Goal: Task Accomplishment & Management: Manage account settings

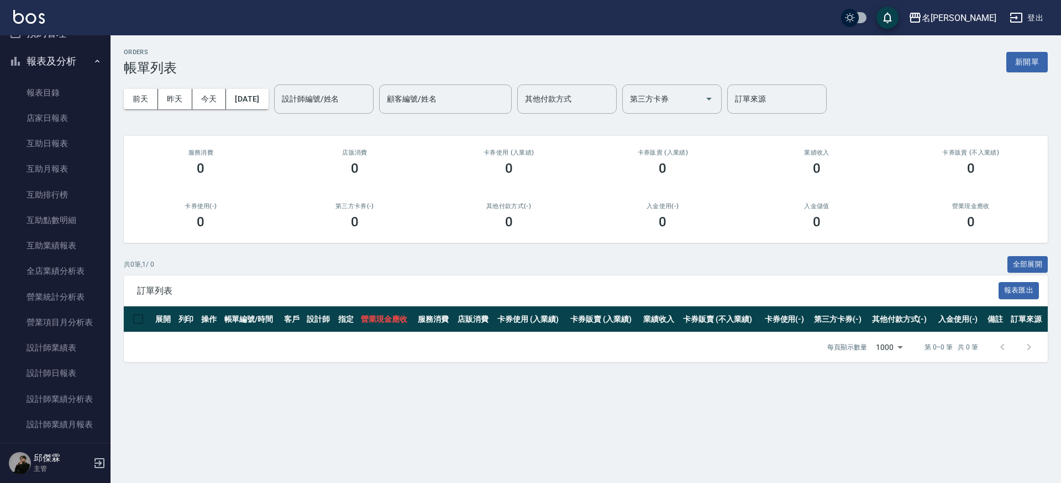
scroll to position [264, 0]
drag, startPoint x: 69, startPoint y: 146, endPoint x: 81, endPoint y: 140, distance: 13.4
click at [69, 146] on link "互助日報表" at bounding box center [55, 142] width 102 height 25
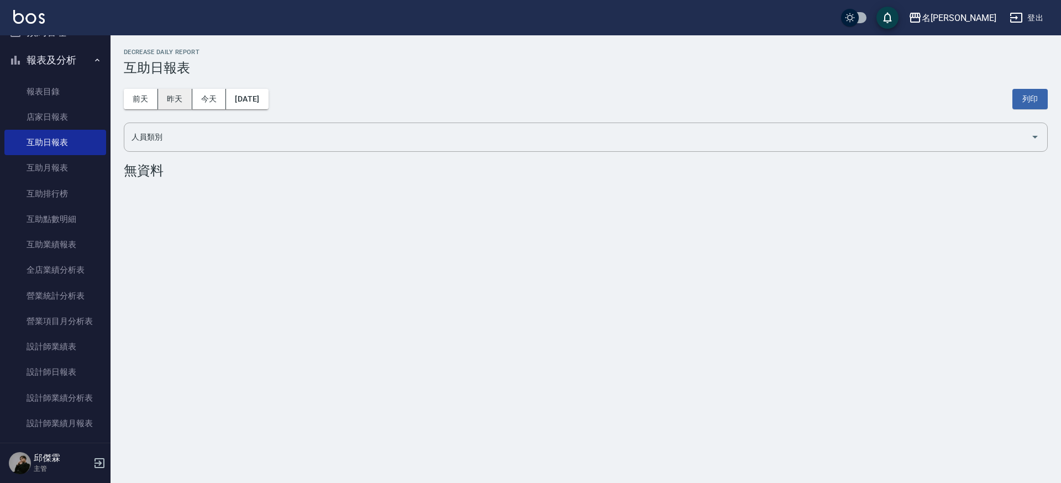
click at [167, 97] on button "昨天" at bounding box center [175, 99] width 34 height 20
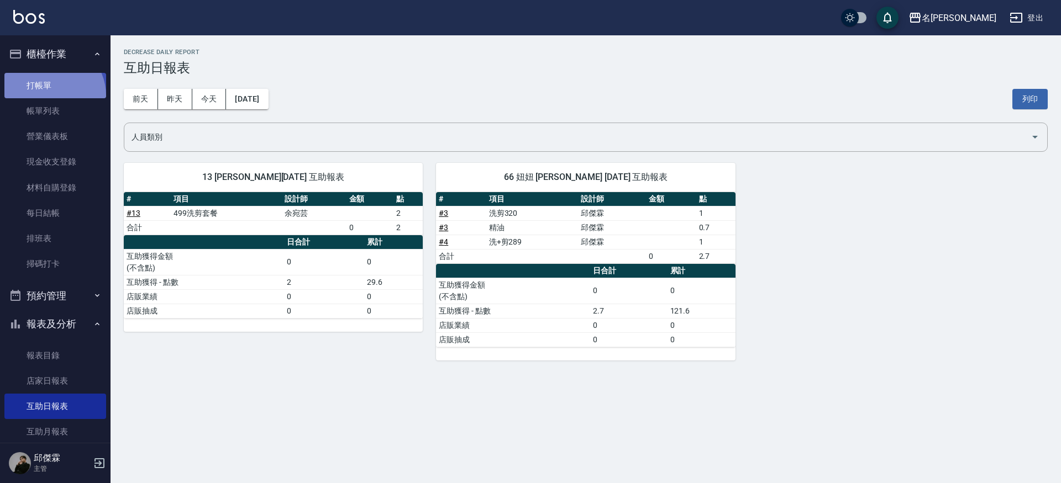
click at [49, 96] on link "打帳單" at bounding box center [55, 85] width 102 height 25
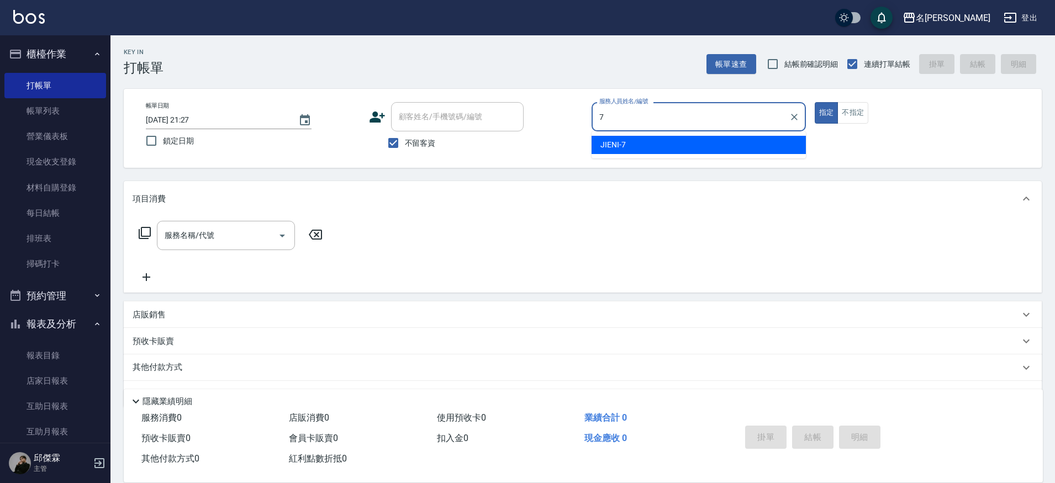
type input "JIENI-7"
type button "true"
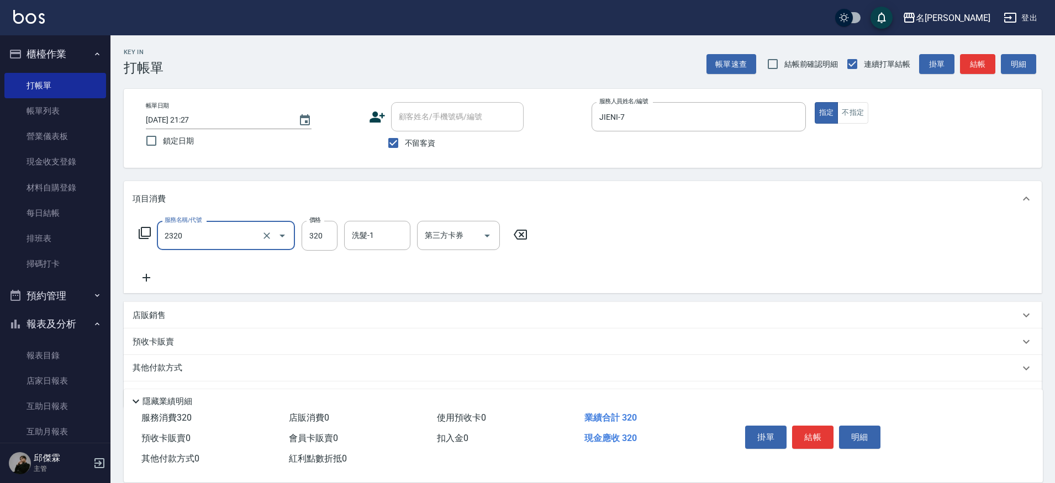
type input "洗剪320(2320)"
type input "妞妞-66"
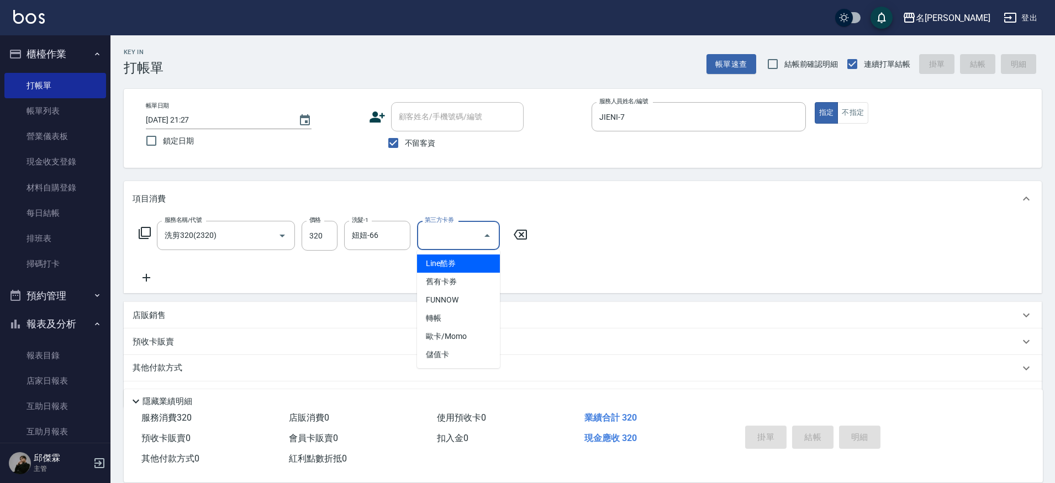
type input "Line酷券"
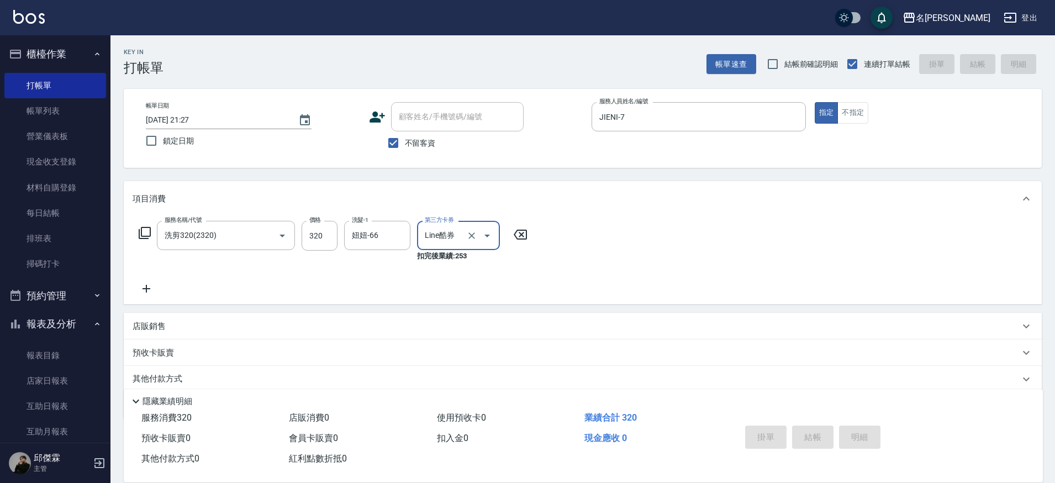
type input "2025/10/10 21:30"
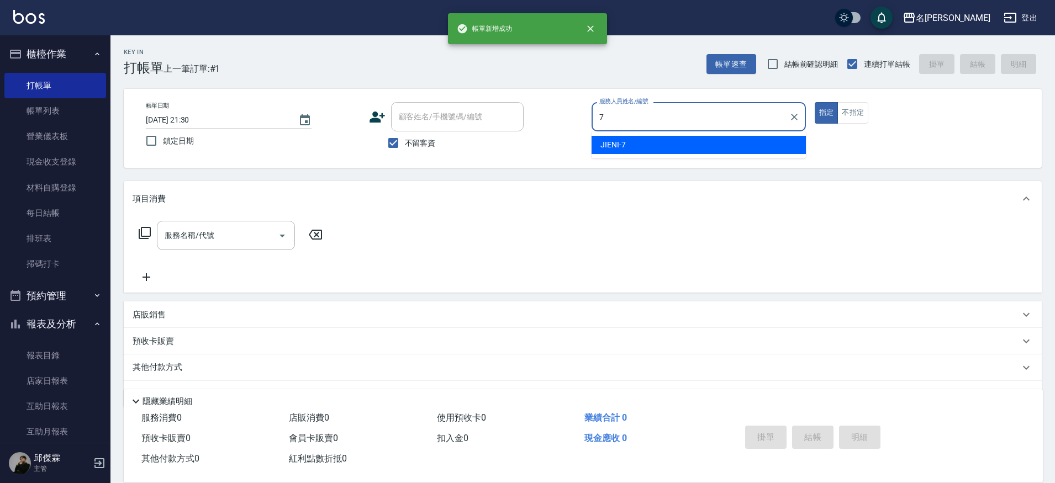
type input "JIENI-7"
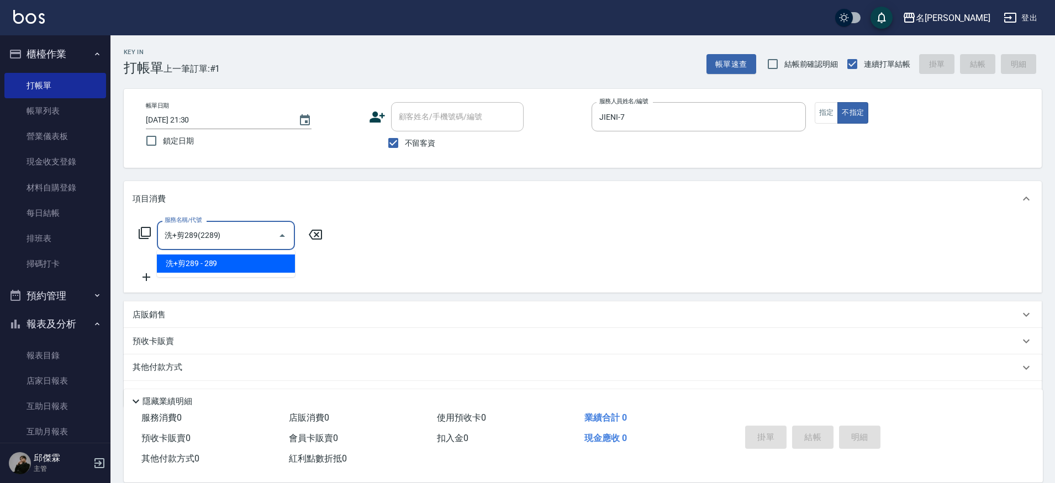
type input "洗+剪289(2289)"
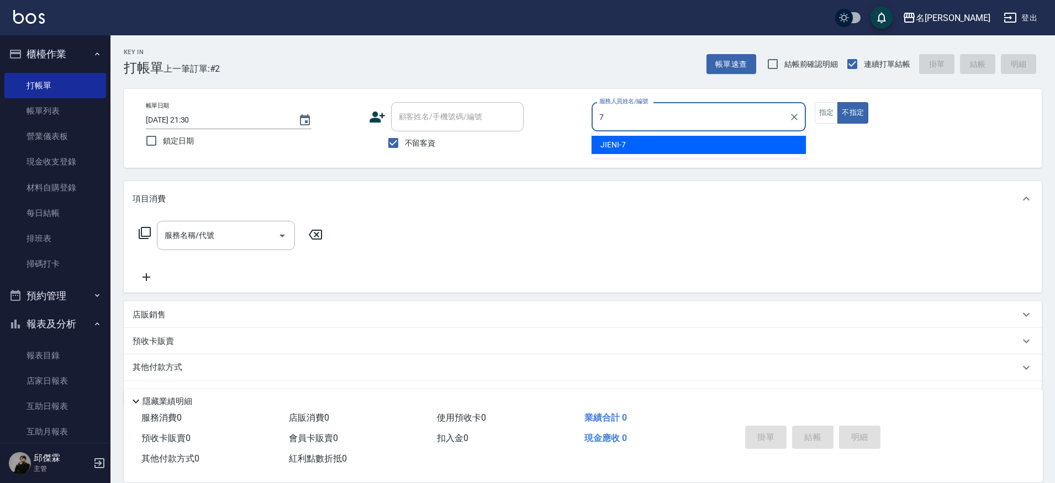
type input "JIENI-7"
type button "false"
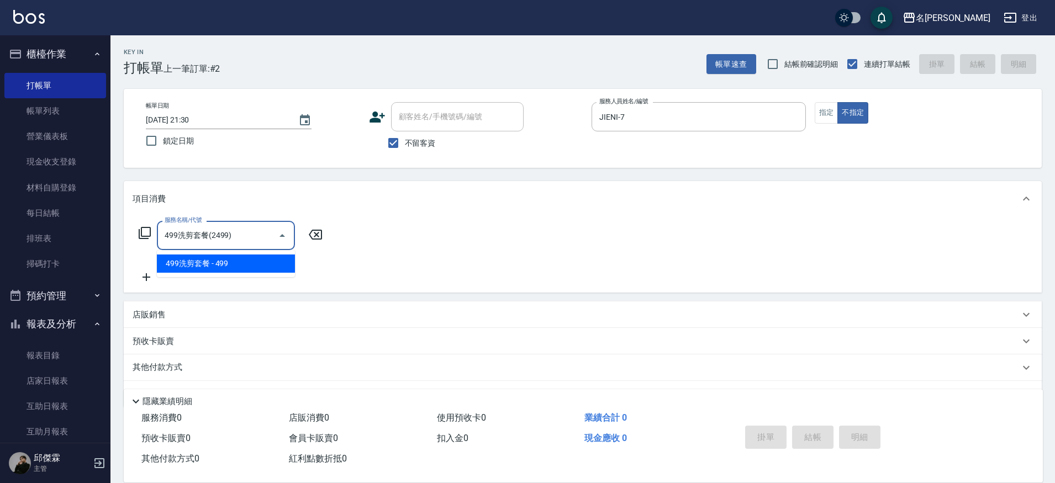
type input "499洗剪套餐(2499)"
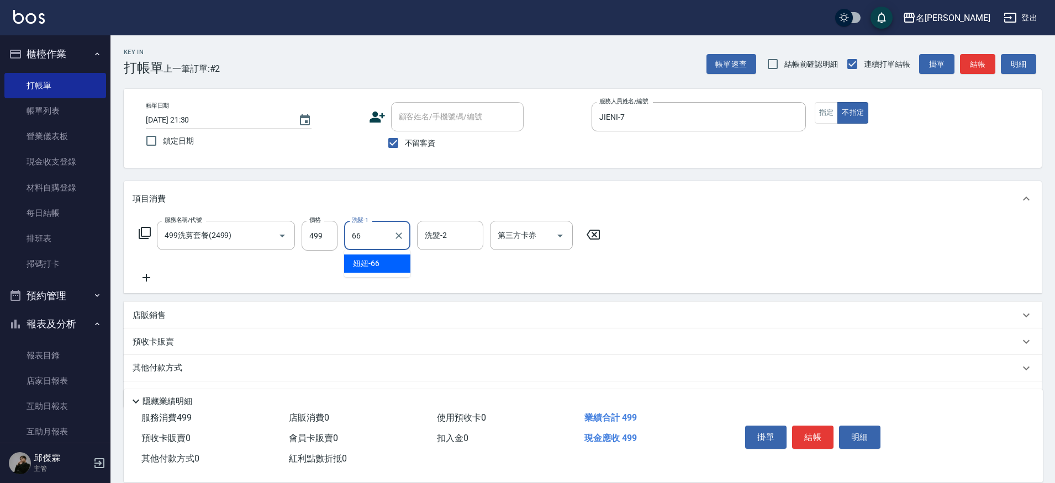
type input "妞妞-66"
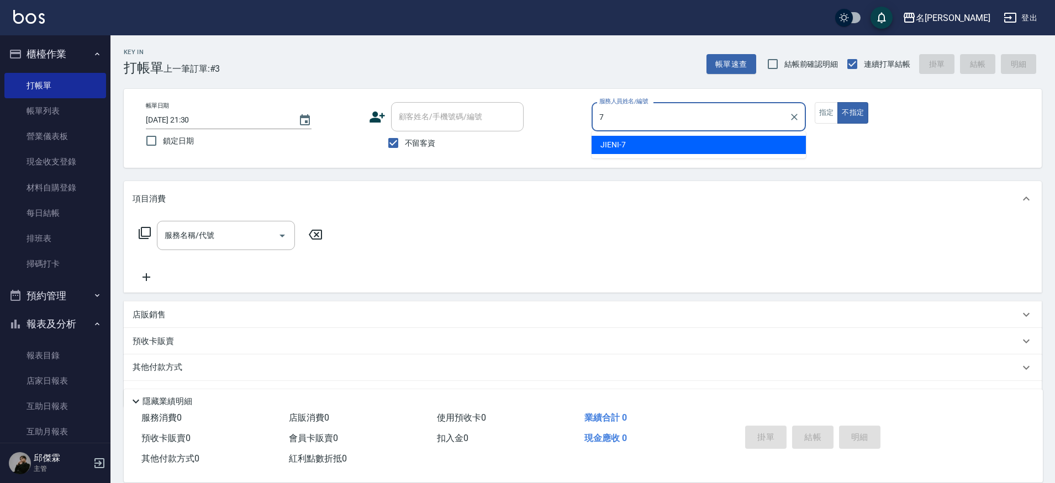
type input "JIENI-7"
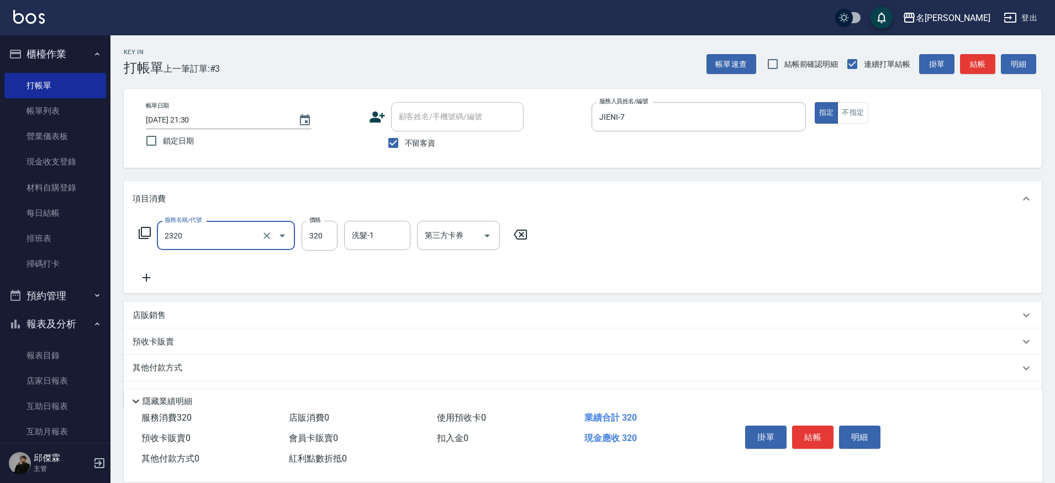
type input "洗剪320(2320)"
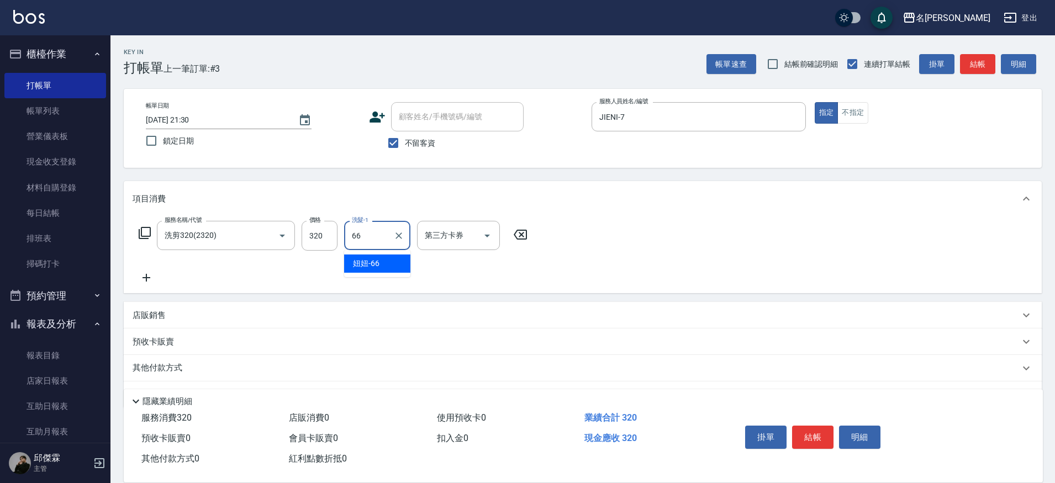
type input "妞妞-66"
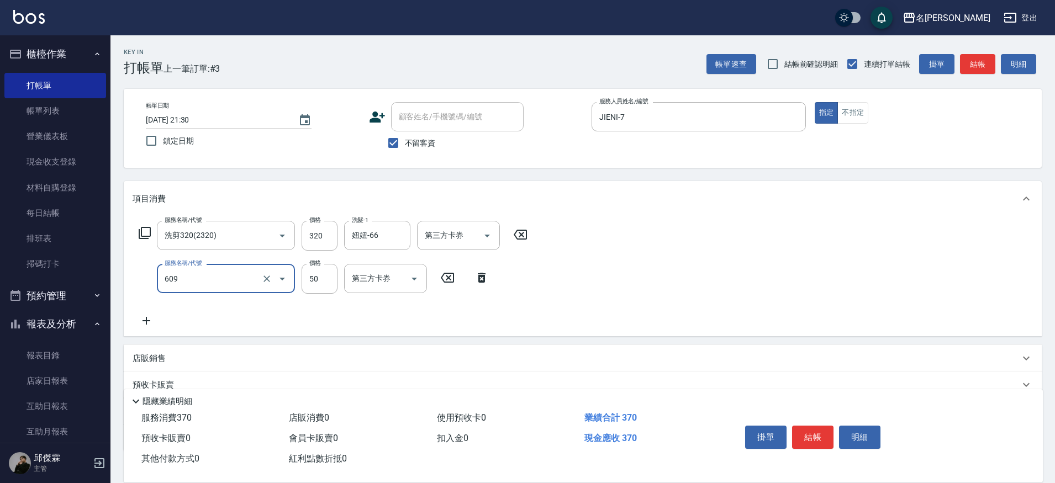
type input "精油(609)"
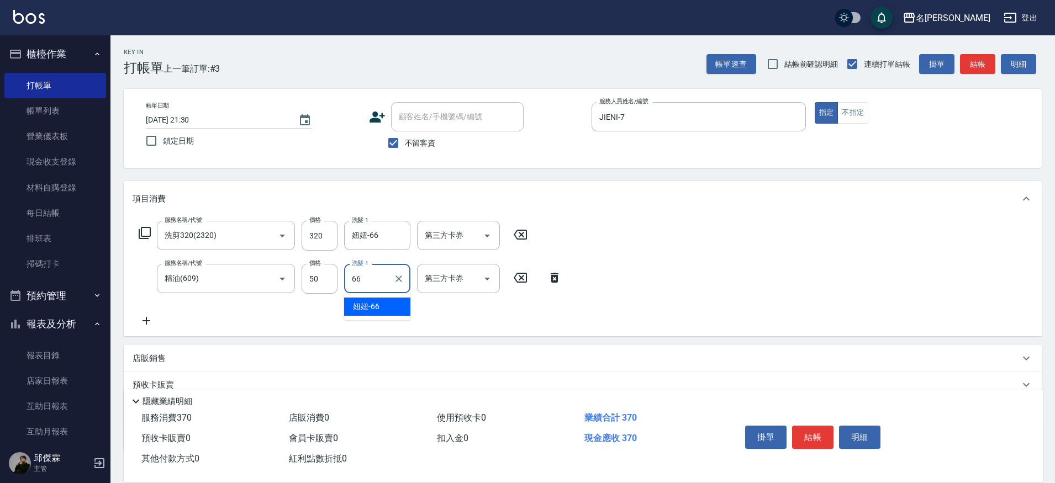
type input "妞妞-66"
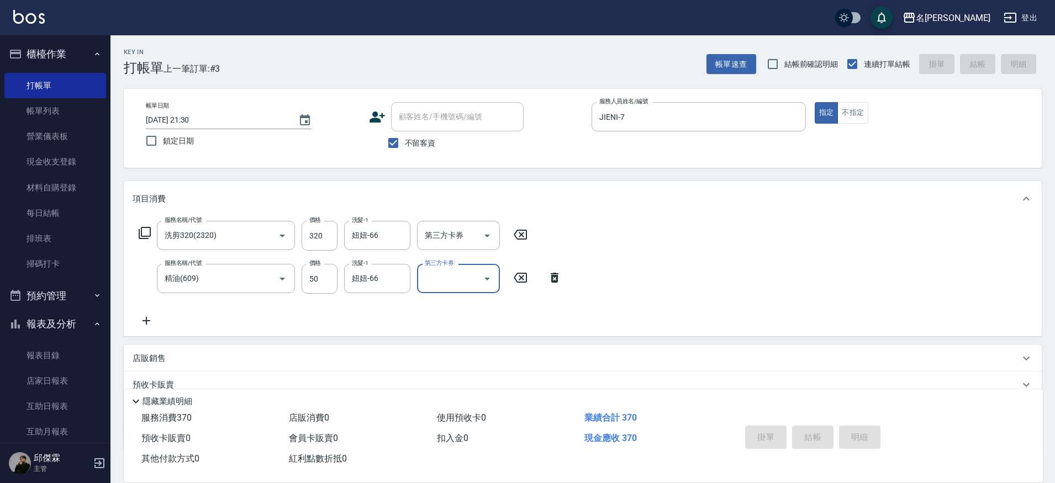
type input "2025/10/10 21:31"
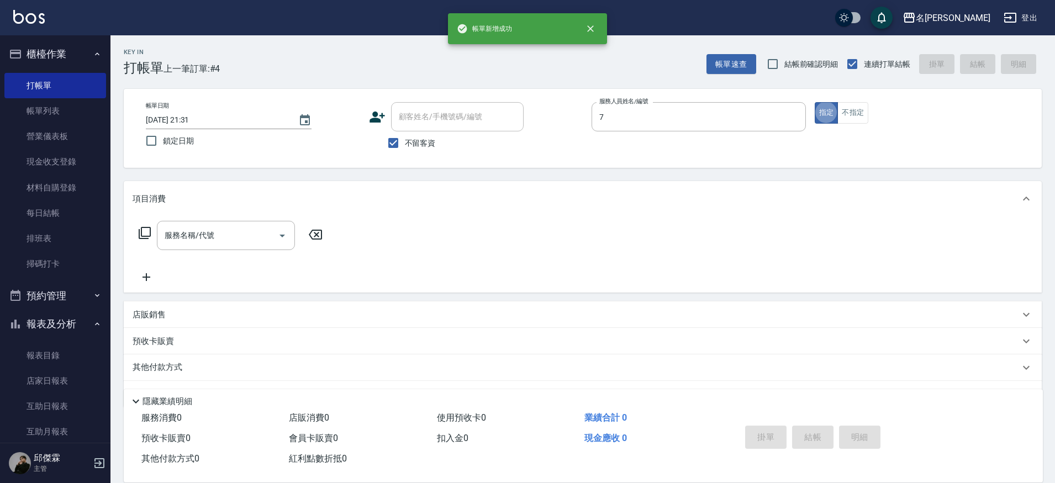
type input "JIENI-7"
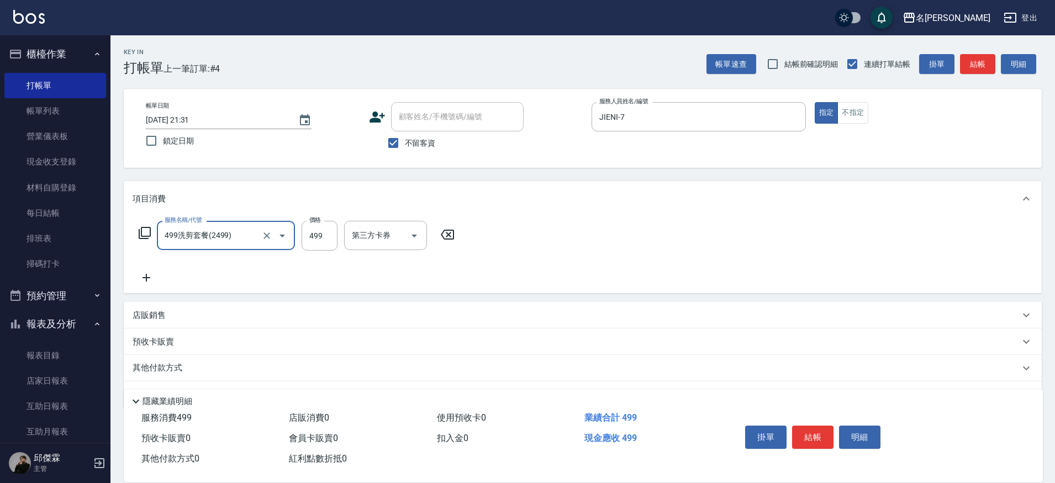
type input "499洗剪套餐(2499)"
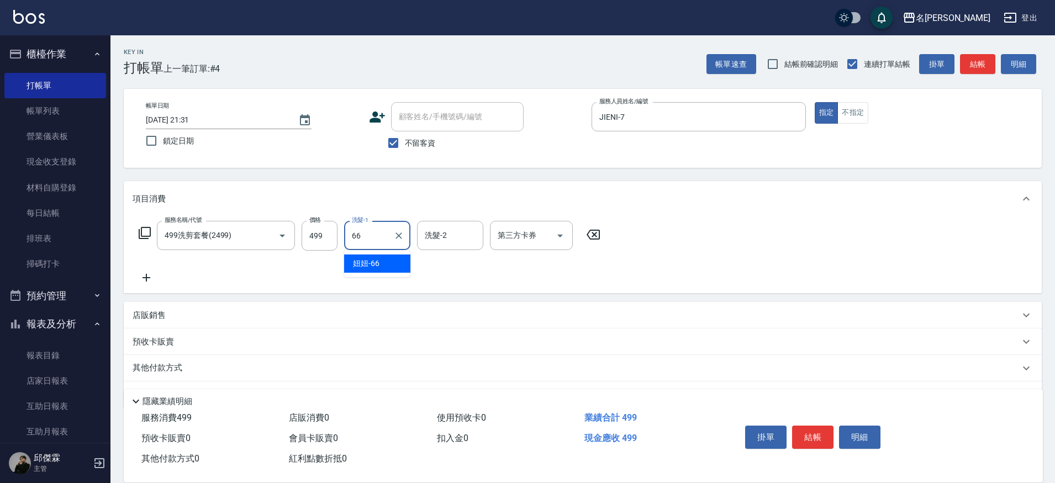
type input "妞妞-66"
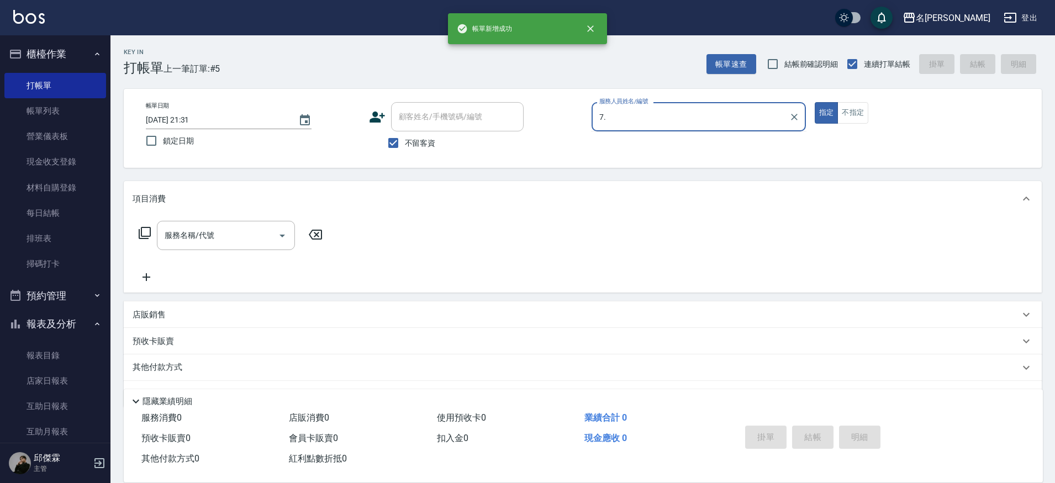
type input "7."
click at [815, 102] on button "指定" at bounding box center [827, 113] width 24 height 22
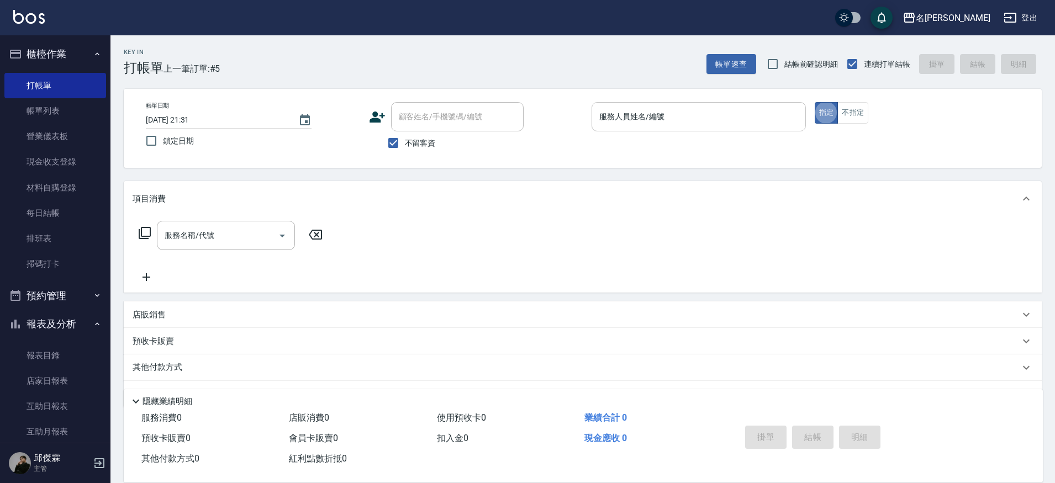
click at [709, 117] on input "服務人員姓名/編號" at bounding box center [699, 116] width 204 height 19
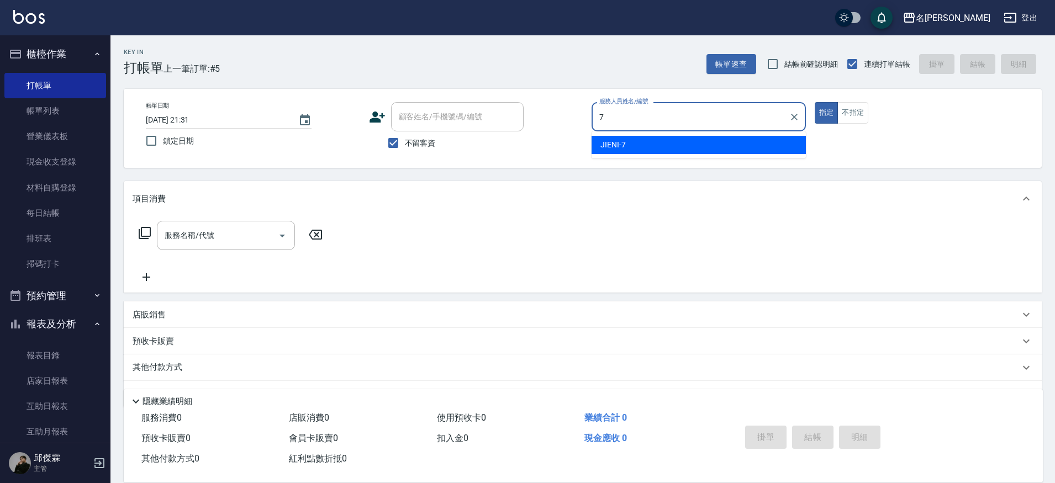
type input "JIENI-7"
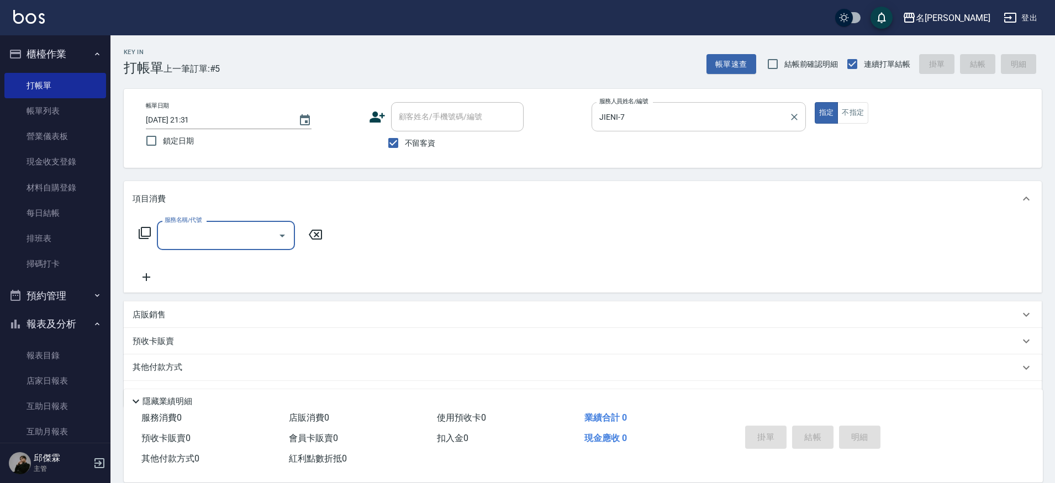
type input "3"
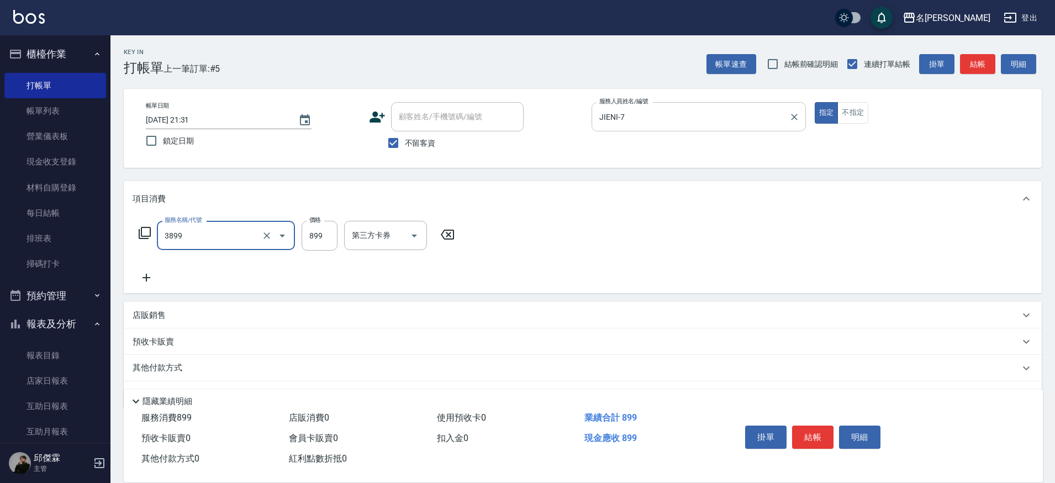
type input "基礎燙(3899)"
type input "1500"
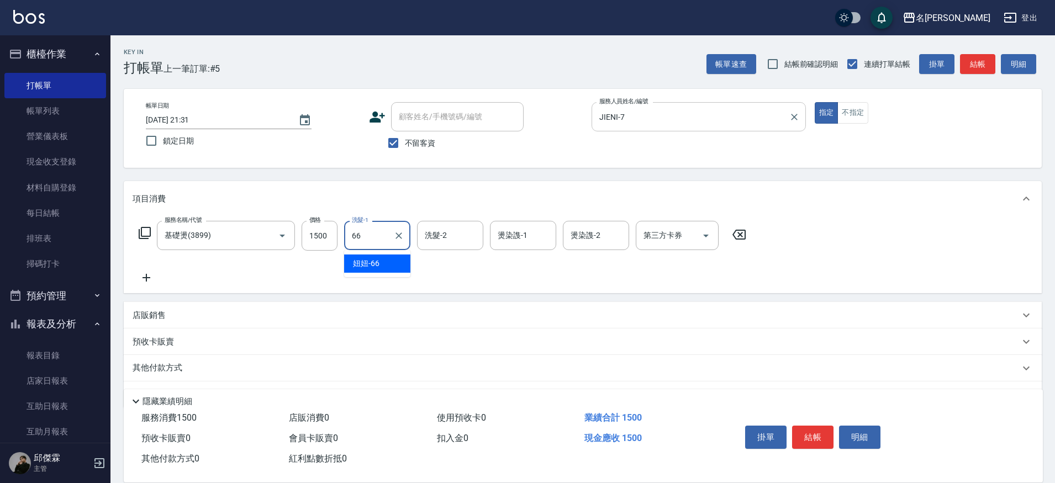
type input "妞妞-66"
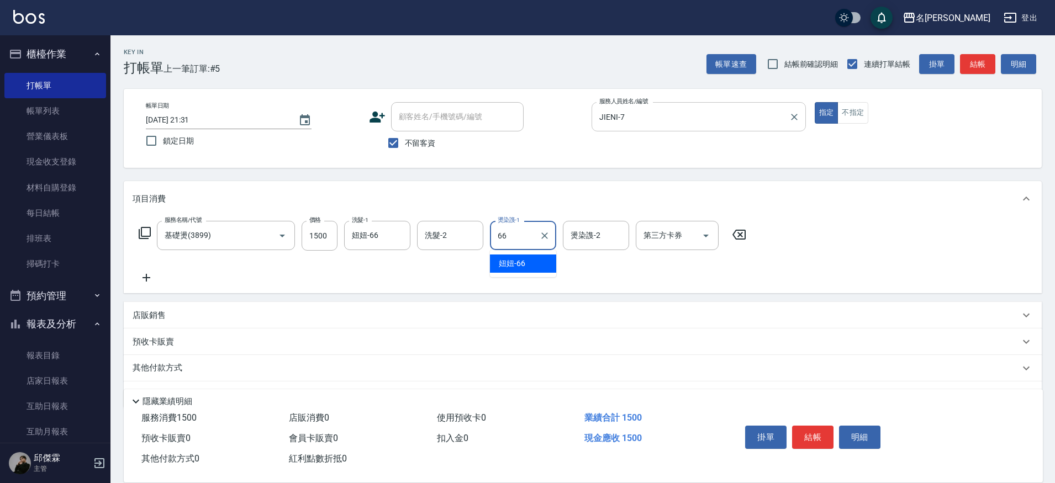
type input "妞妞-66"
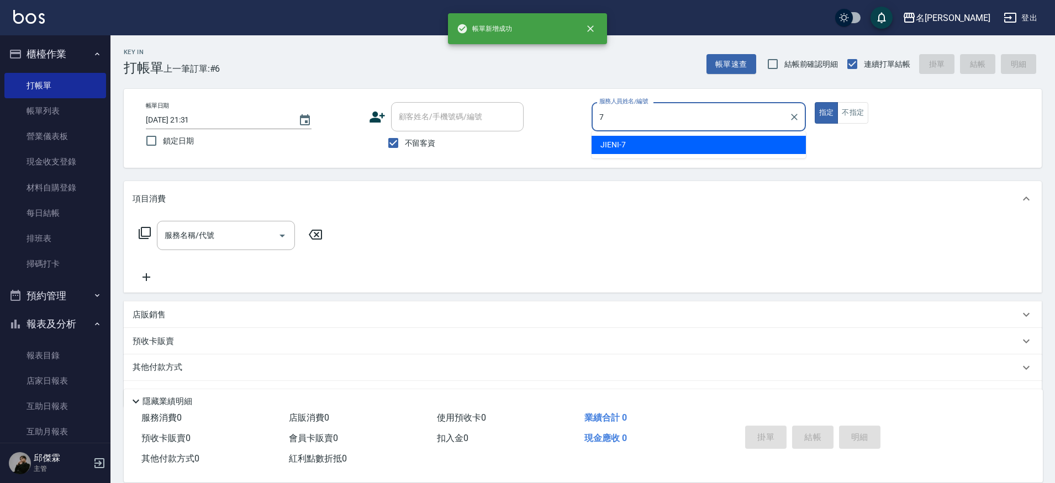
type input "JIENI-7"
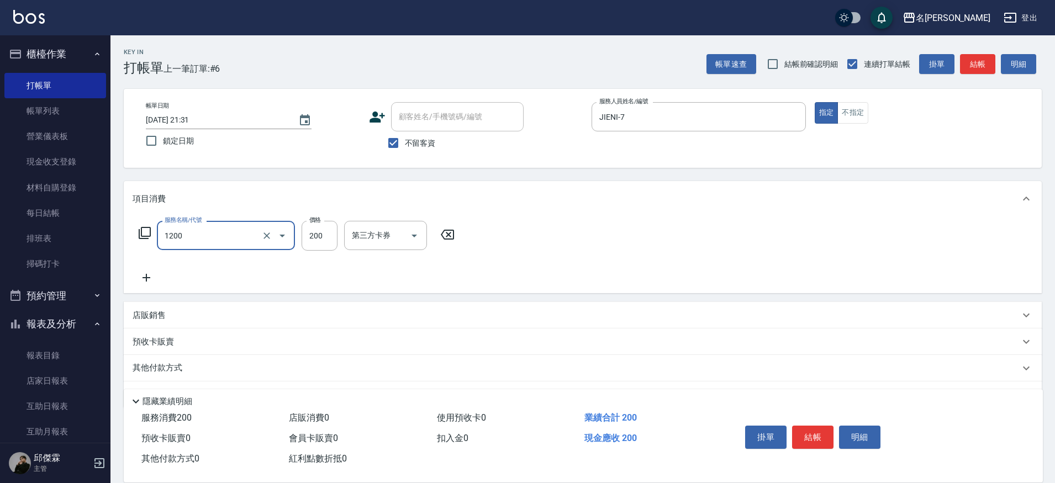
type input "一般洗+精油(1200)"
type input "400"
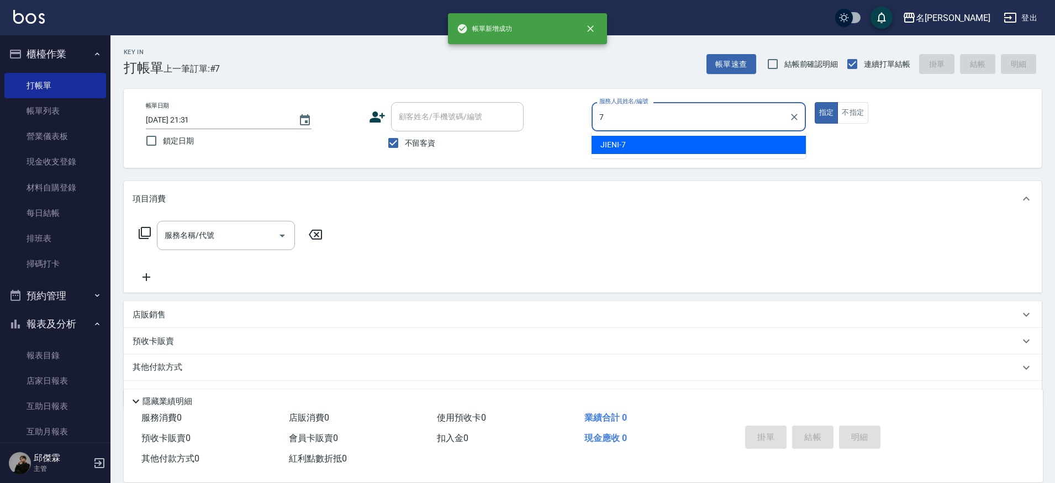
type input "JIENI-7"
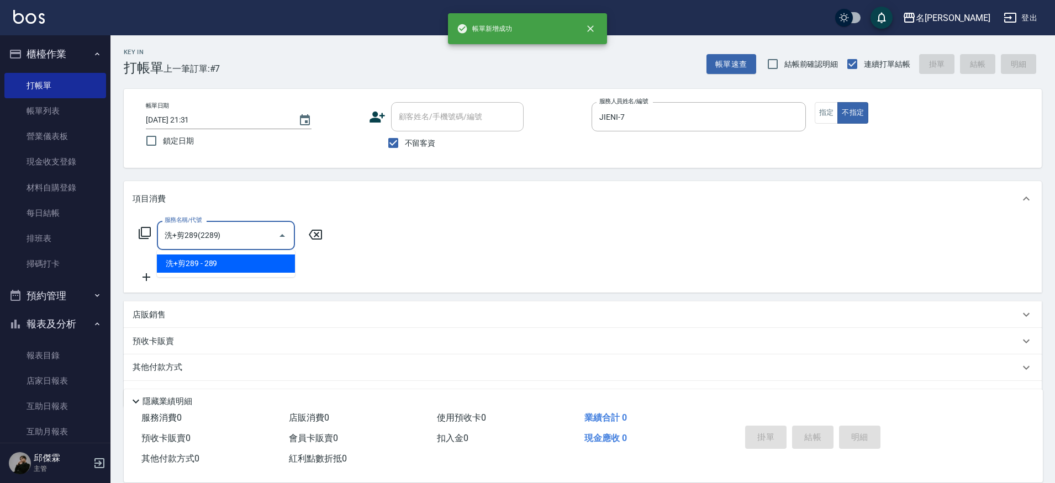
type input "洗+剪289(2289)"
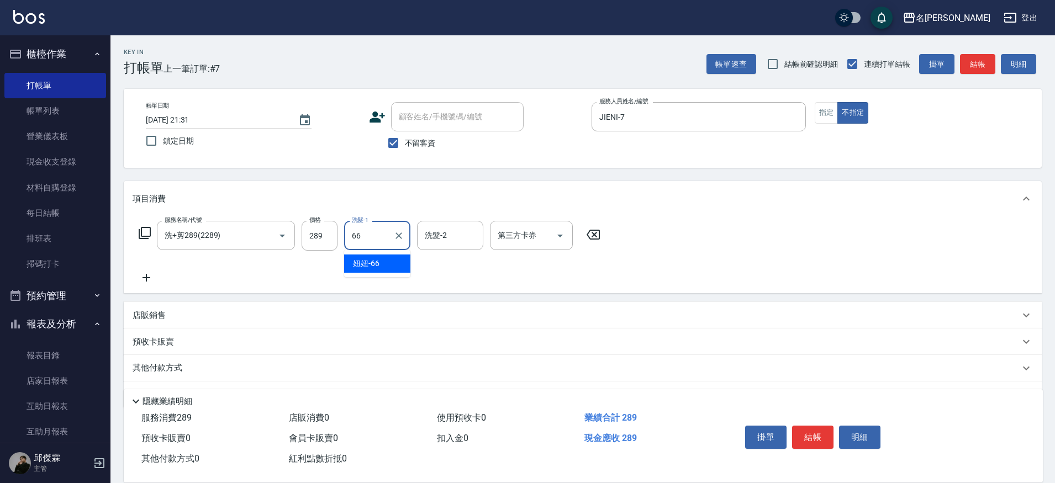
type input "妞妞-66"
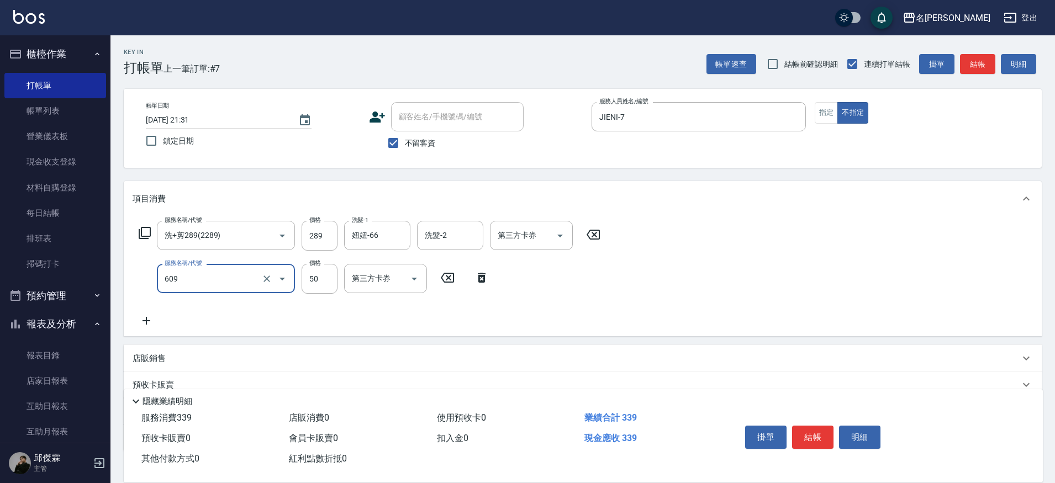
type input "精油(609)"
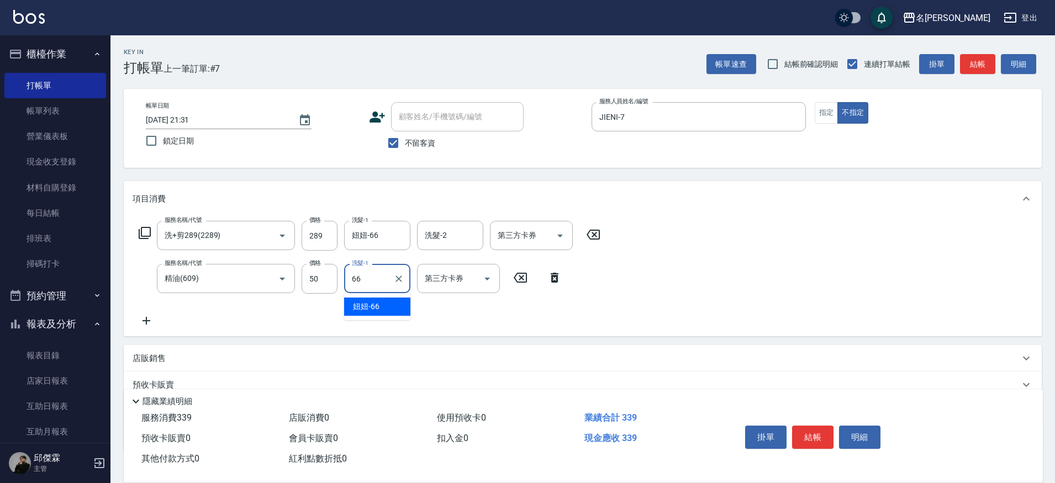
type input "妞妞-66"
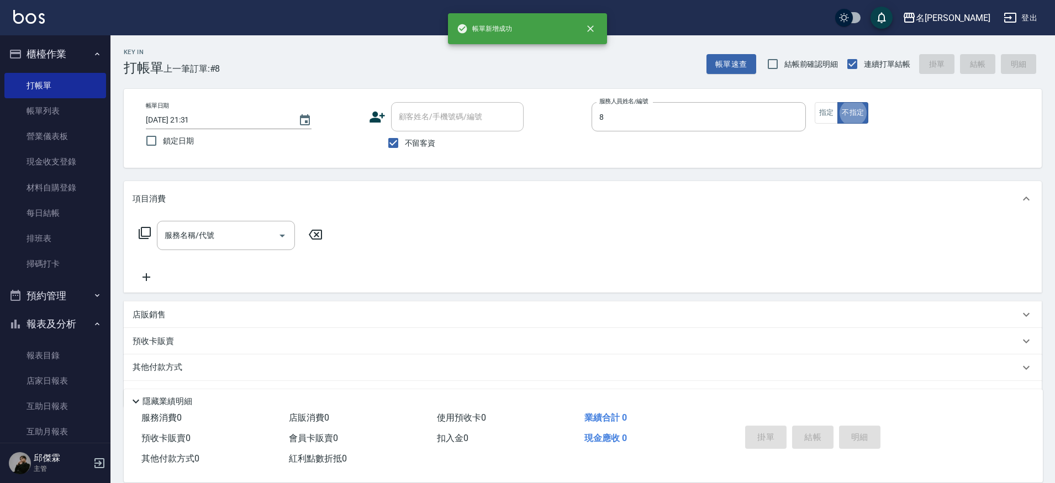
type input "Kira-8"
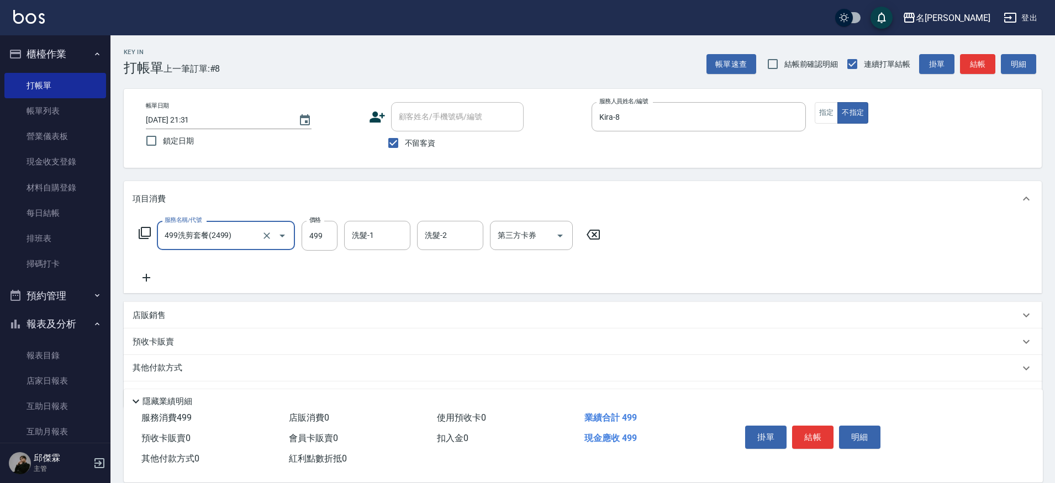
type input "499洗剪套餐(2499)"
type input "499"
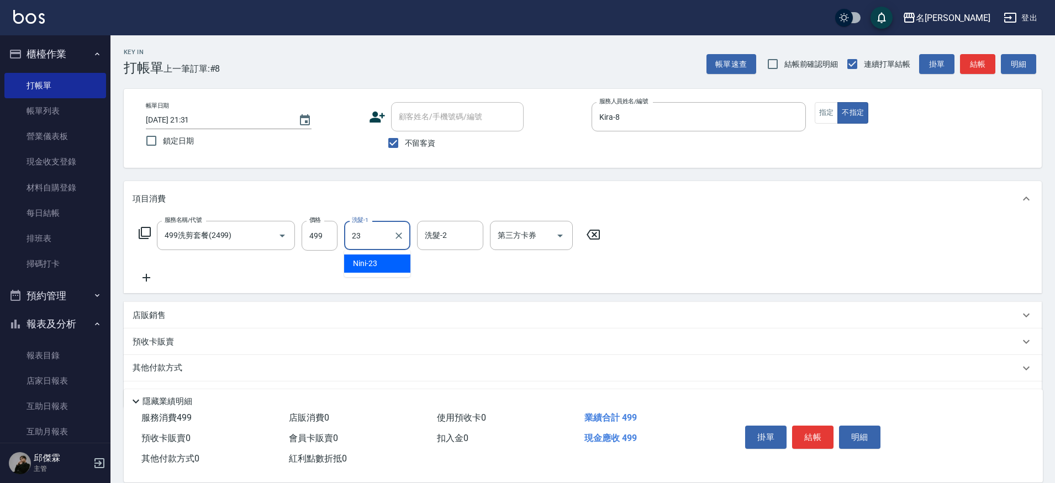
type input "Nini-23"
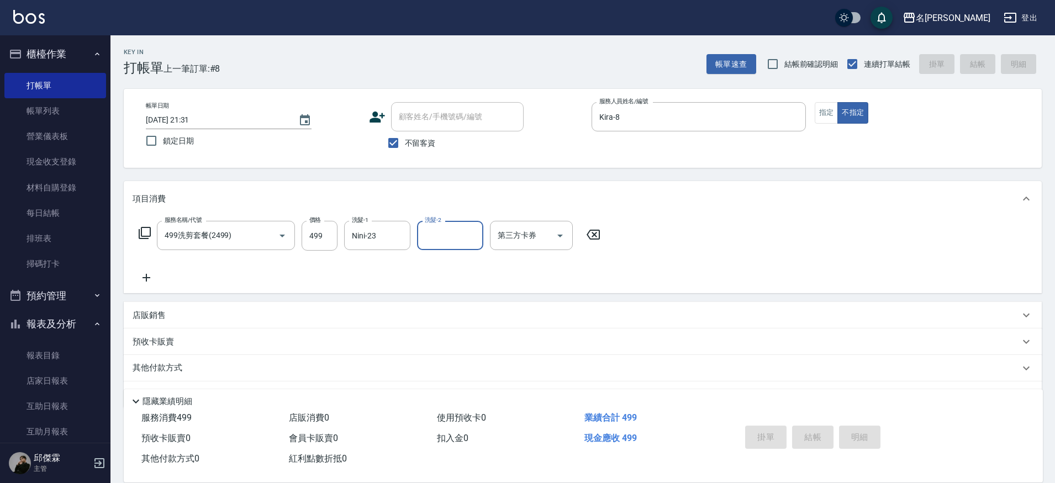
type input "2025/10/10 21:32"
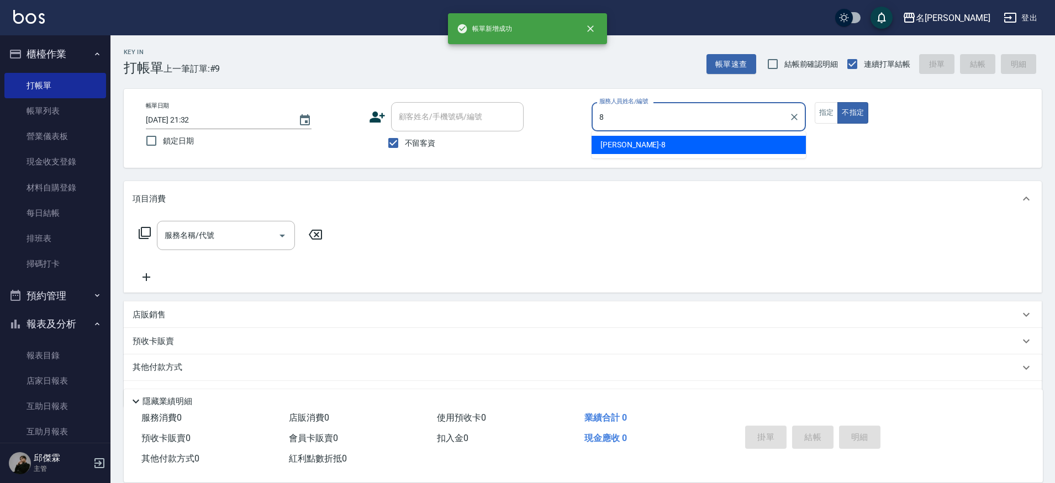
type input "Kira-8"
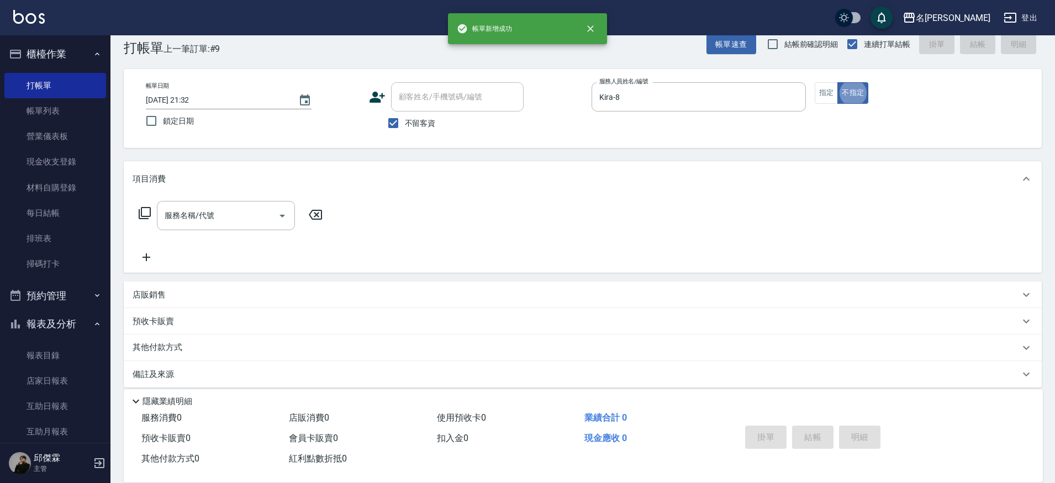
scroll to position [22, 0]
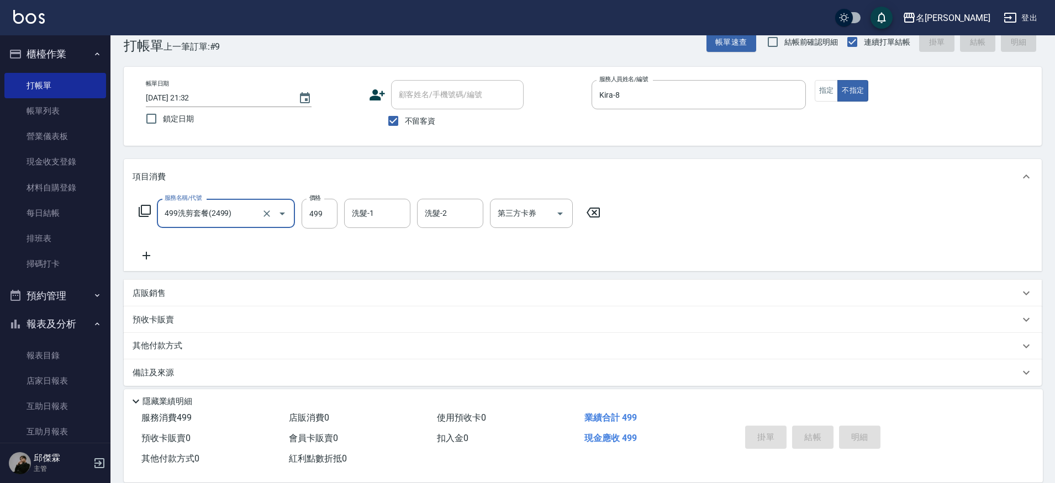
type input "499洗剪套餐(2499)"
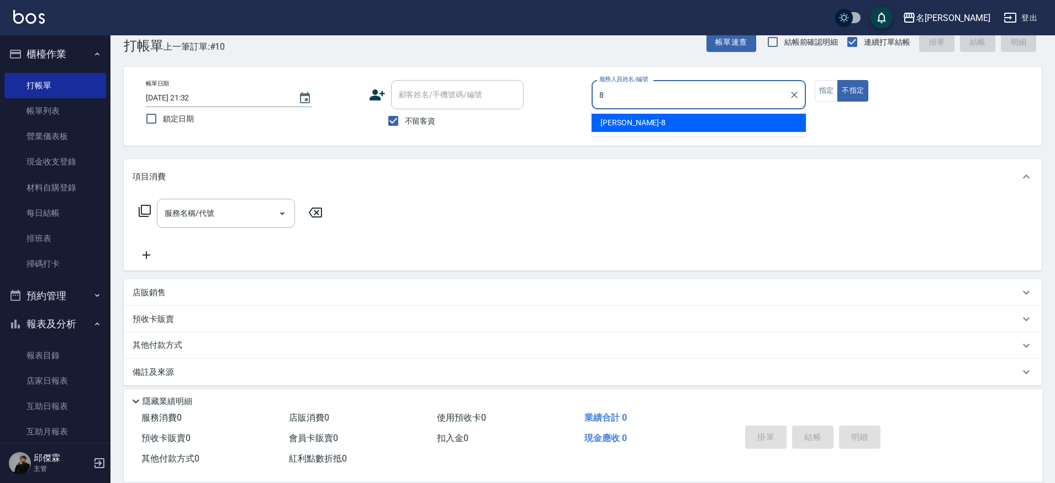
type input "Kira-8"
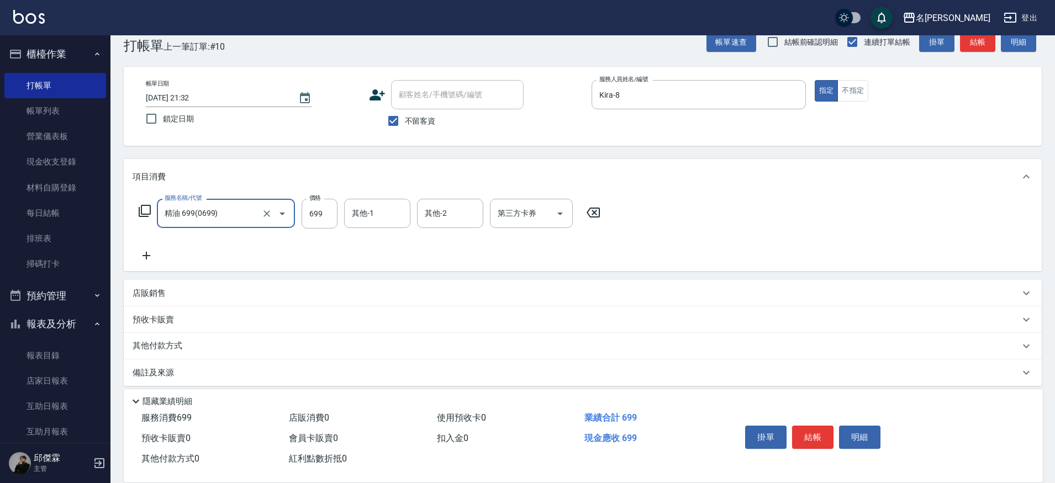
type input "精油 699(0699)"
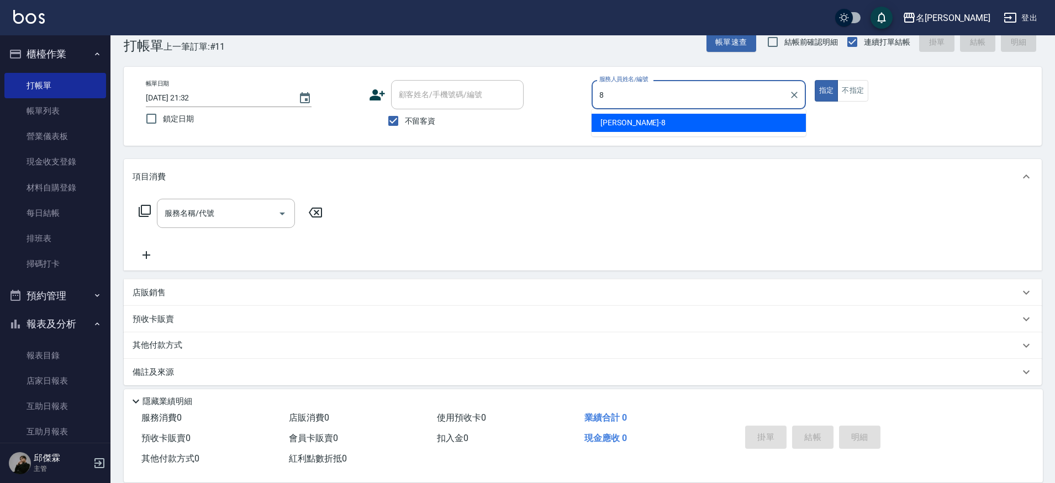
type input "Kira-8"
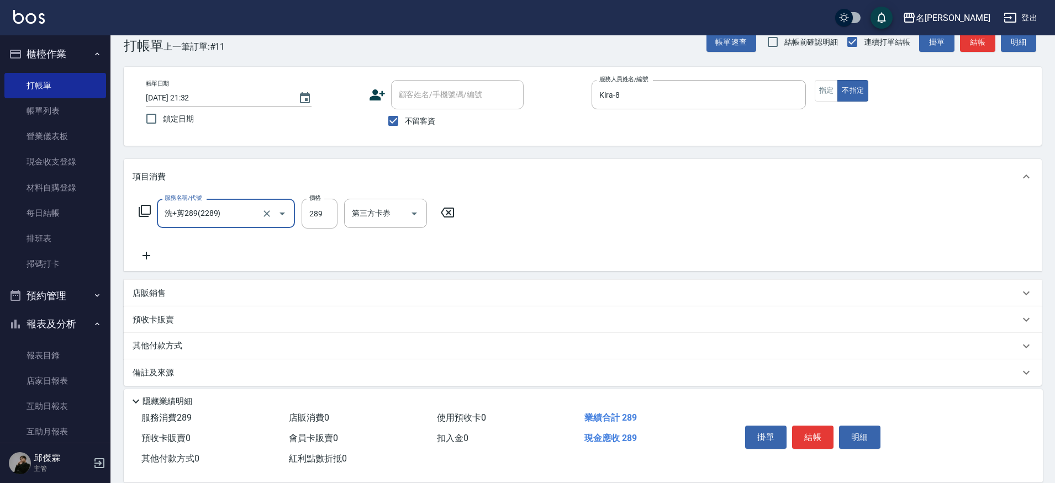
type input "洗+剪289(2289)"
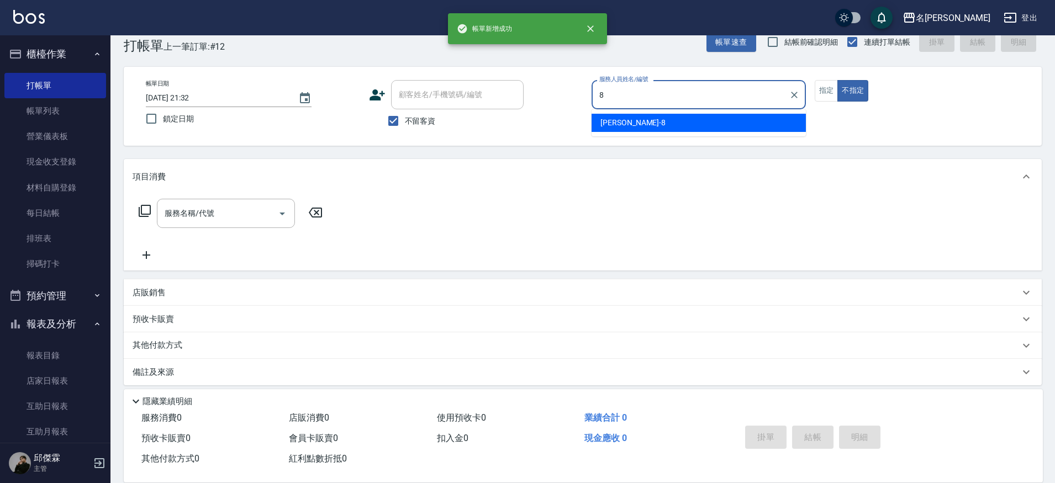
type input "Kira-8"
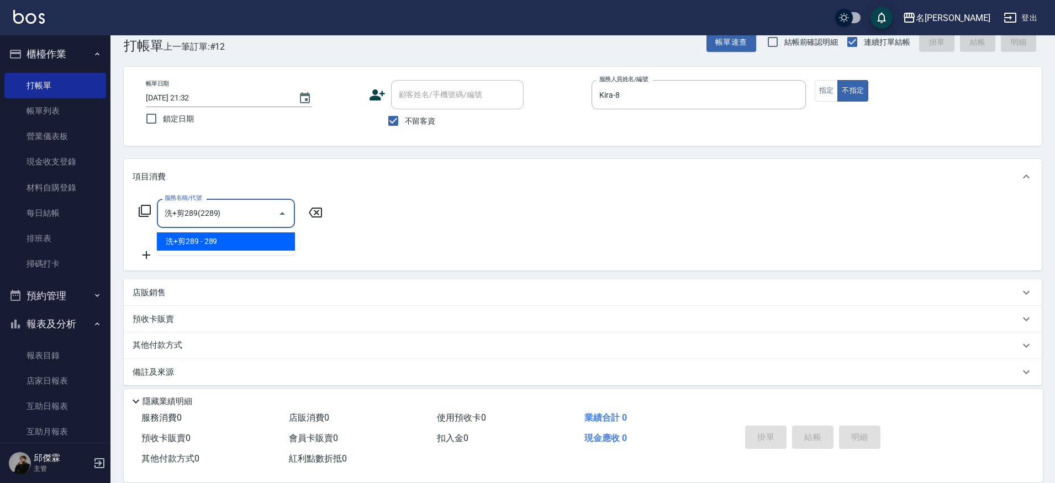
type input "洗+剪289(2289)"
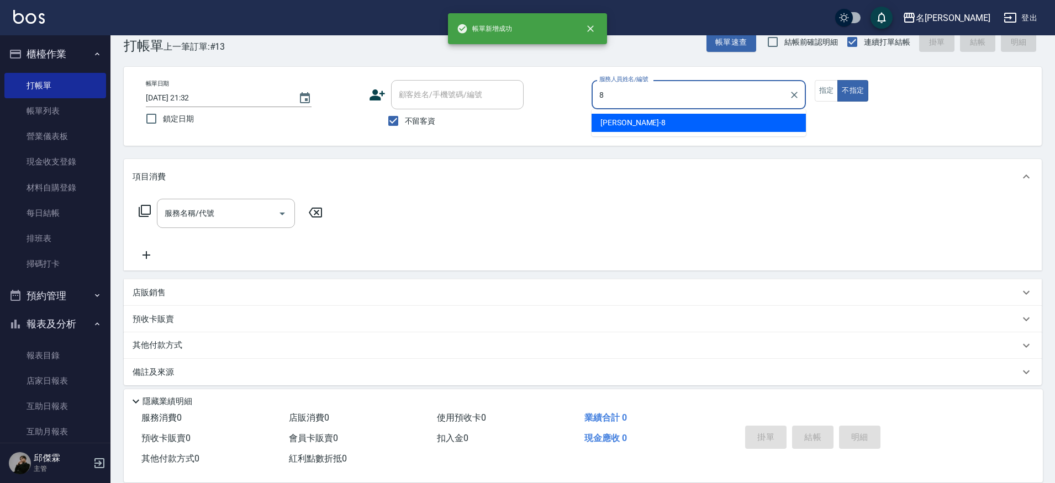
type input "Kira-8"
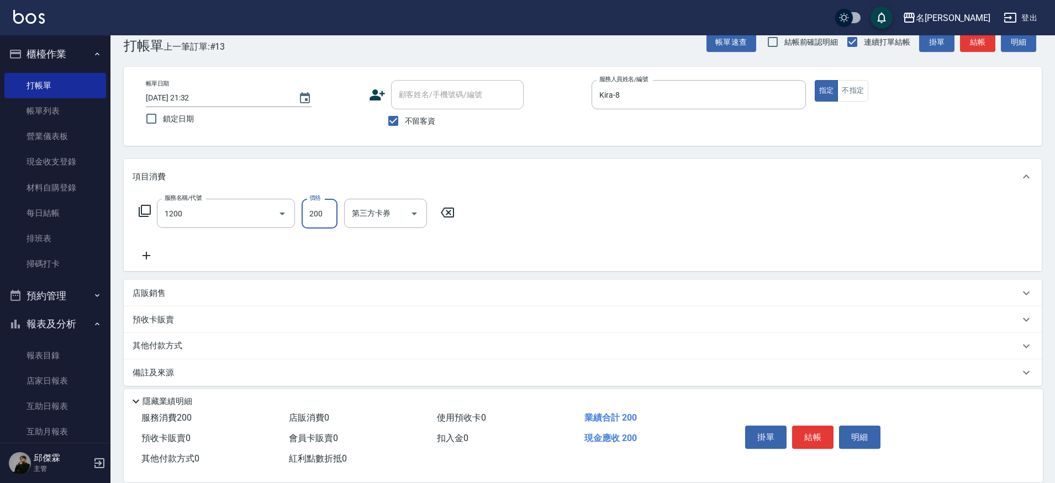
type input "一般洗+精油(1200)"
type input "250"
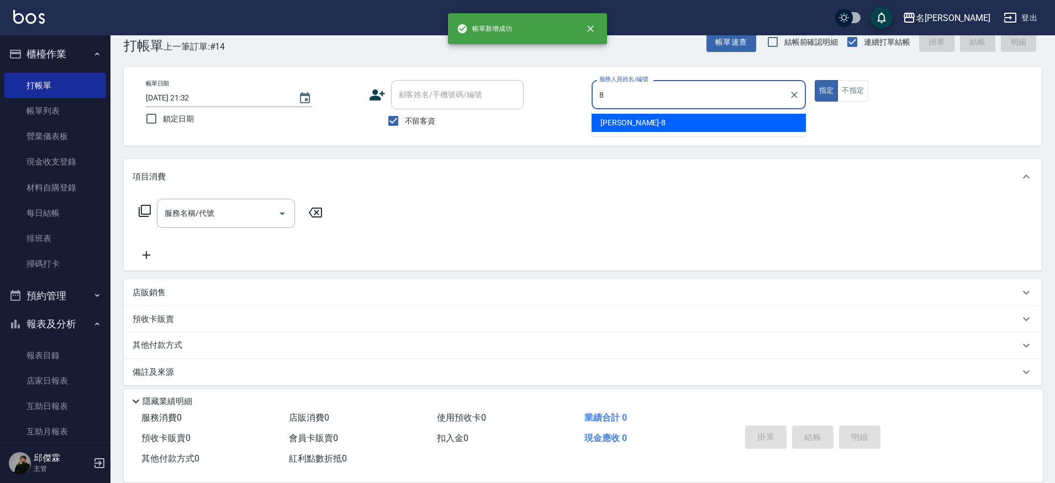
type input "Kira-8"
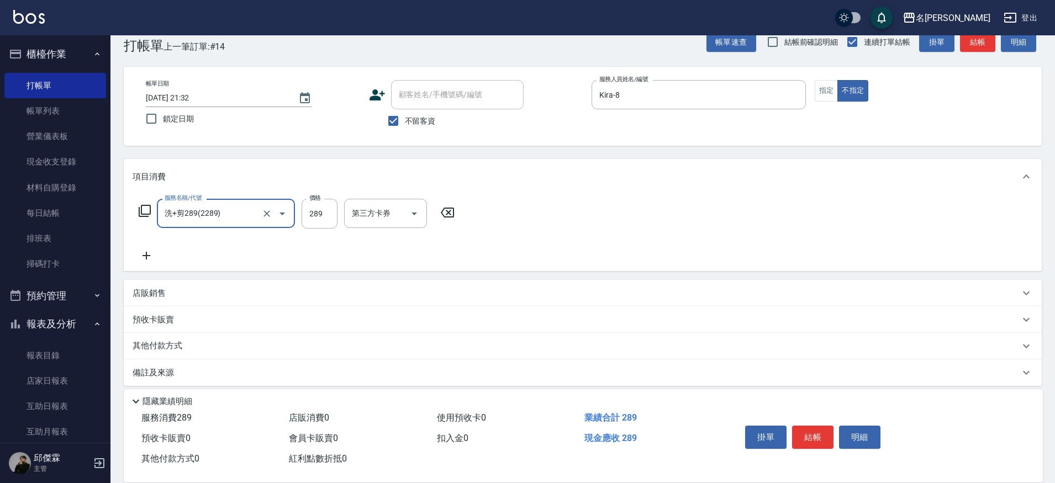
type input "洗+剪289(2289)"
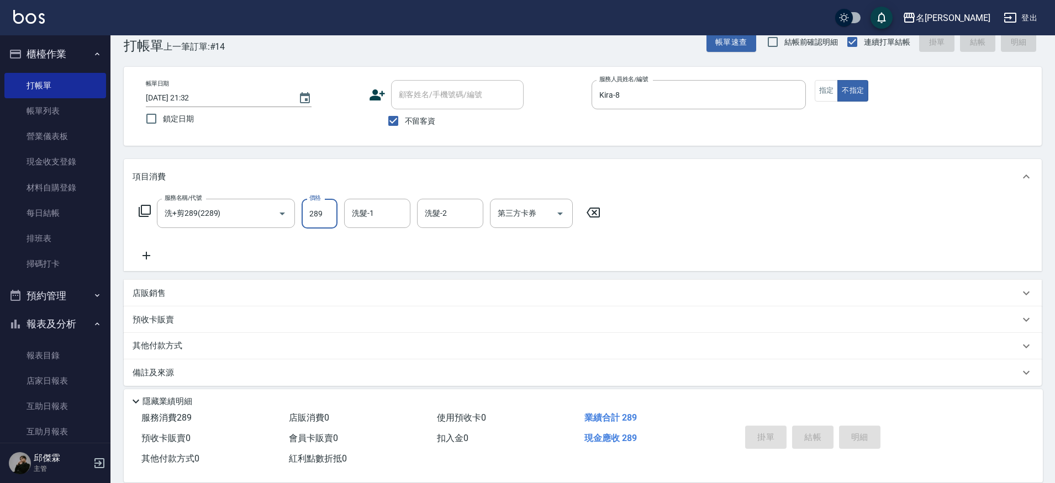
type input "2025/10/10 21:33"
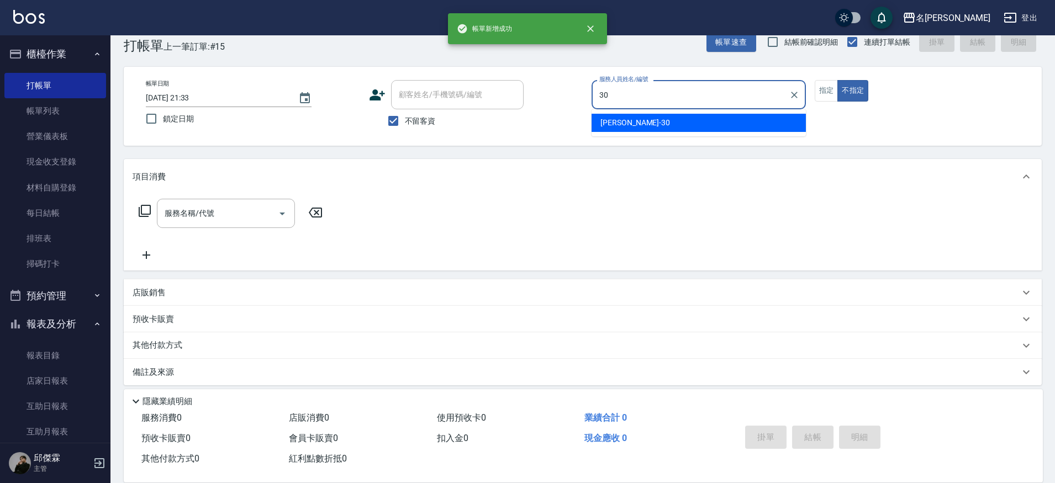
type input "曉雅-30"
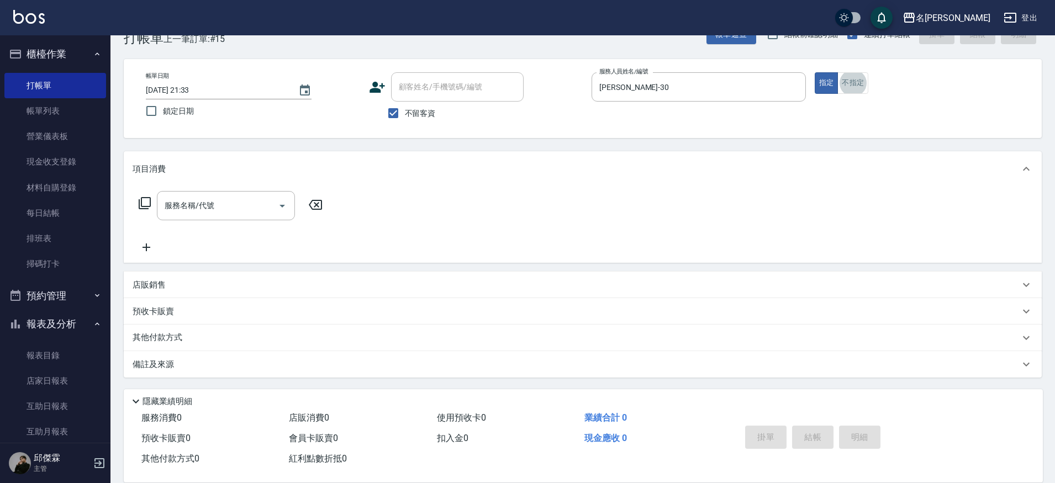
scroll to position [30, 0]
type input "7"
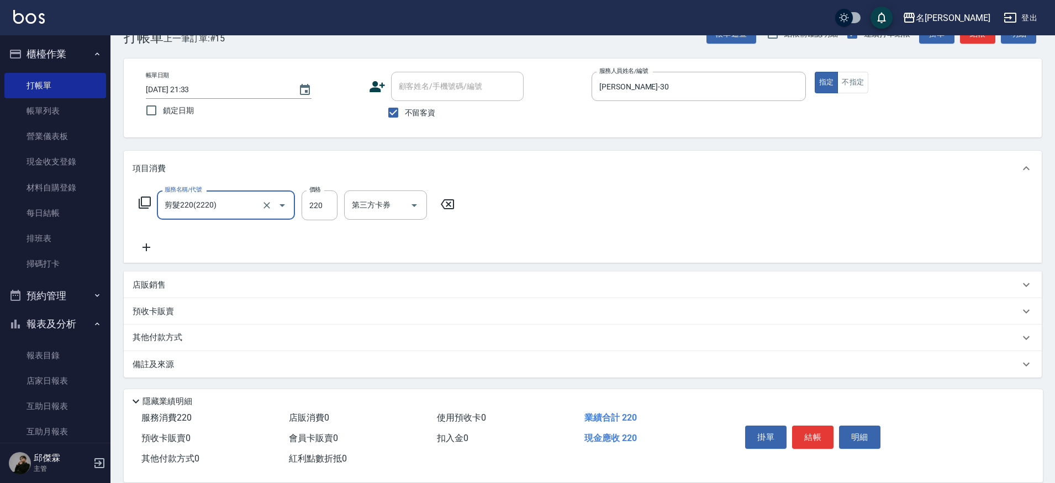
type input "剪髮220(2220)"
type input "750"
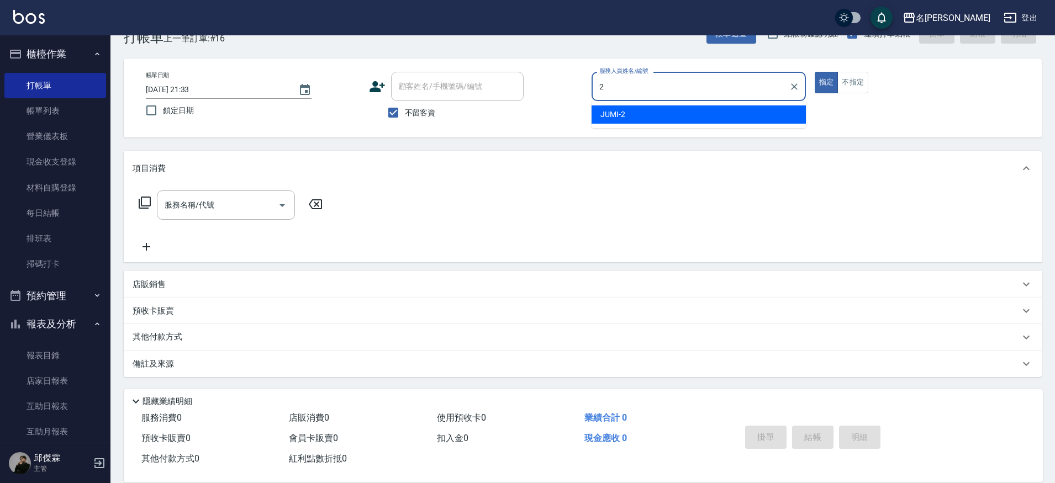
type input "JUMI-2"
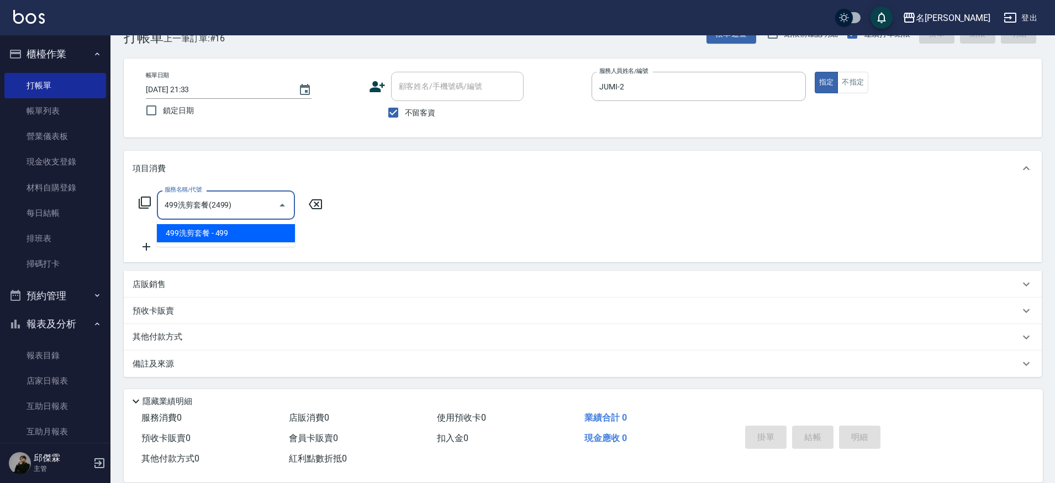
type input "499洗剪套餐(2499)"
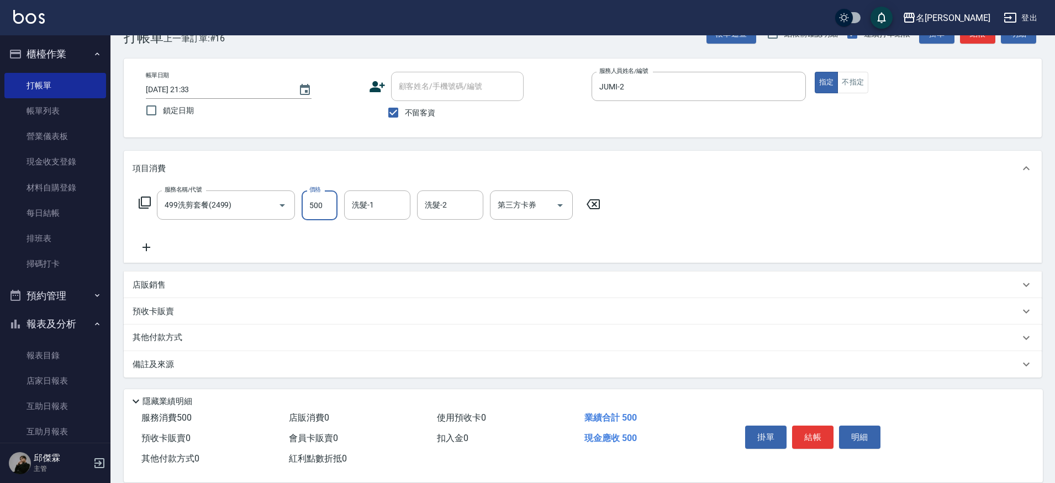
type input "500"
type input "妞妞-66"
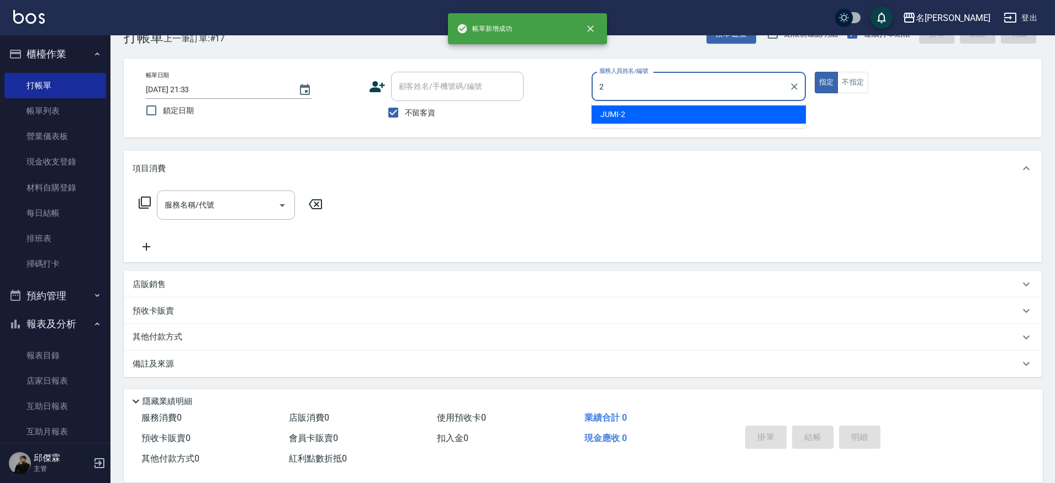
type input "JUMI-2"
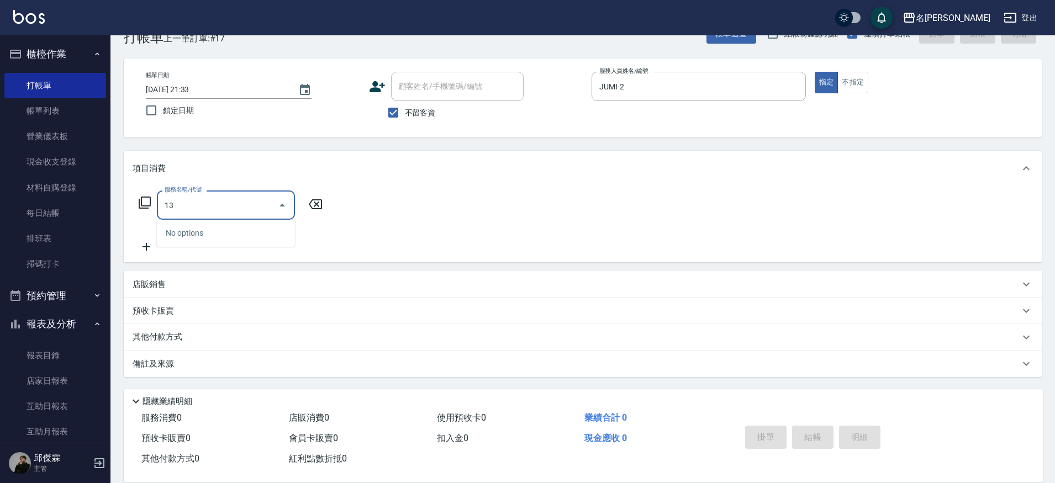
type input "1"
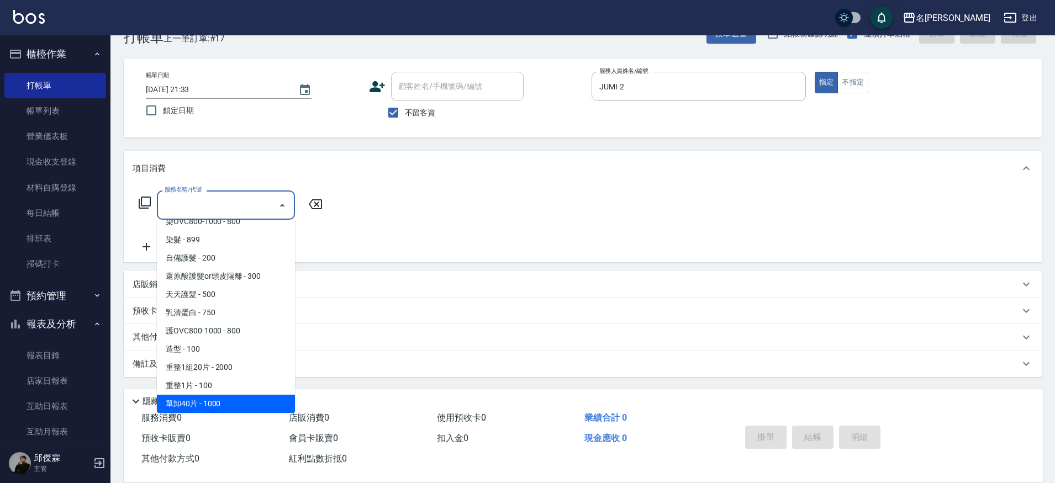
scroll to position [905, 0]
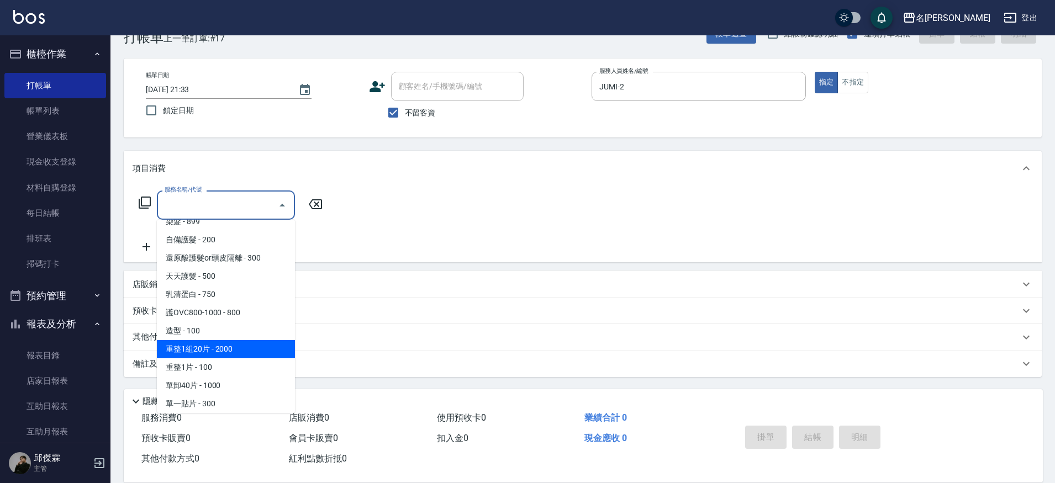
type input "重整1組20片(7006)"
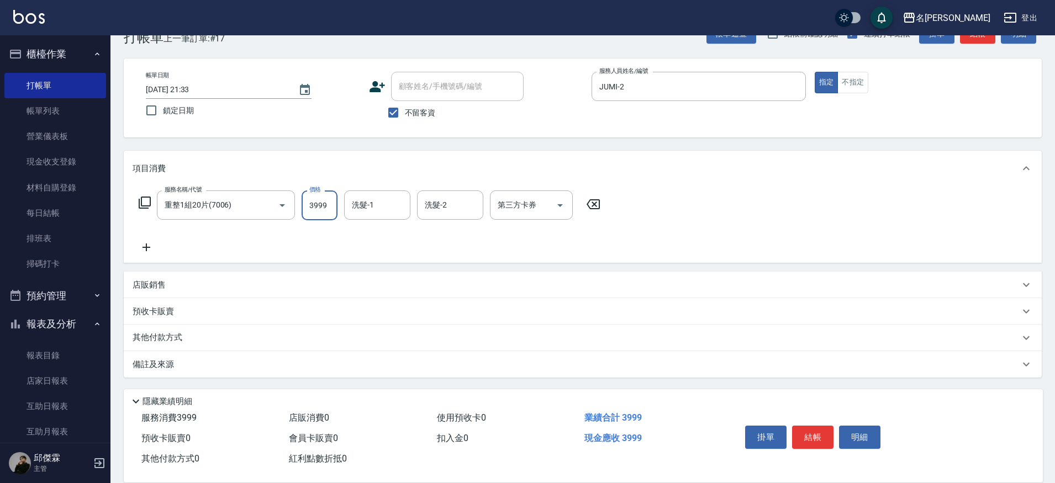
type input "3999"
type input "Nini-23"
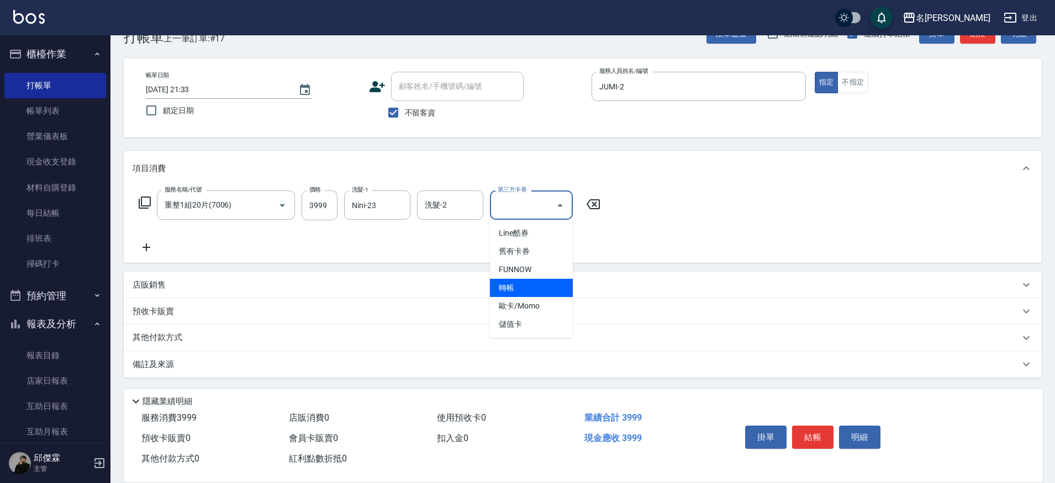
type input "轉帳"
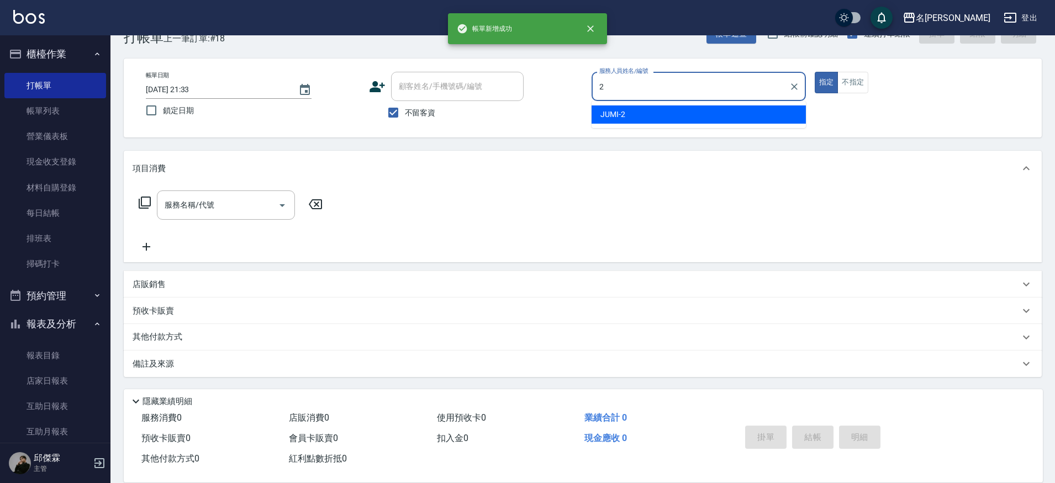
type input "JUMI-2"
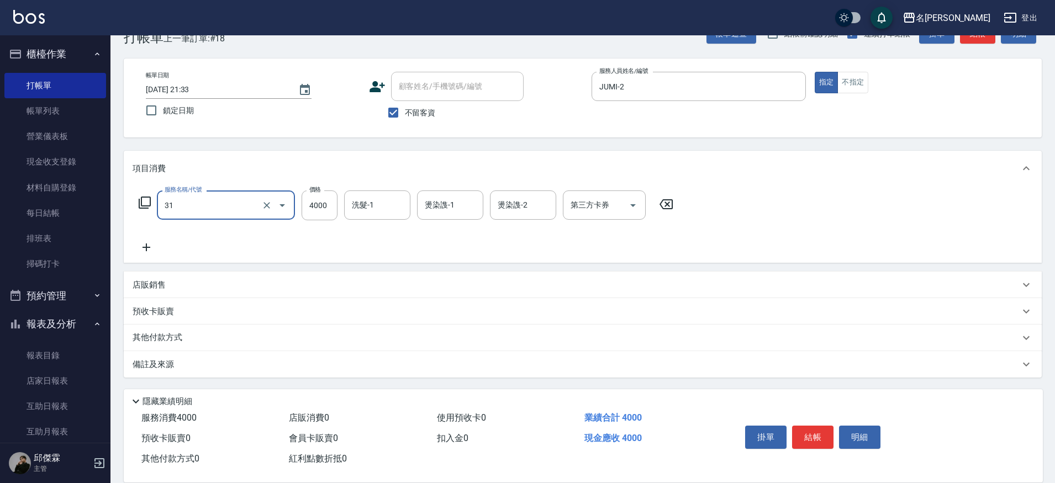
type input "燙髮A餐(31)"
type input "曉雅-30"
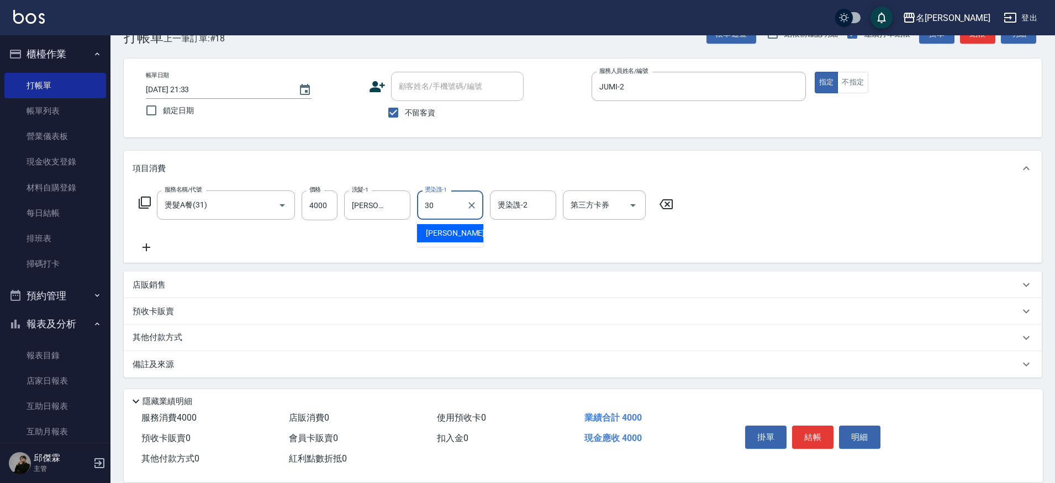
type input "曉雅-30"
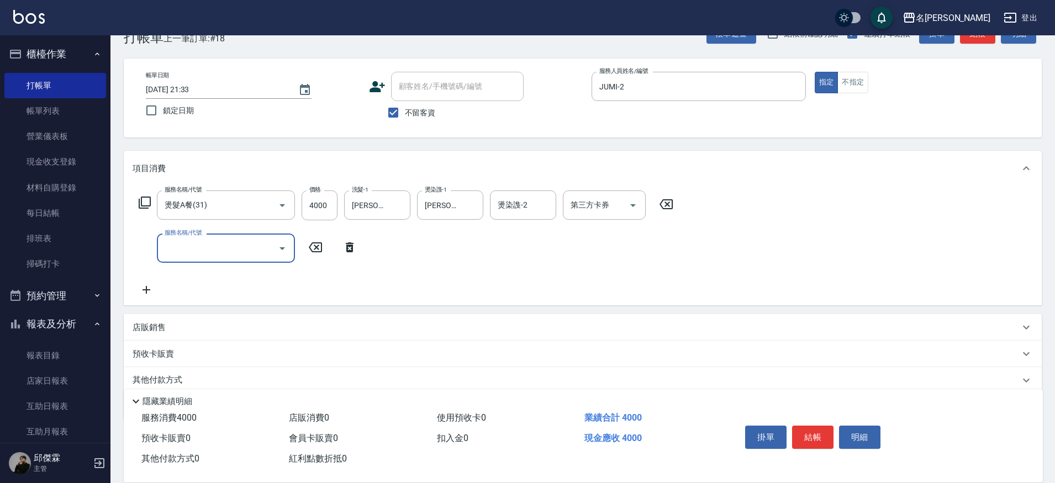
type input "3"
type input "染髮(4899)"
type input "1700"
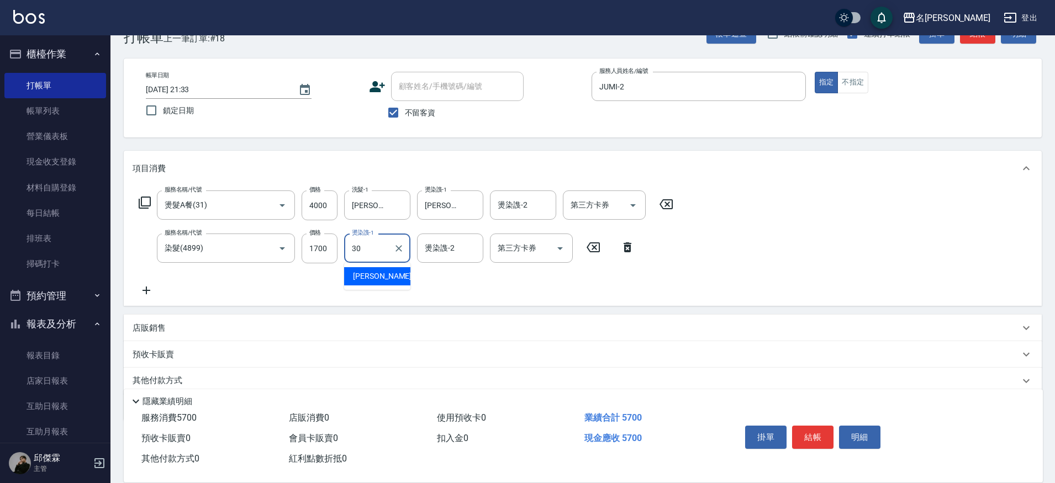
type input "曉雅-30"
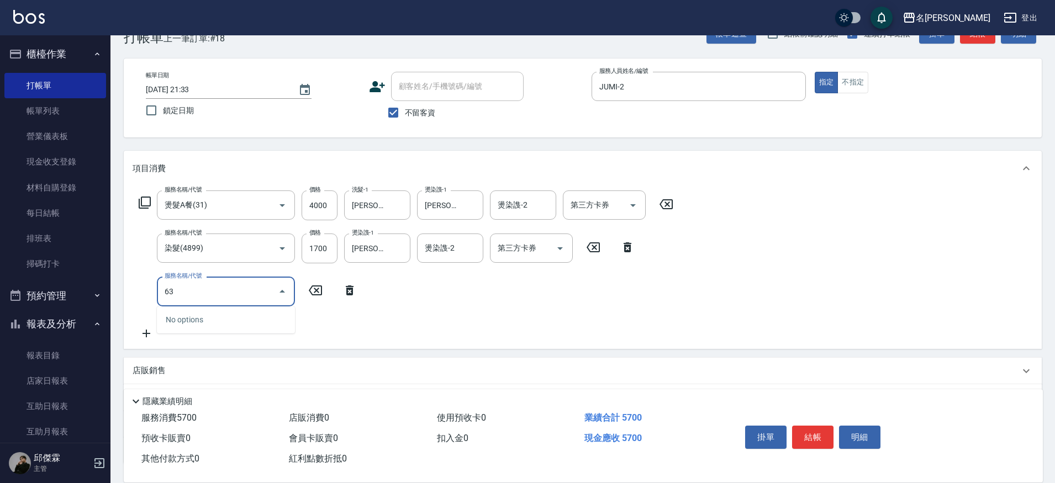
type input "6"
type input "還原酸護髮or頭皮隔離(5300)"
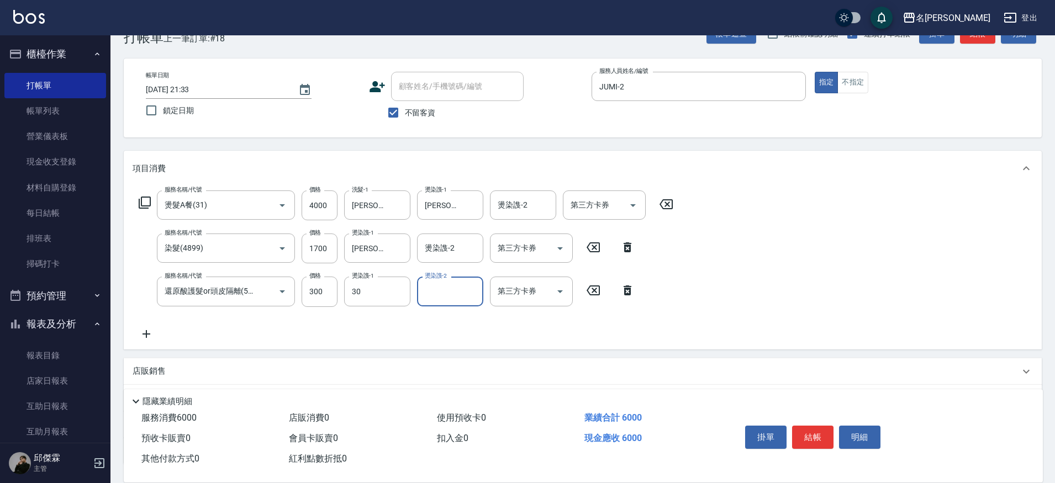
type input "曉雅-30"
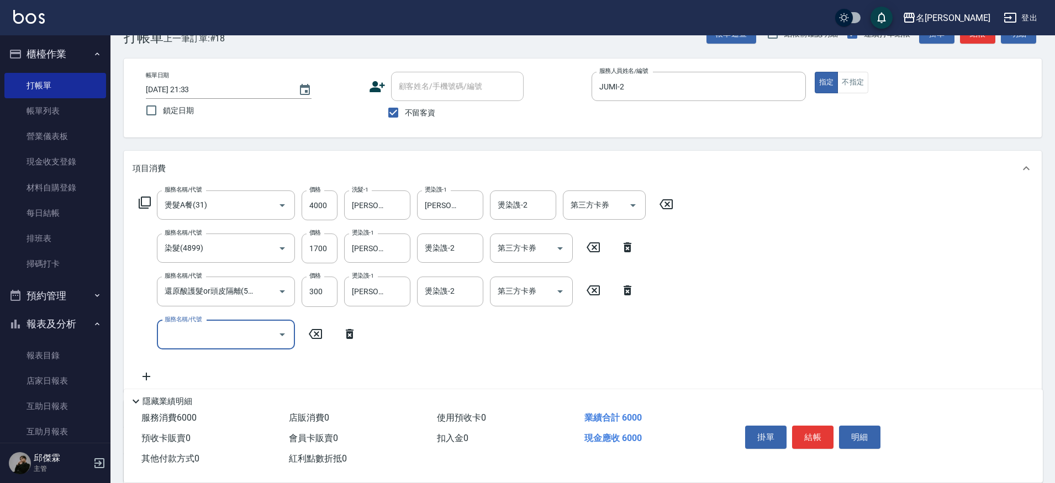
scroll to position [0, 0]
type input "極光結構護髮(515000)"
type input "1200"
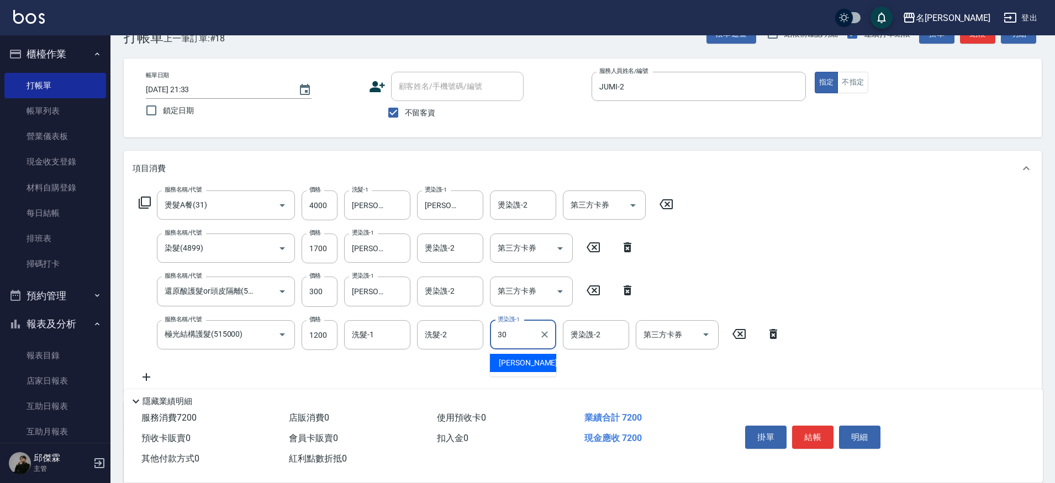
type input "曉雅-30"
type input "2"
type input "Nini-23"
click at [633, 208] on icon "Open" at bounding box center [633, 205] width 13 height 13
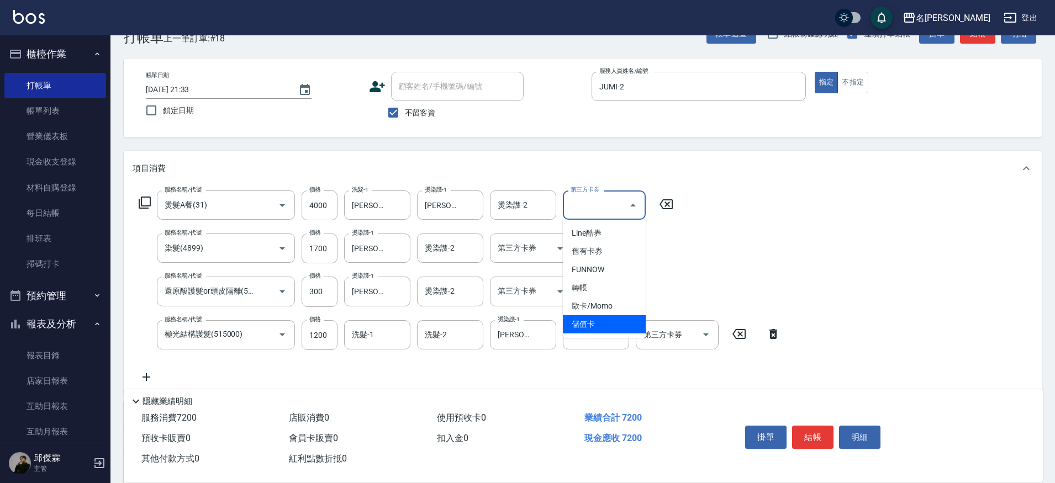
drag, startPoint x: 591, startPoint y: 323, endPoint x: 559, endPoint y: 279, distance: 54.1
click at [591, 320] on span "儲值卡" at bounding box center [604, 324] width 83 height 18
type input "儲值卡"
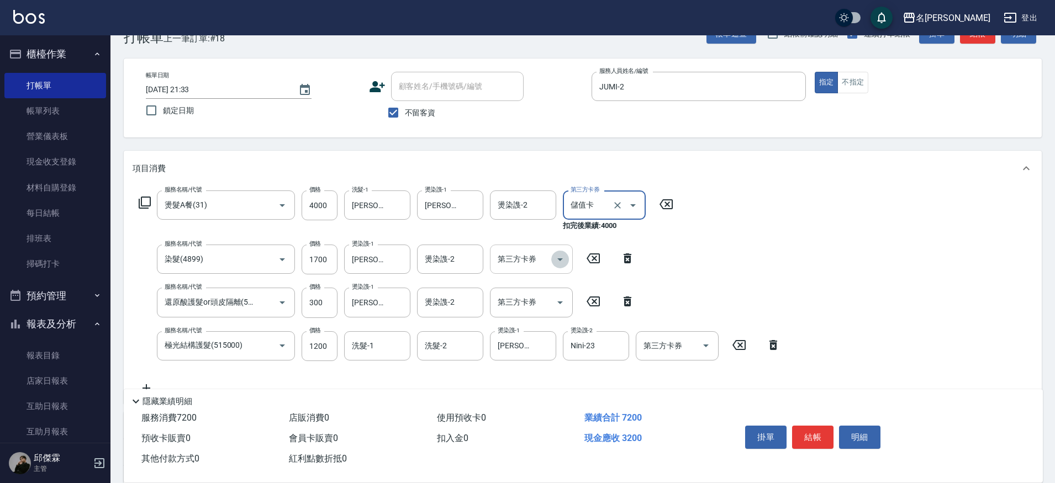
click at [562, 262] on icon "Open" at bounding box center [560, 259] width 13 height 13
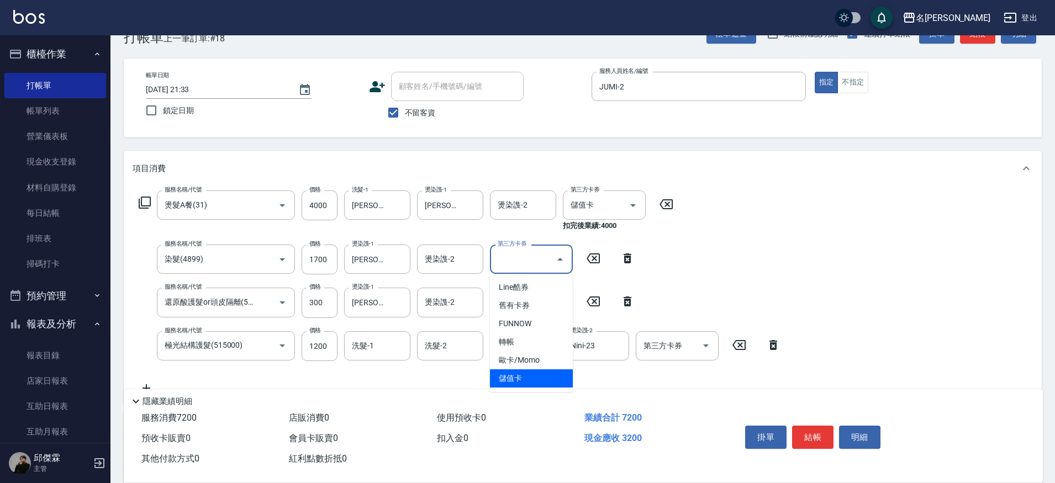
click at [534, 383] on span "儲值卡" at bounding box center [531, 379] width 83 height 18
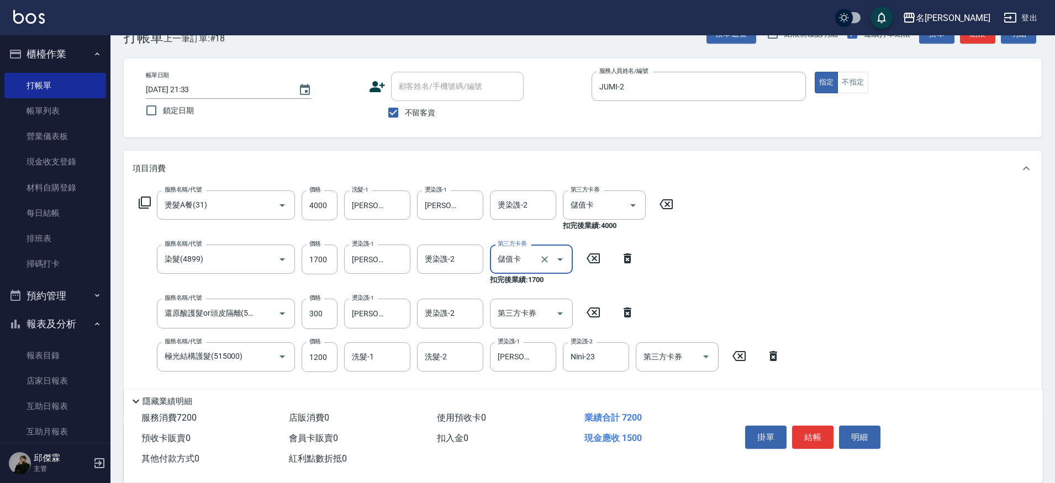
type input "儲值卡"
drag, startPoint x: 545, startPoint y: 323, endPoint x: 555, endPoint y: 319, distance: 10.5
click at [550, 322] on input "第三方卡券" at bounding box center [523, 313] width 56 height 19
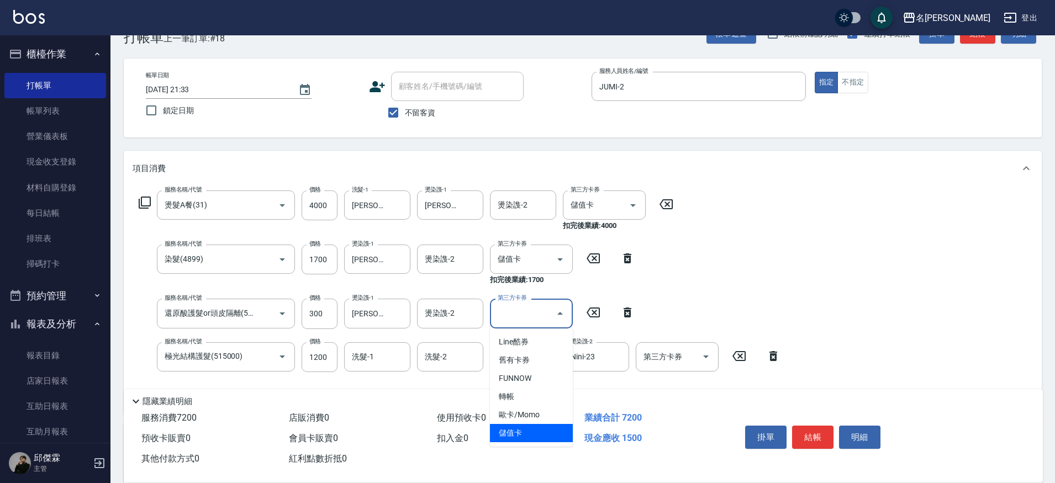
click at [511, 432] on span "儲值卡" at bounding box center [531, 433] width 83 height 18
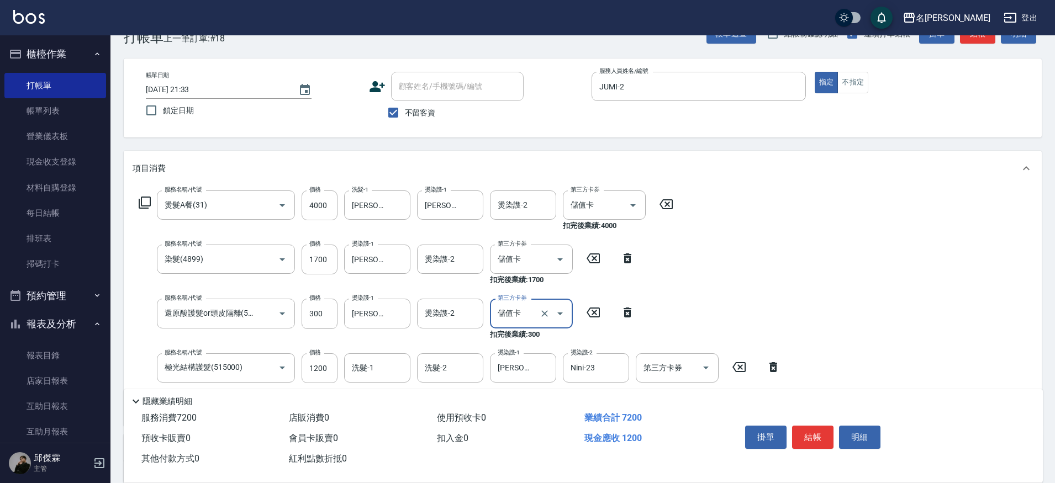
type input "儲值卡"
drag, startPoint x: 709, startPoint y: 371, endPoint x: 658, endPoint y: 391, distance: 54.4
click at [709, 371] on icon "Open" at bounding box center [705, 367] width 13 height 13
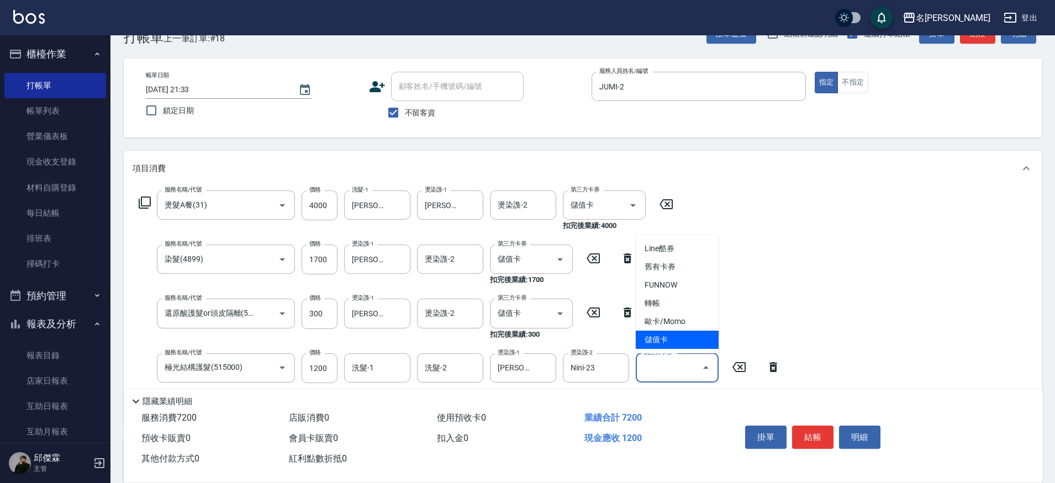
drag, startPoint x: 663, startPoint y: 332, endPoint x: 783, endPoint y: 318, distance: 121.3
click at [663, 332] on span "儲值卡" at bounding box center [677, 340] width 83 height 18
type input "儲值卡"
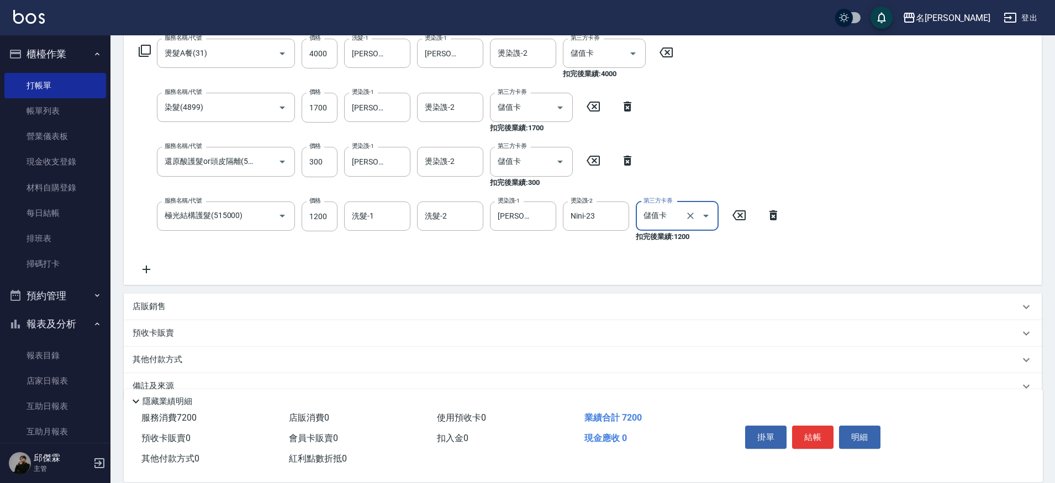
scroll to position [205, 0]
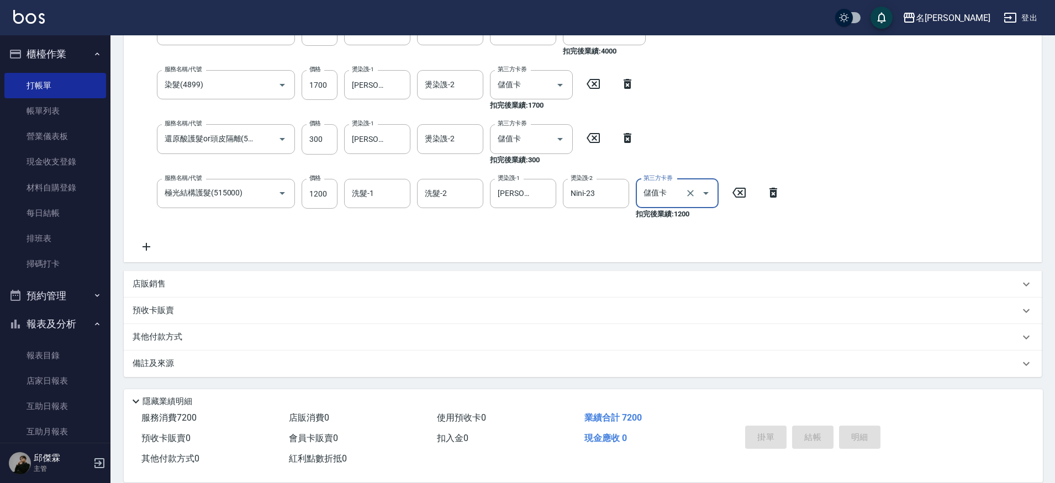
type input "2"
type input "2025/10/10 21:35"
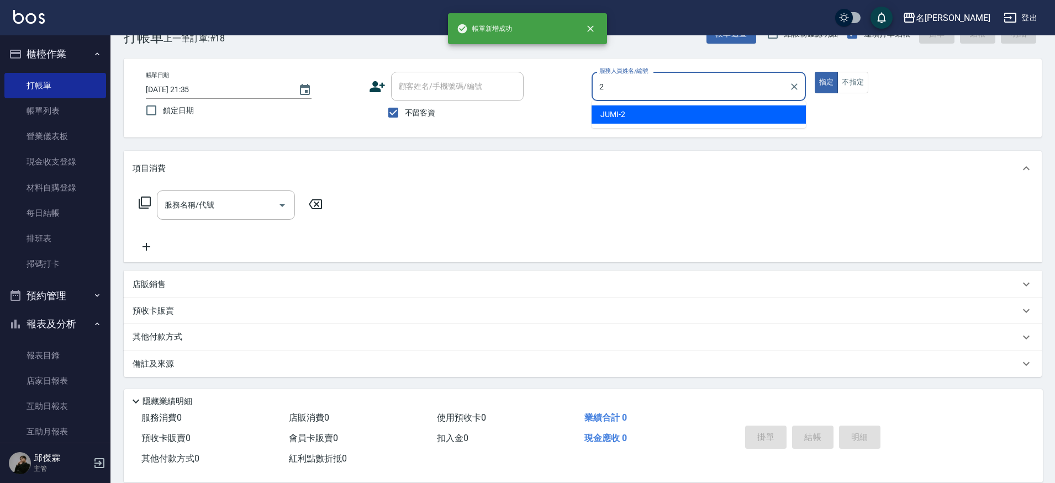
scroll to position [30, 0]
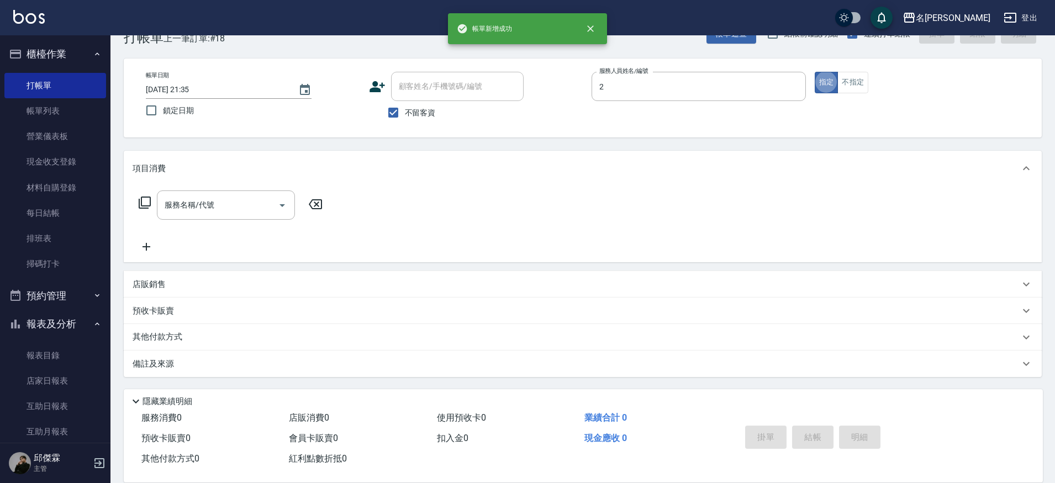
type input "JUMI-2"
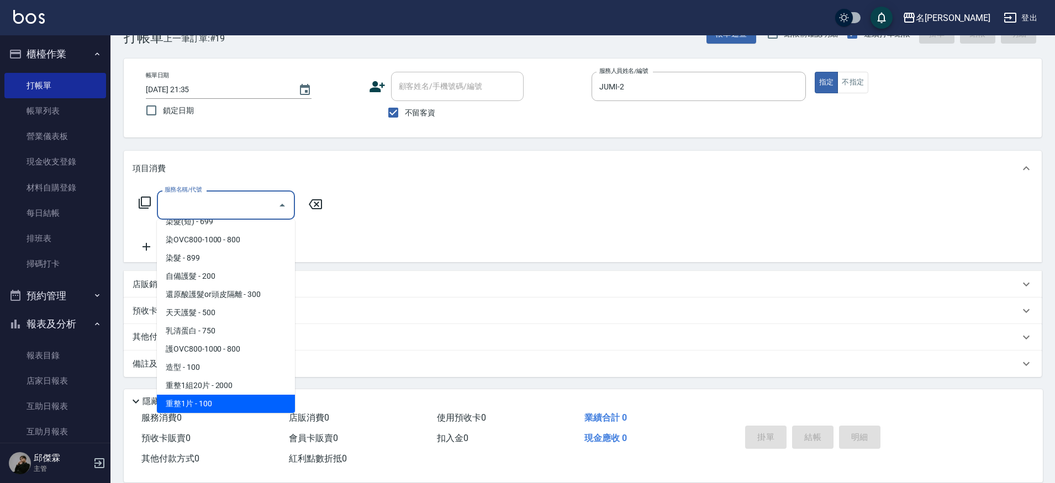
scroll to position [887, 0]
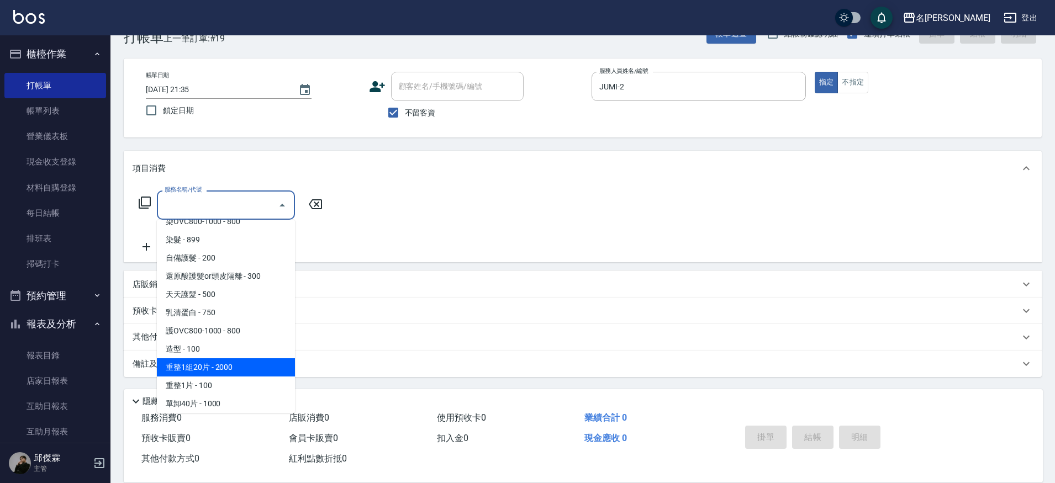
type input "重整1組20片(7006)"
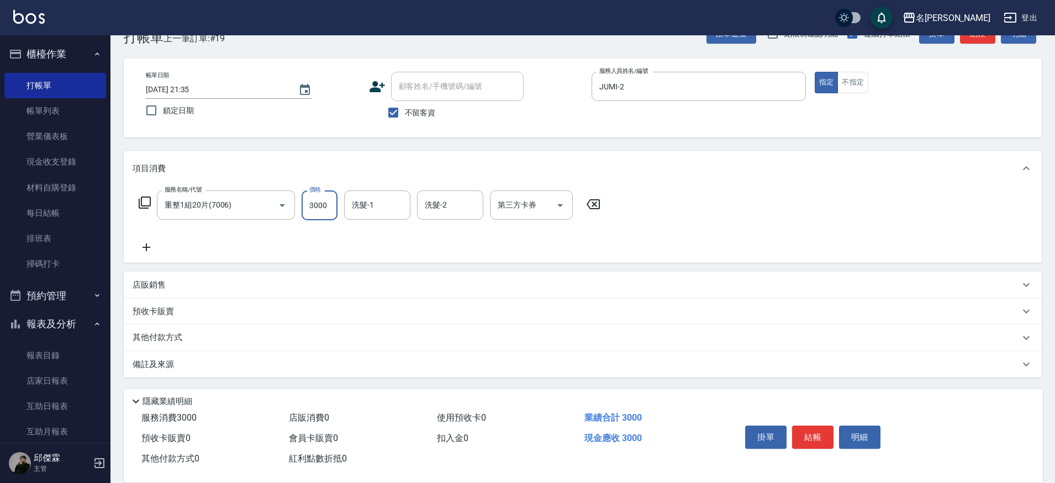
type input "3000"
type input "曉雅-30"
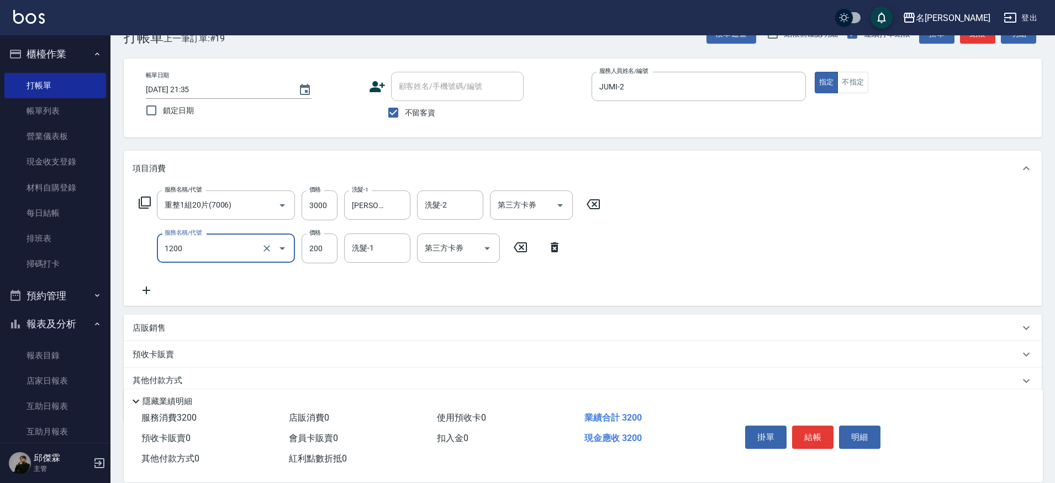
type input "一般洗+精油(1200)"
type input "250"
type input "曉雅-30"
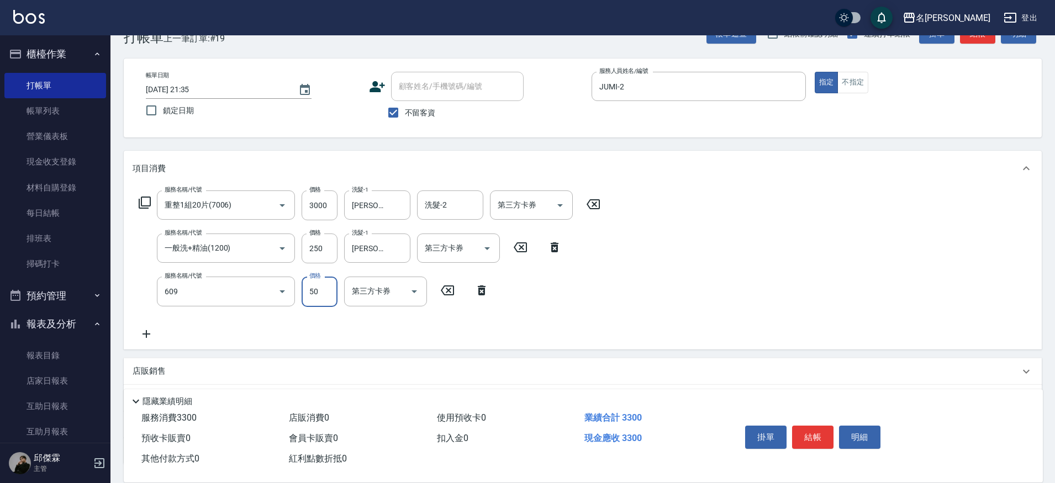
type input "精油(609)"
type input "曉雅-30"
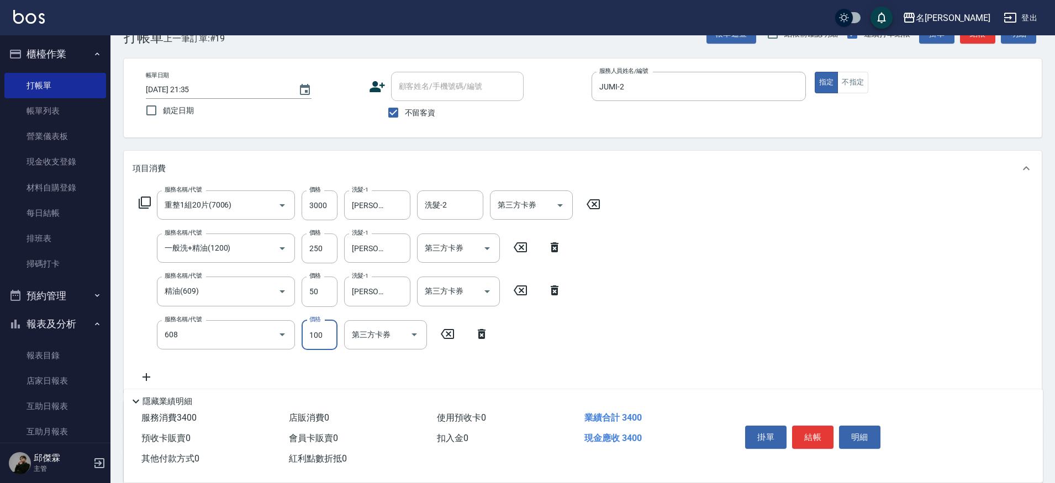
type input "精油(長)(608)"
type input "曉雅-30"
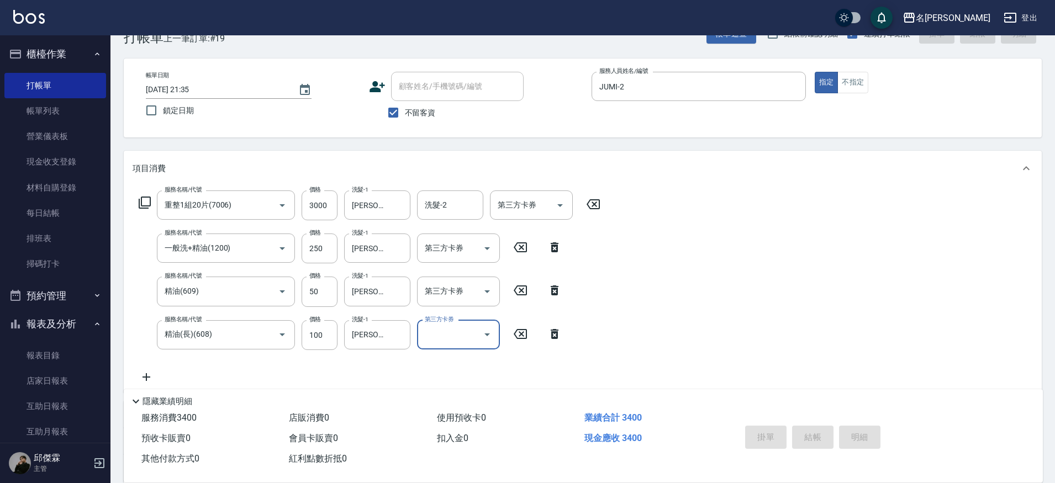
type input "2025/10/10 21:37"
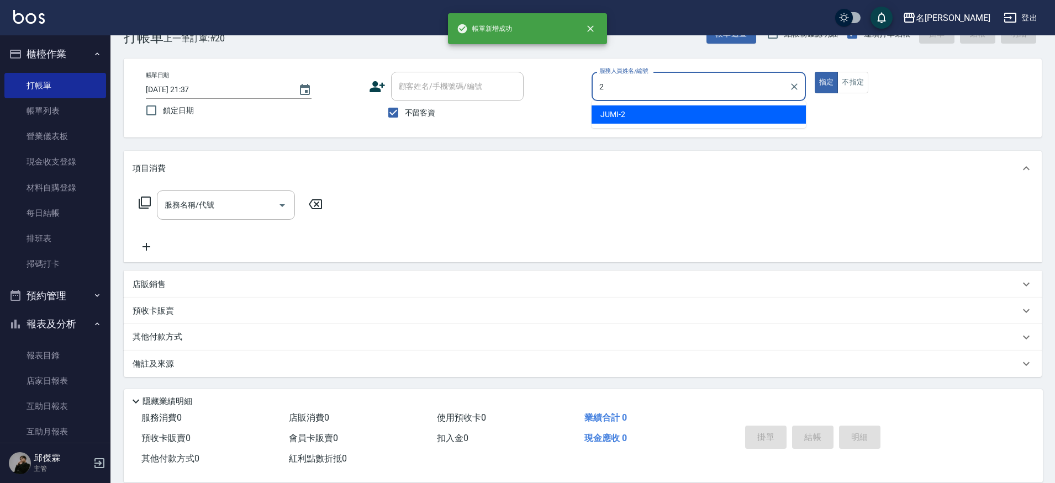
type input "JUMI-2"
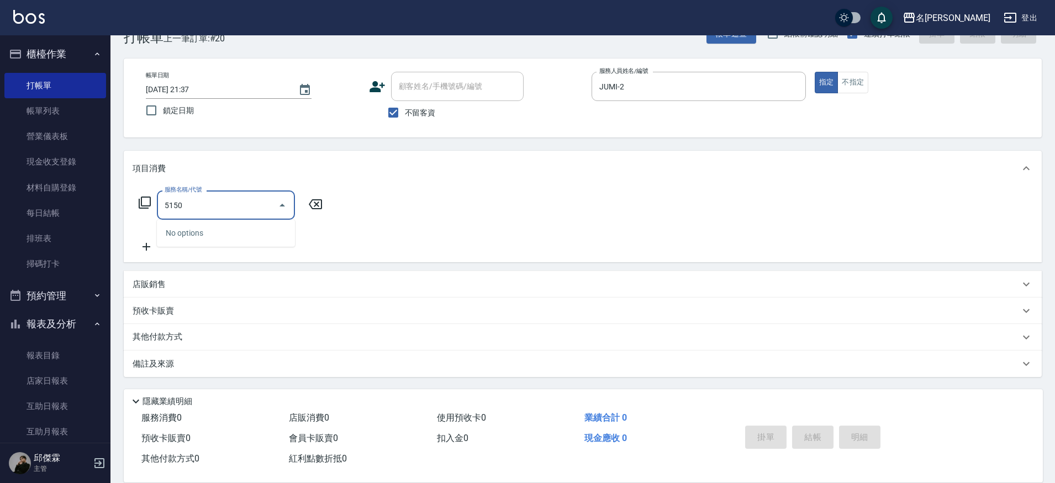
type input "51500"
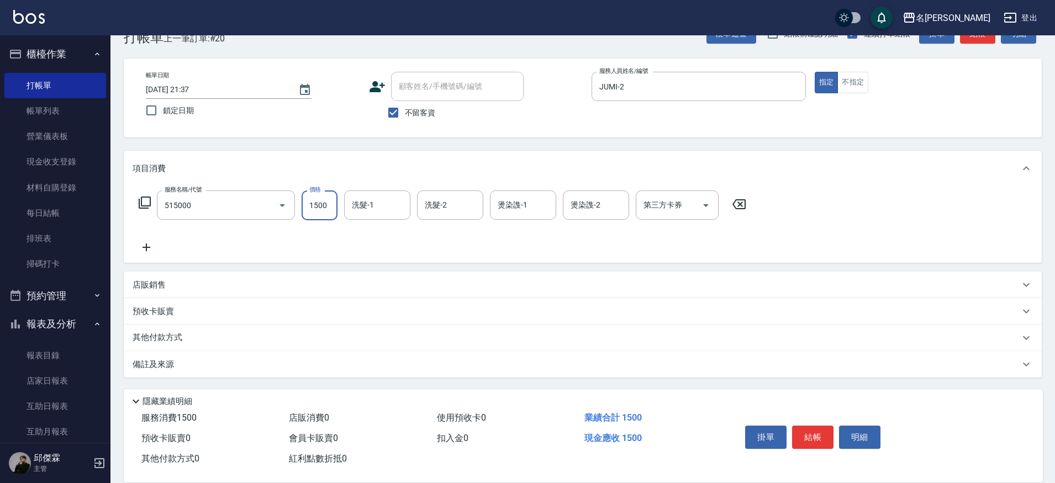
type input "極光結構護髮(515000)"
type input "1800"
type input "曉雅-30"
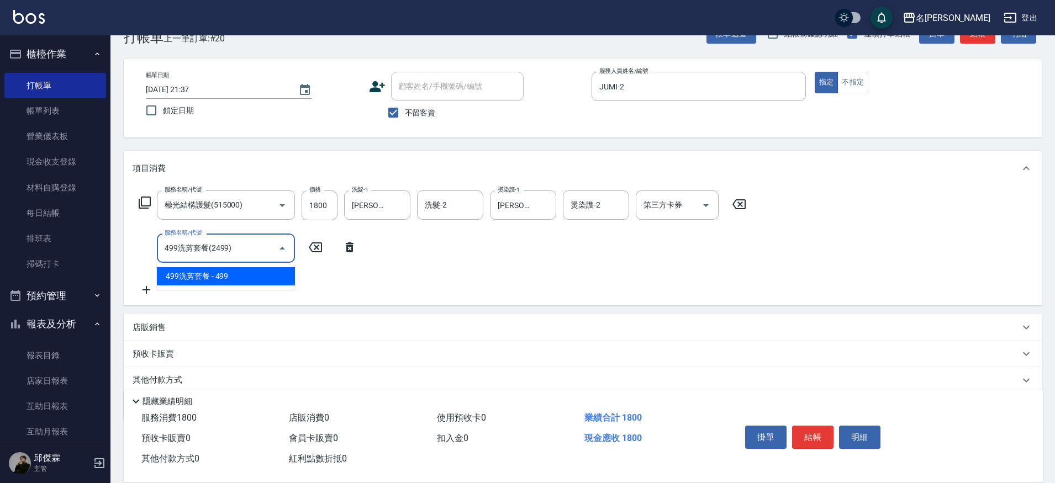
type input "499洗剪套餐(2499)"
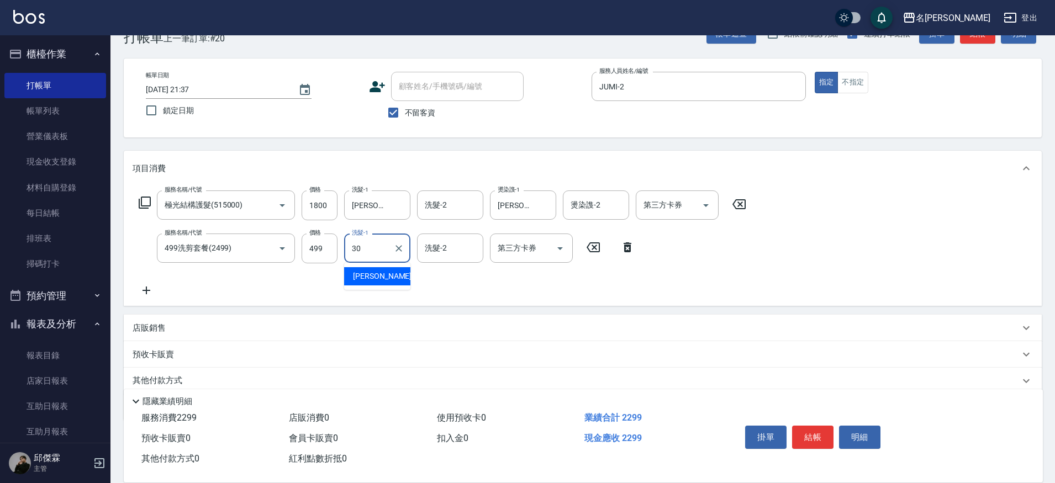
type input "曉雅-30"
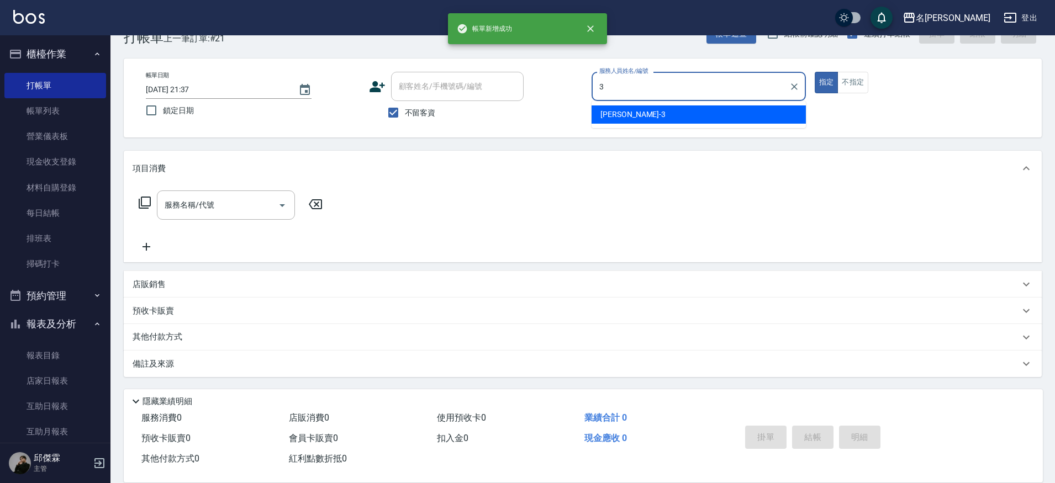
type input "Mina-3"
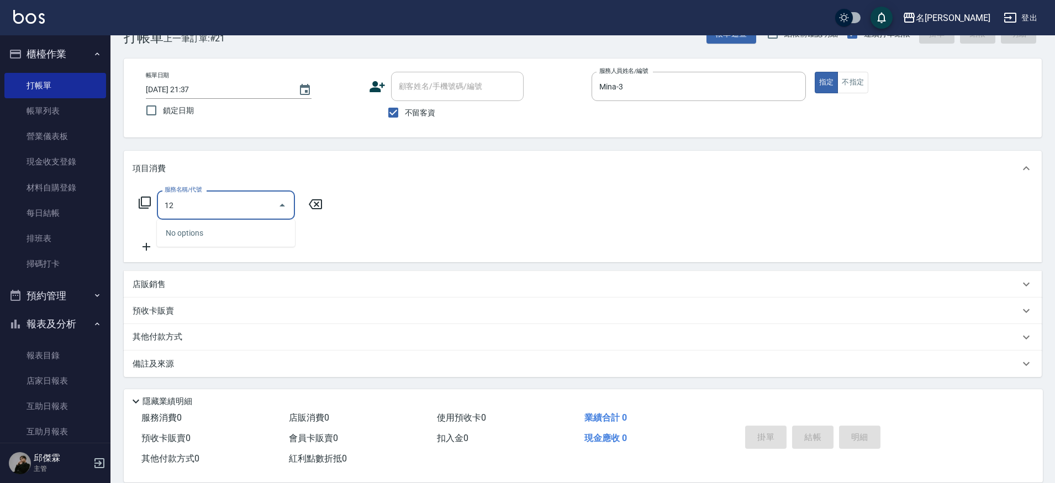
type input "1"
type input "3"
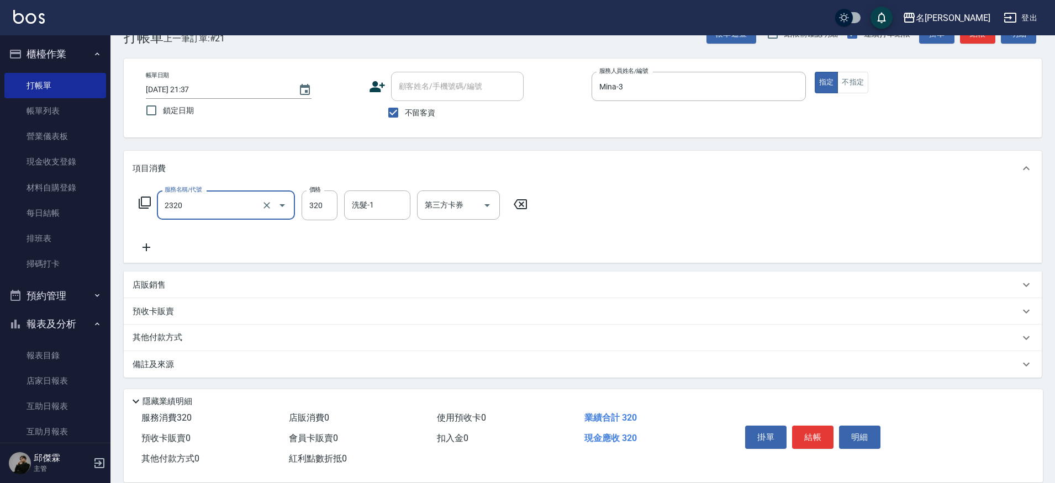
type input "洗剪320(2320)"
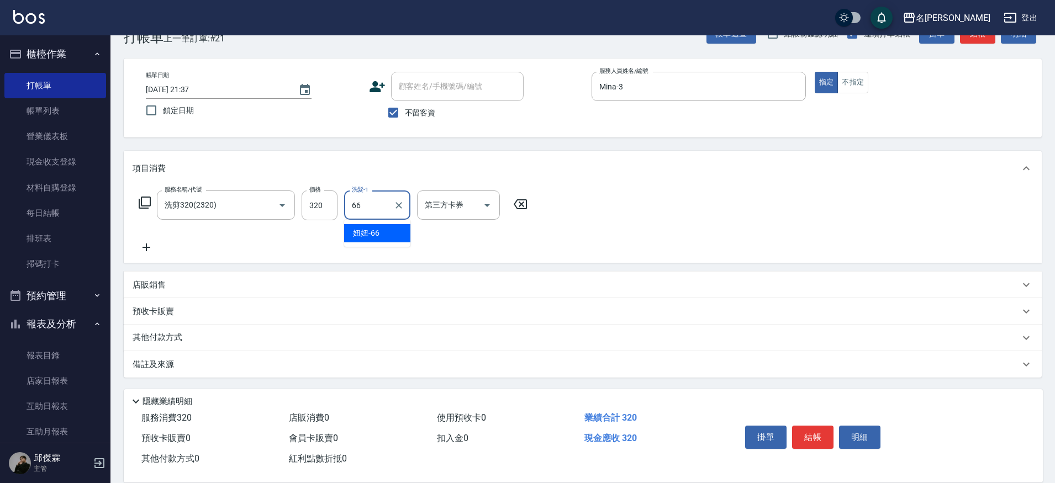
type input "妞妞-66"
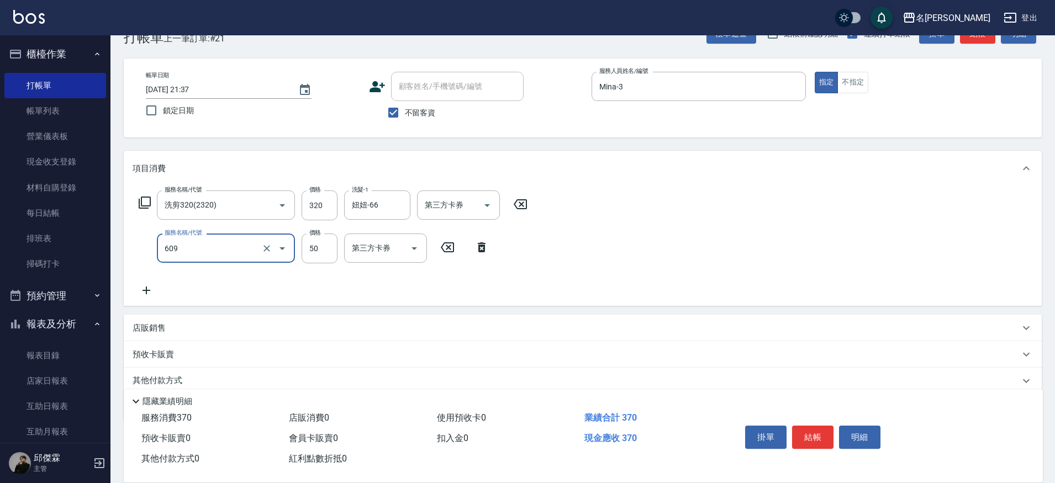
type input "精油(609)"
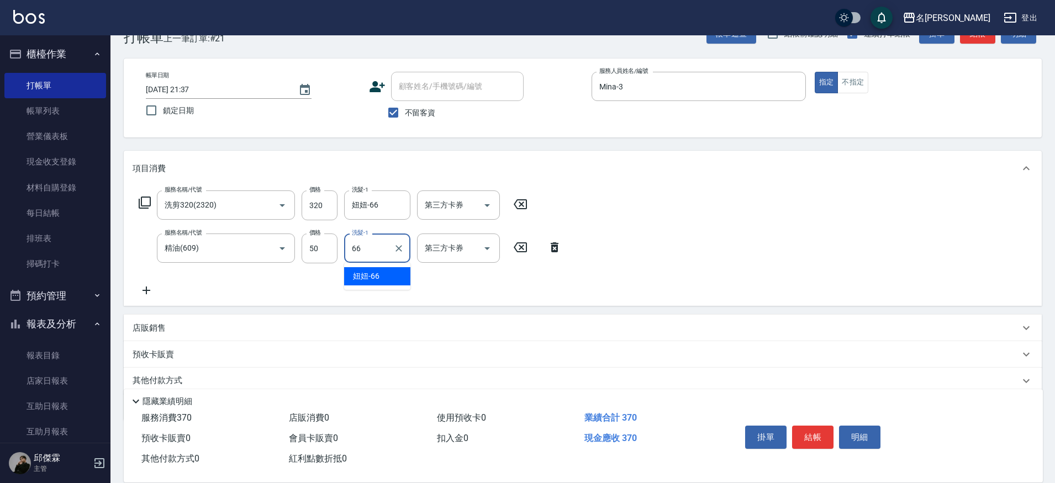
type input "妞妞-66"
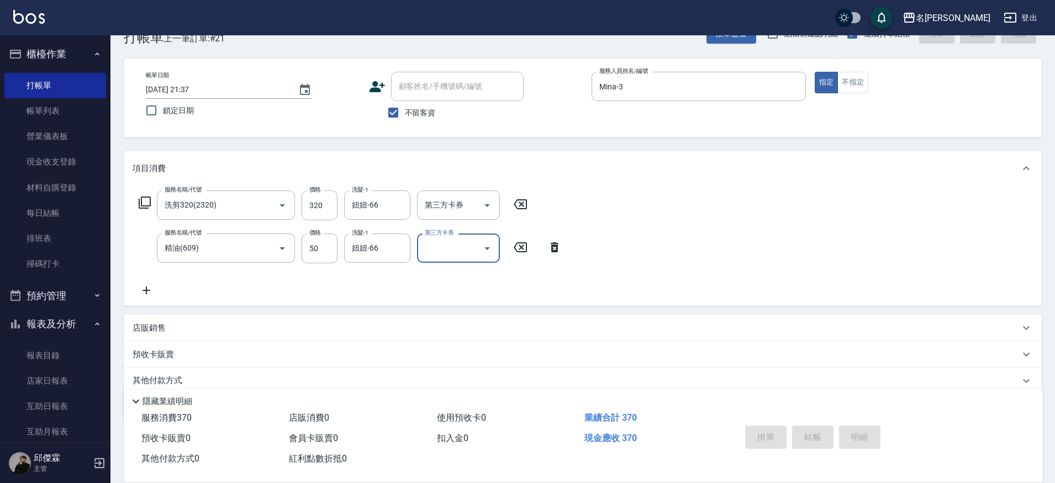
type input "2025/10/10 21:38"
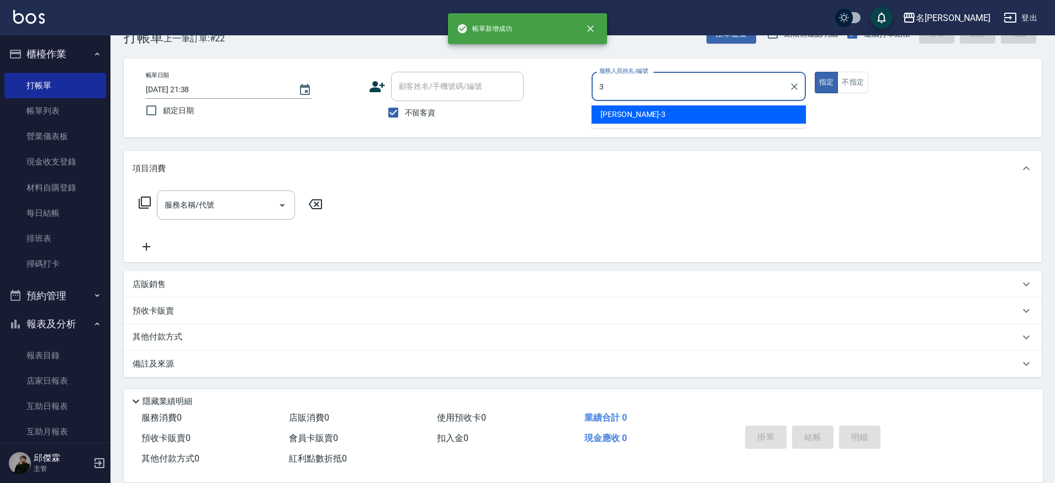
type input "Mina-3"
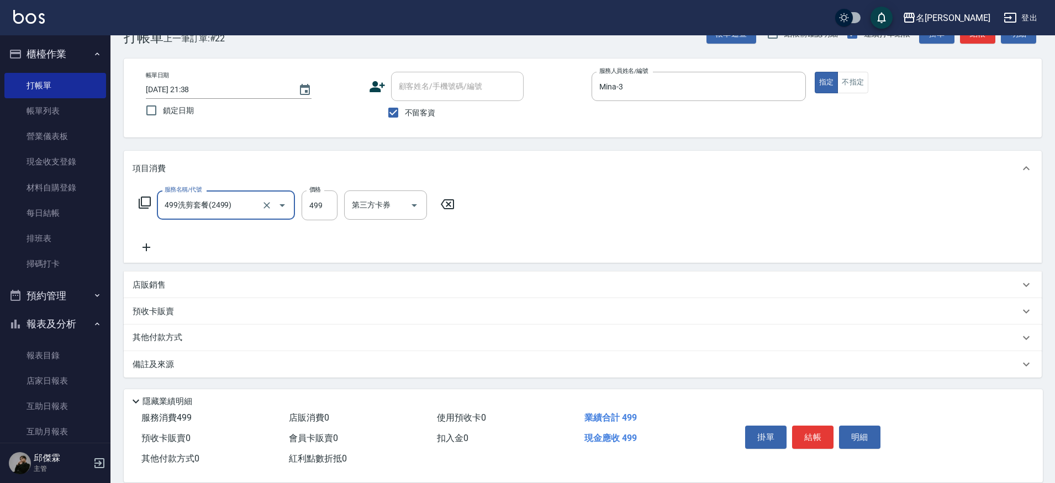
type input "499洗剪套餐(2499)"
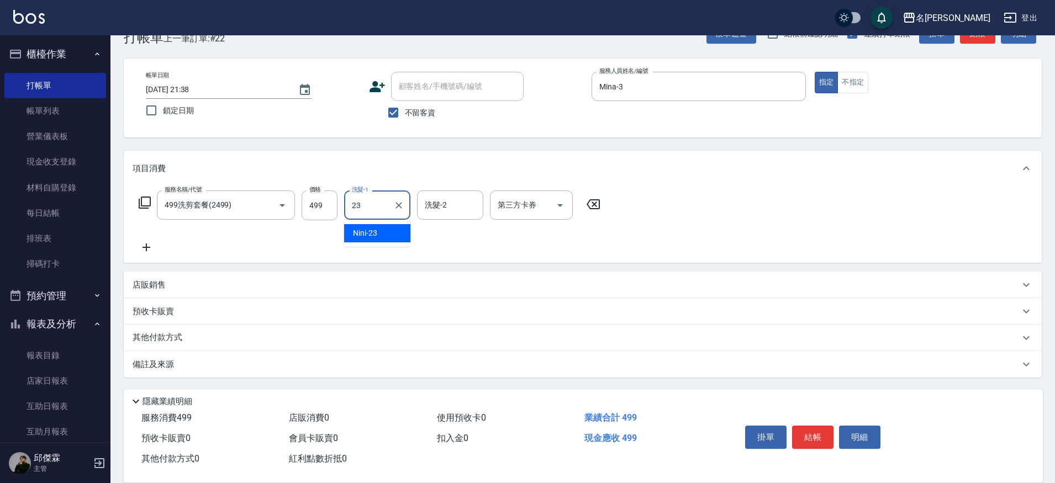
type input "Nini-23"
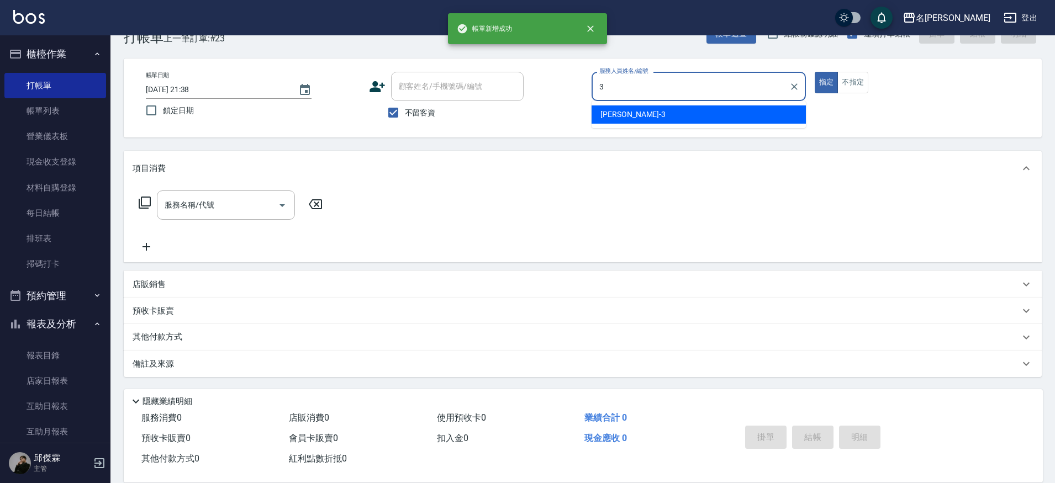
type input "Mina-3"
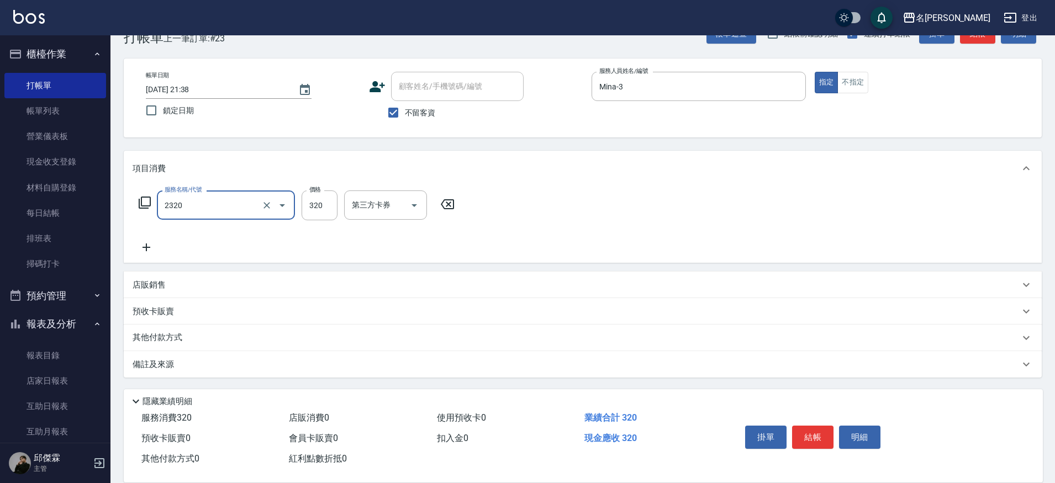
type input "洗剪320(2320)"
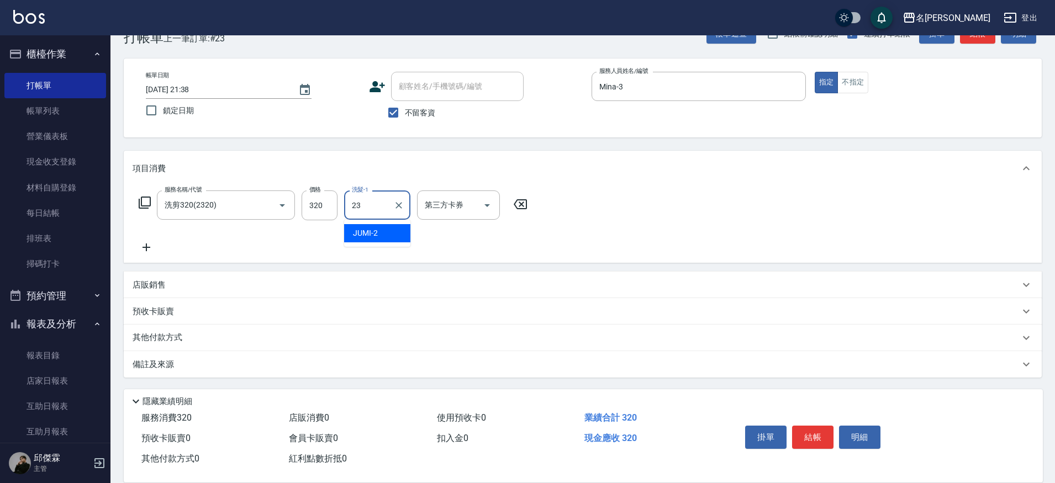
type input "Nini-23"
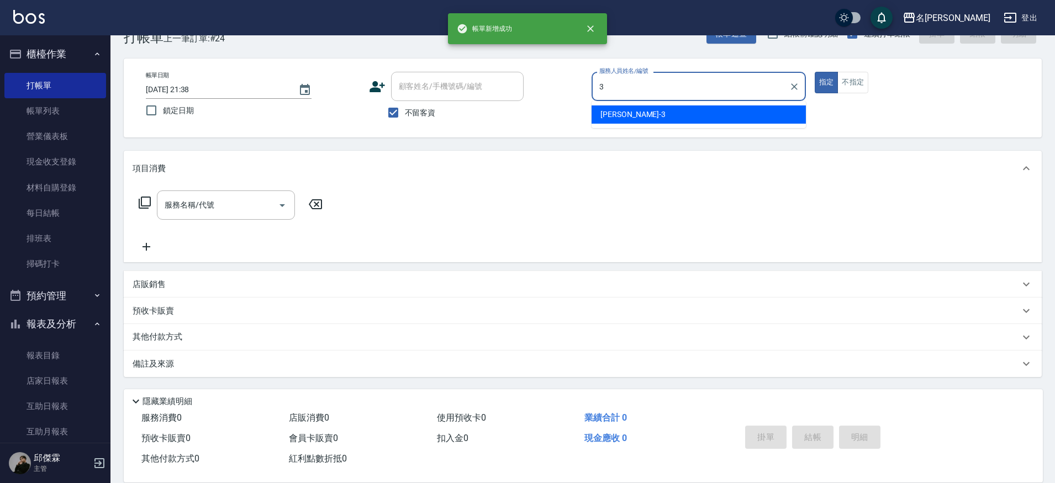
type input "Mina-3"
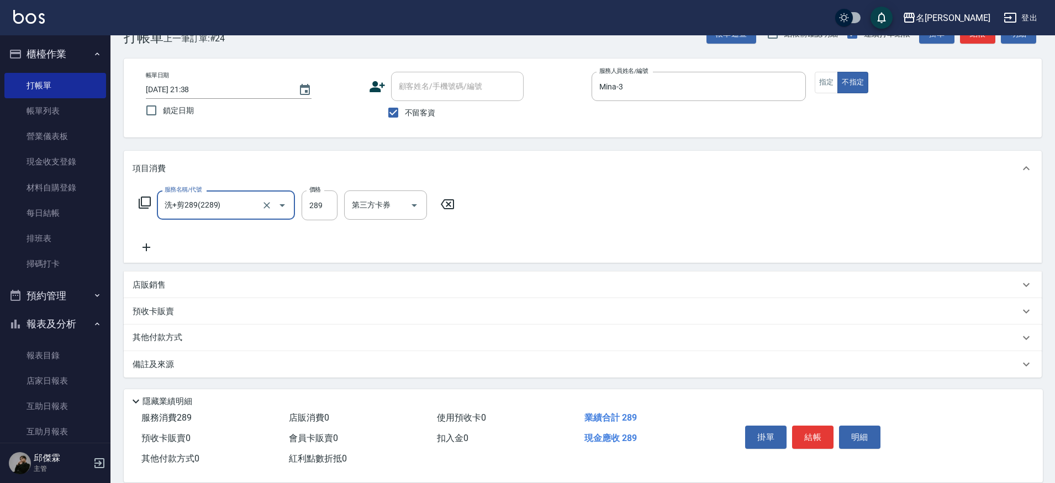
type input "洗+剪289(2289)"
type input "妞妞-66"
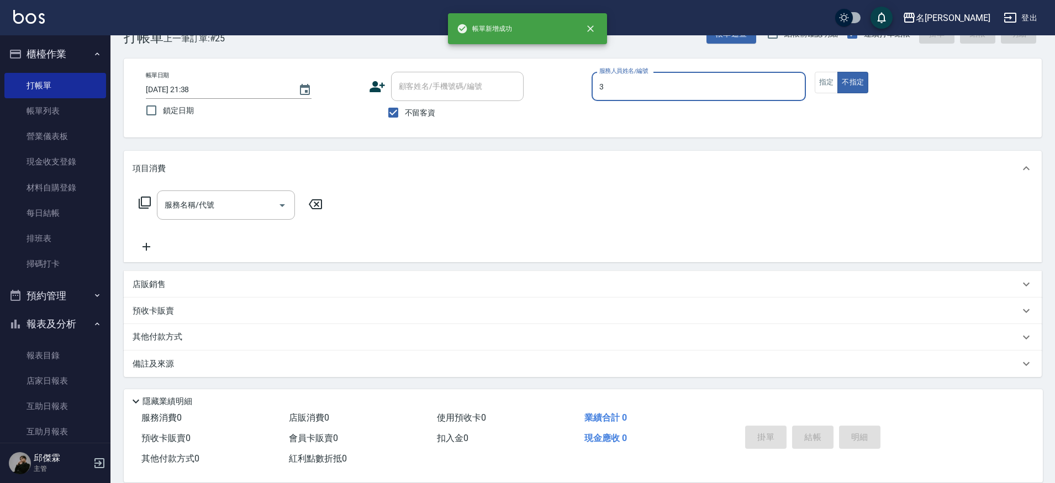
type input "Mina-3"
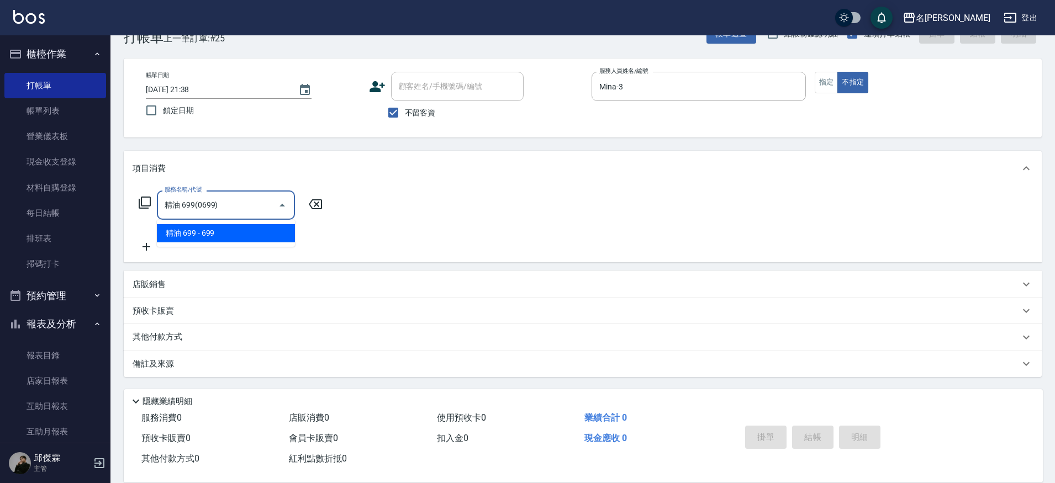
type input "精油 699(0699)"
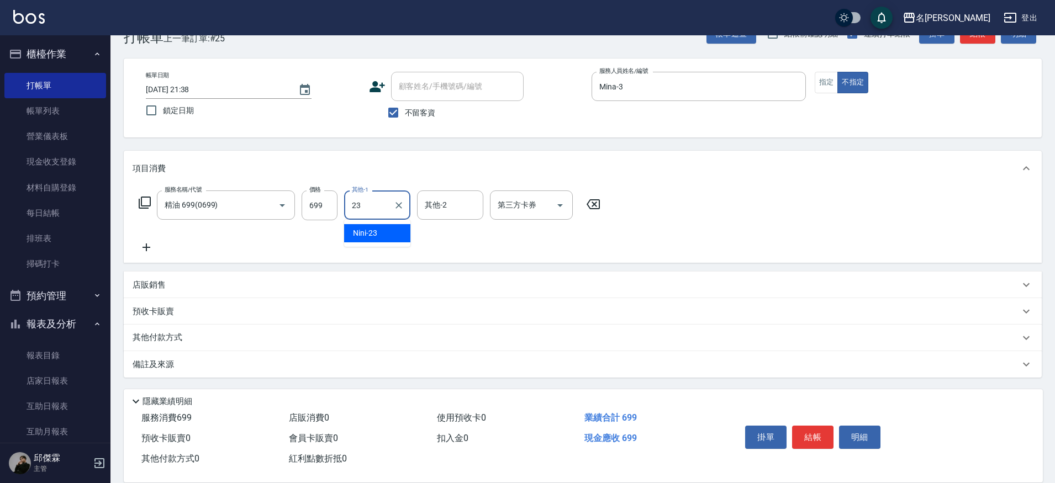
type input "Nini-23"
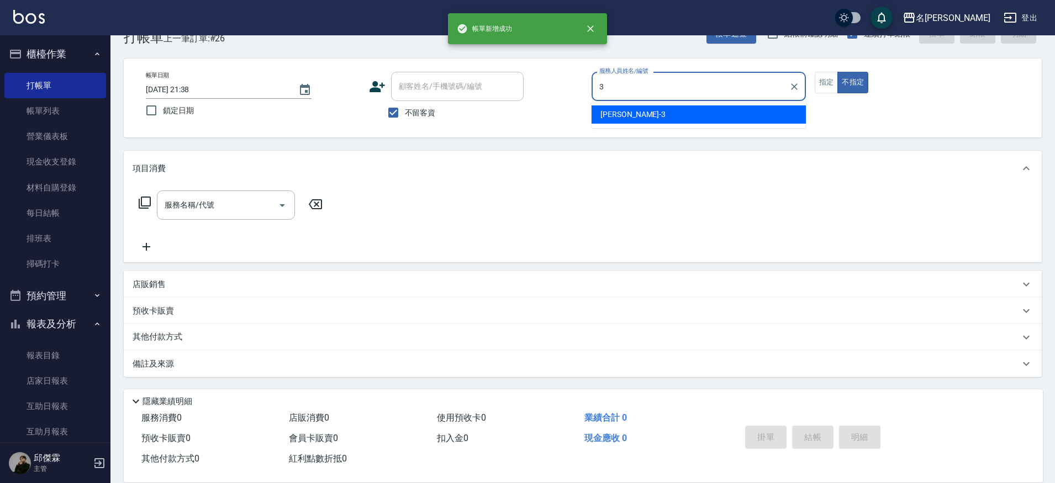
type input "Mina-3"
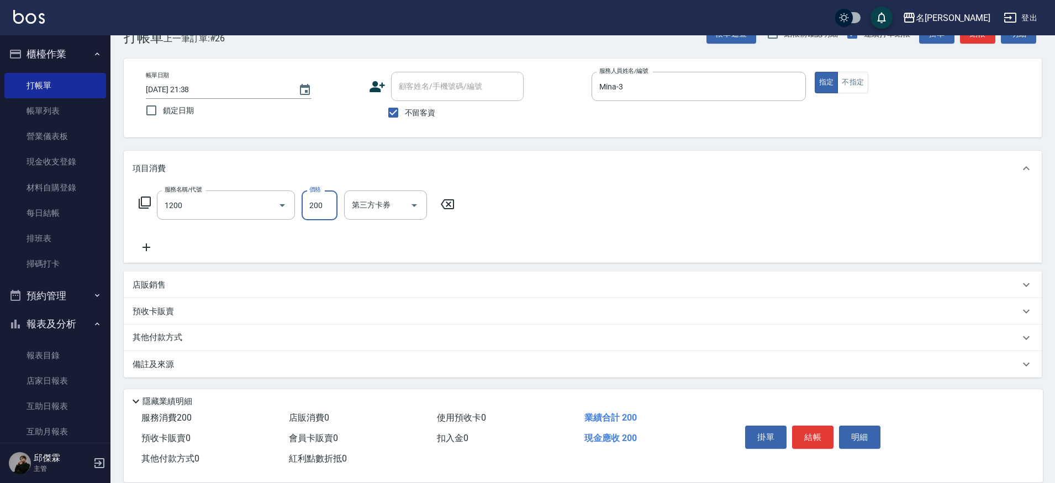
type input "一般洗+精油(1200)"
type input "250"
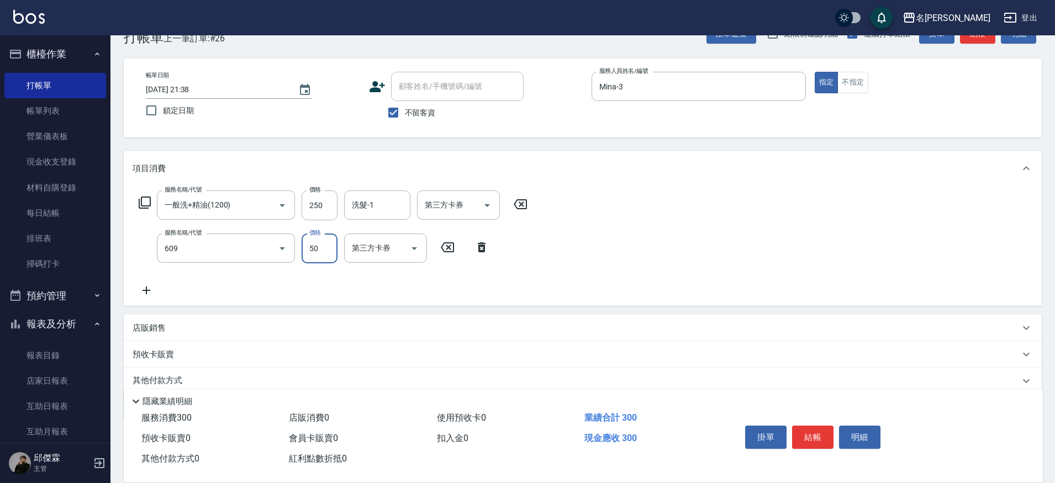
type input "精油(609)"
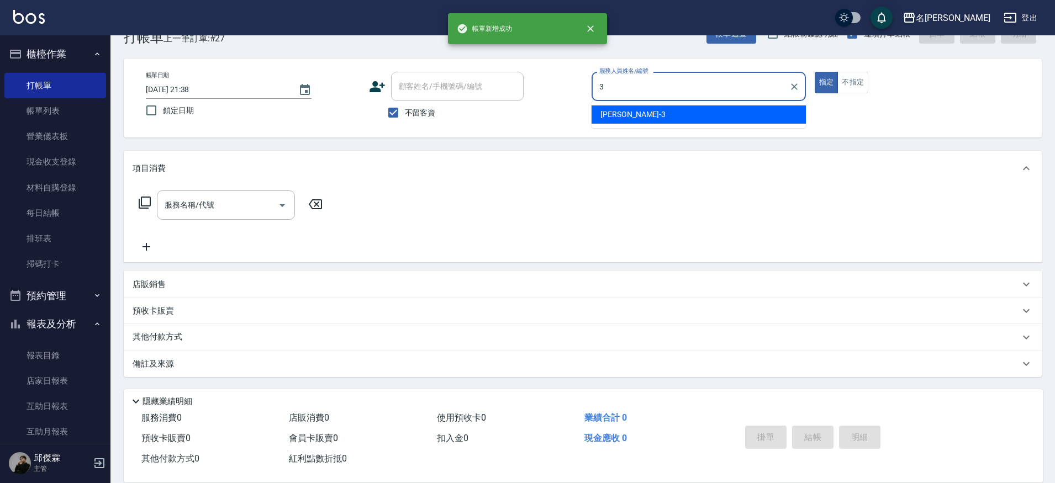
type input "Mina-3"
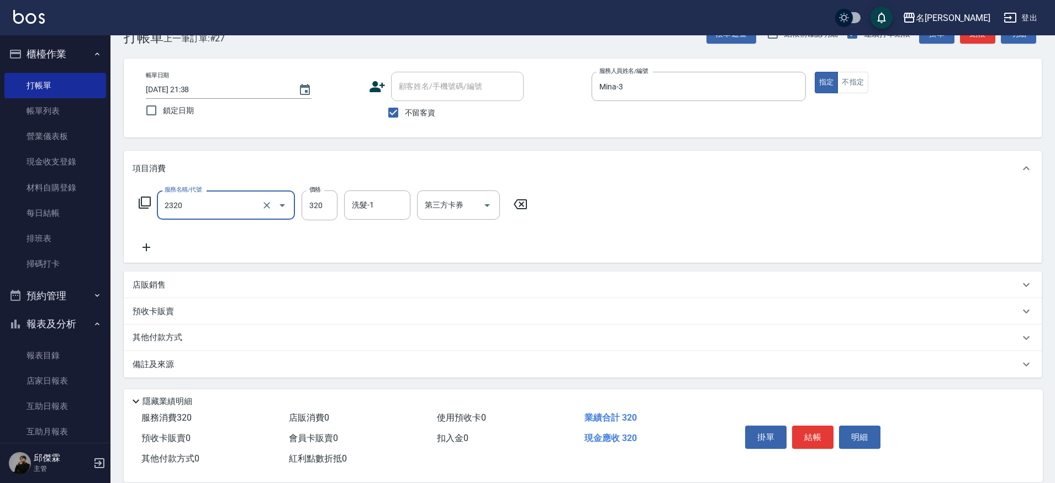
type input "洗剪320(2320)"
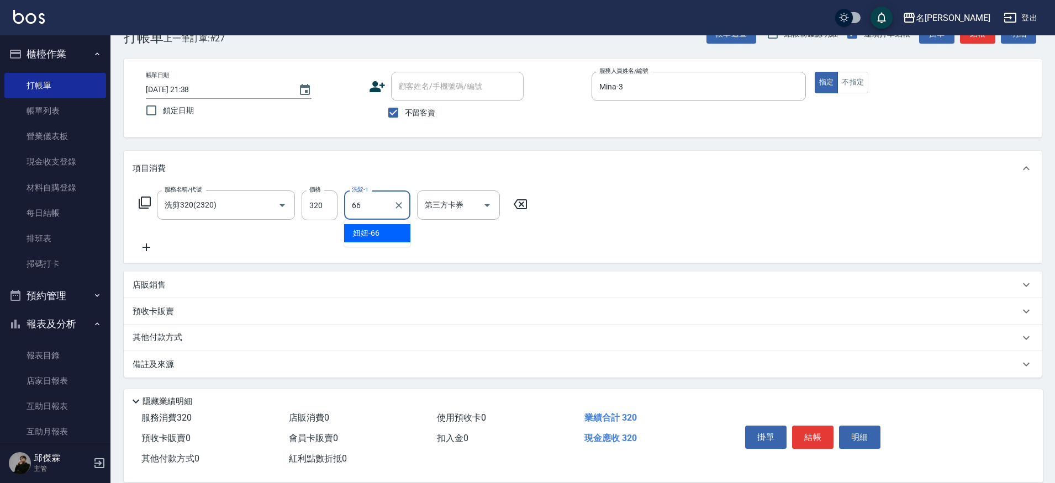
type input "妞妞-66"
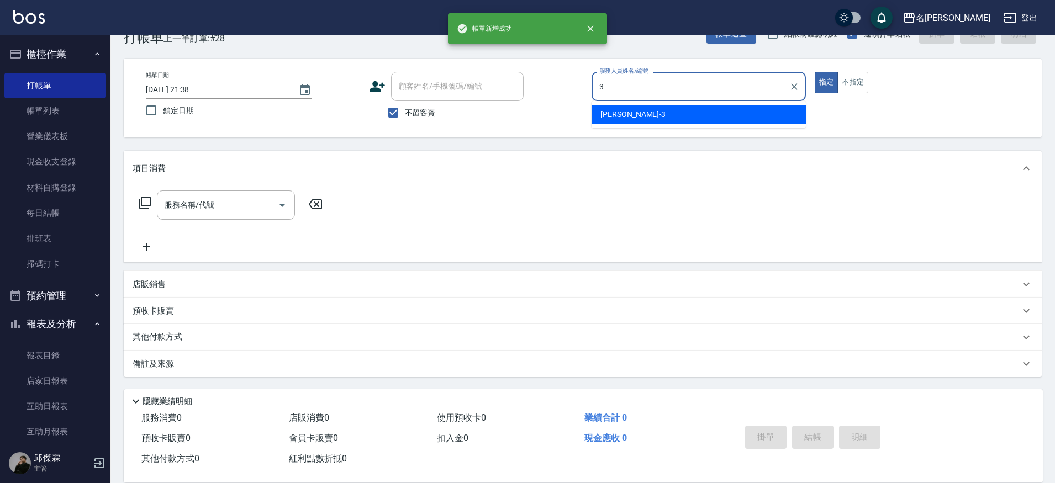
type input "Mina-3"
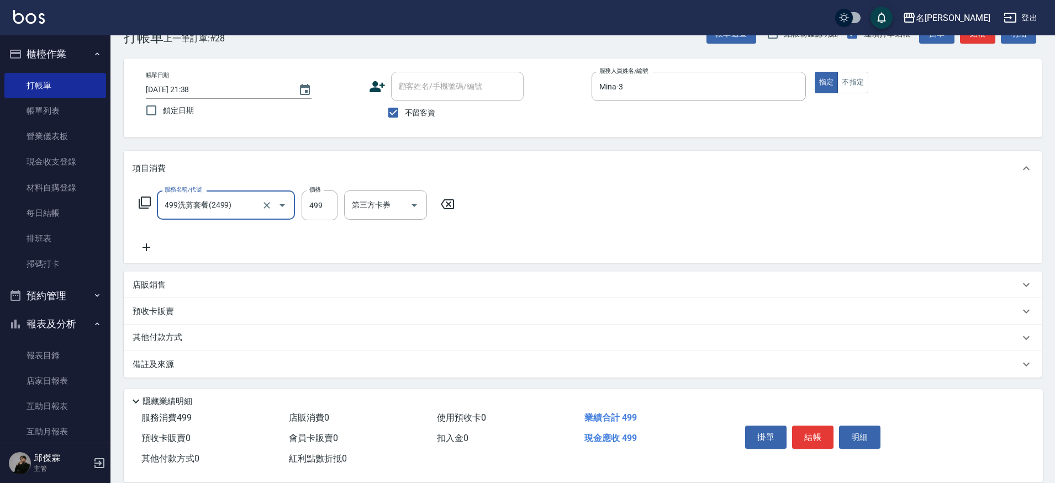
type input "499洗剪套餐(2499)"
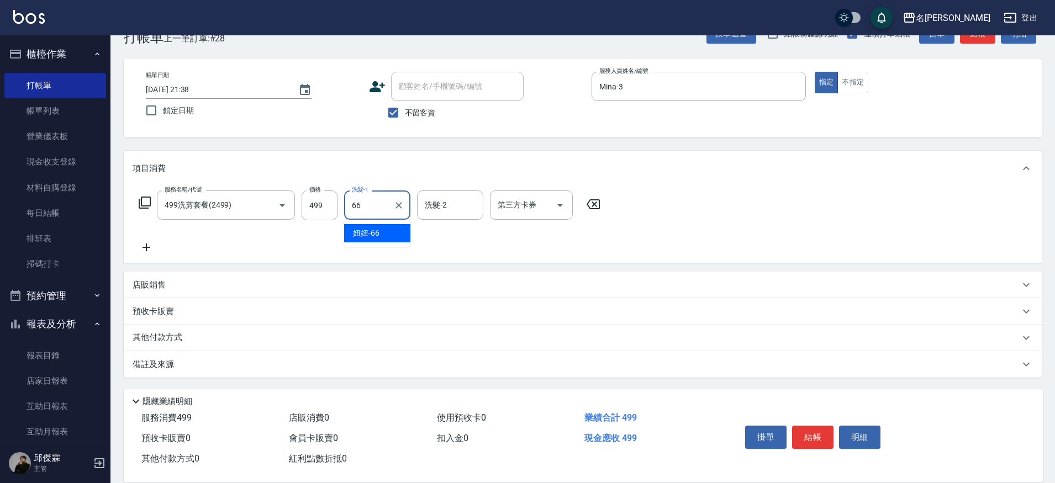
type input "妞妞-66"
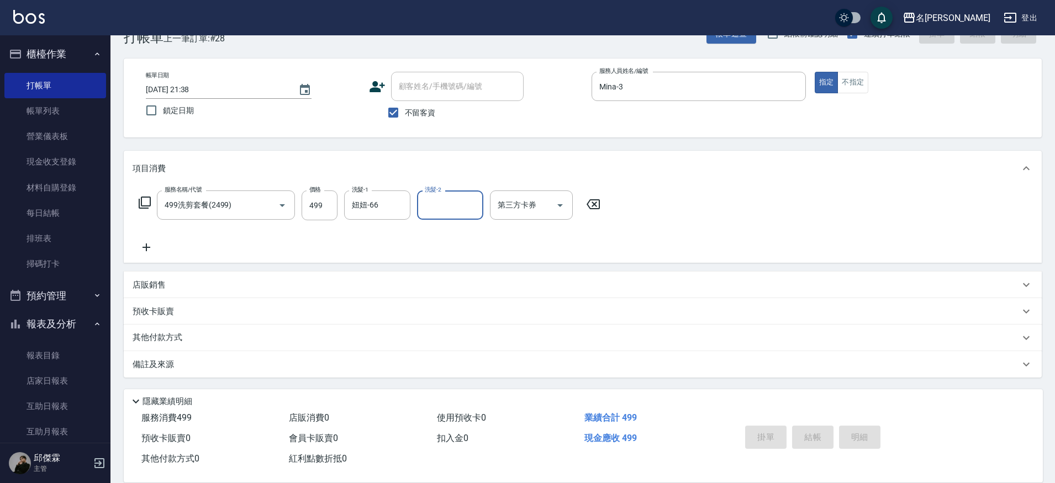
type input "2025/10/10 21:39"
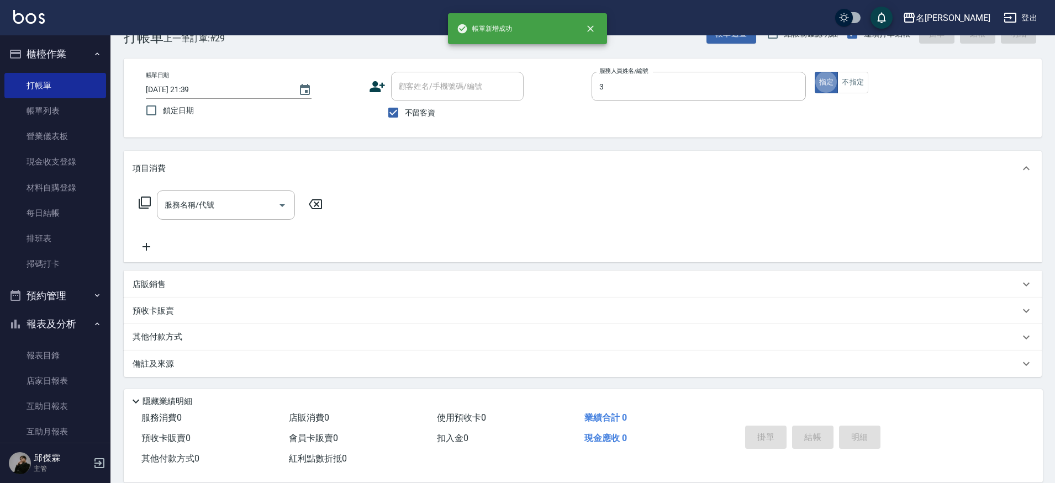
type input "Mina-3"
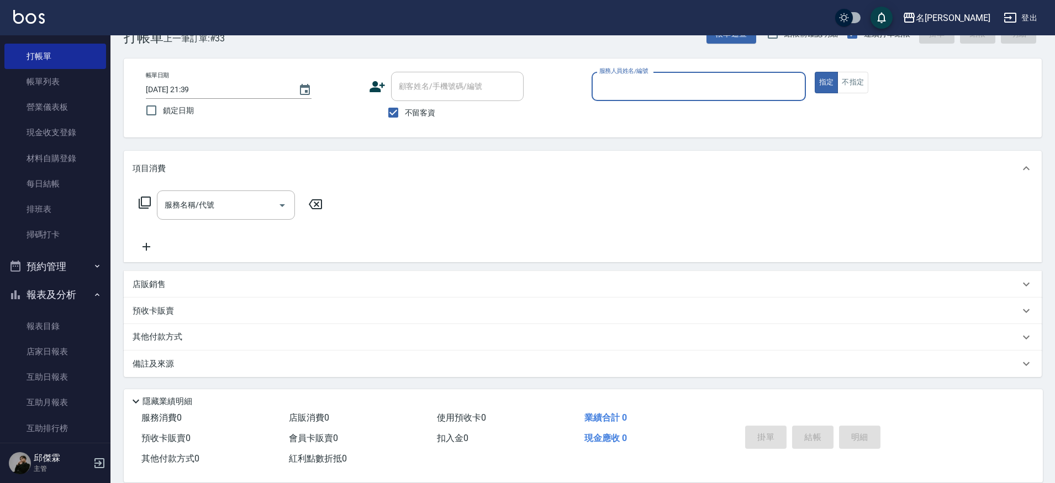
scroll to position [30, 0]
drag, startPoint x: 66, startPoint y: 349, endPoint x: 73, endPoint y: 336, distance: 14.1
click at [66, 349] on link "店家日報表" at bounding box center [55, 351] width 102 height 25
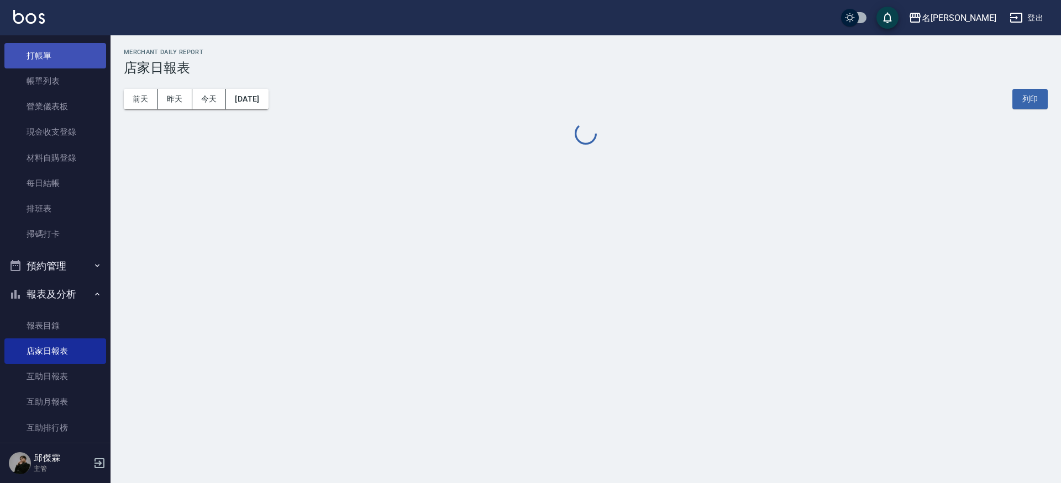
click at [64, 78] on link "帳單列表" at bounding box center [55, 81] width 102 height 25
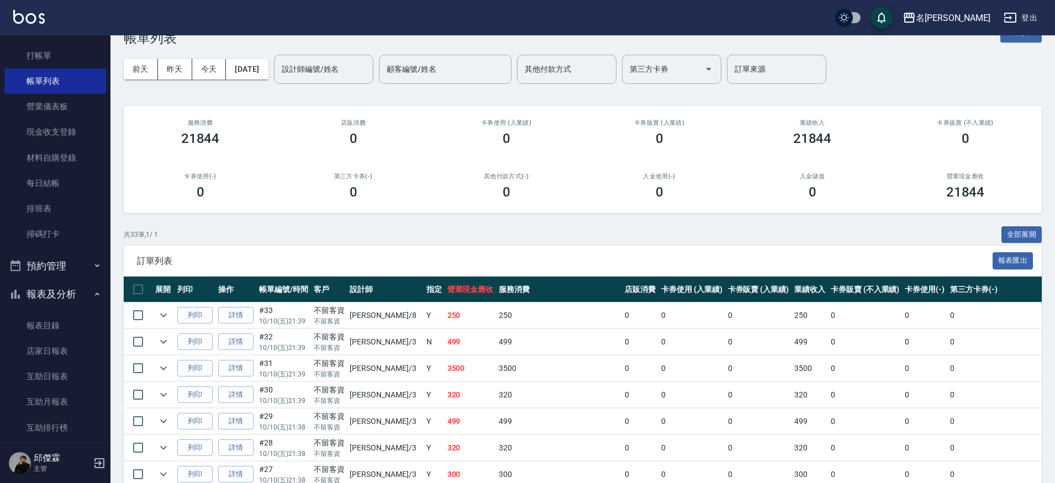
scroll to position [89, 0]
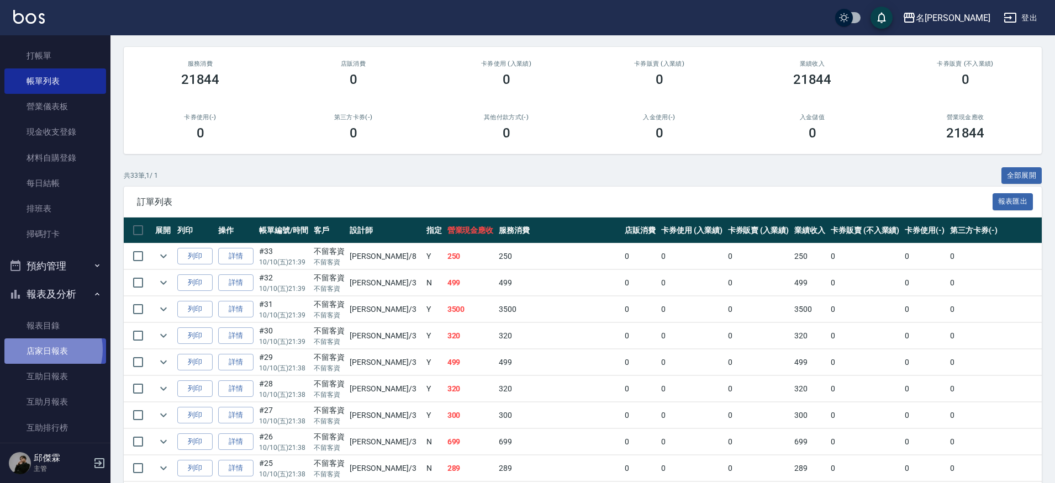
click at [46, 348] on link "店家日報表" at bounding box center [55, 351] width 102 height 25
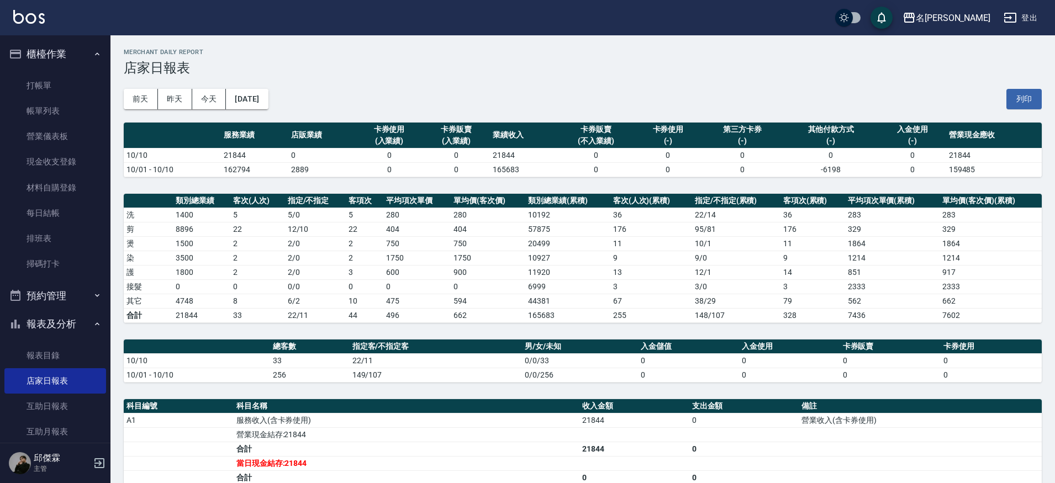
click at [63, 116] on link "帳單列表" at bounding box center [55, 110] width 102 height 25
click at [64, 110] on link "帳單列表" at bounding box center [55, 110] width 102 height 25
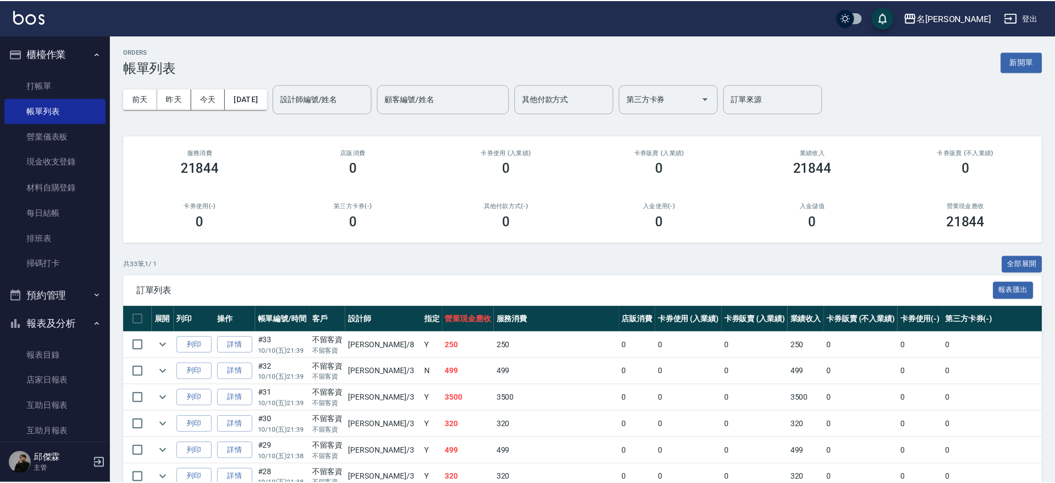
scroll to position [775, 0]
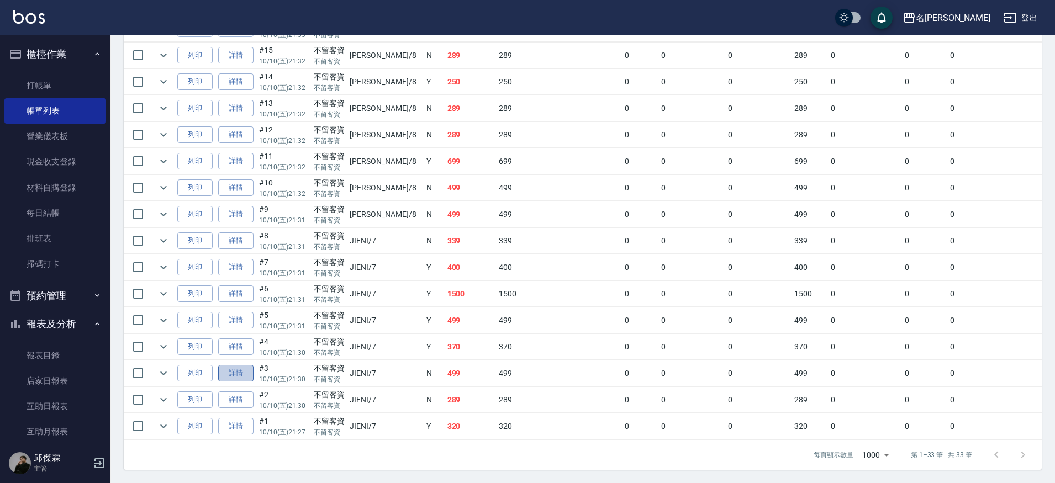
click at [238, 366] on link "詳情" at bounding box center [235, 373] width 35 height 17
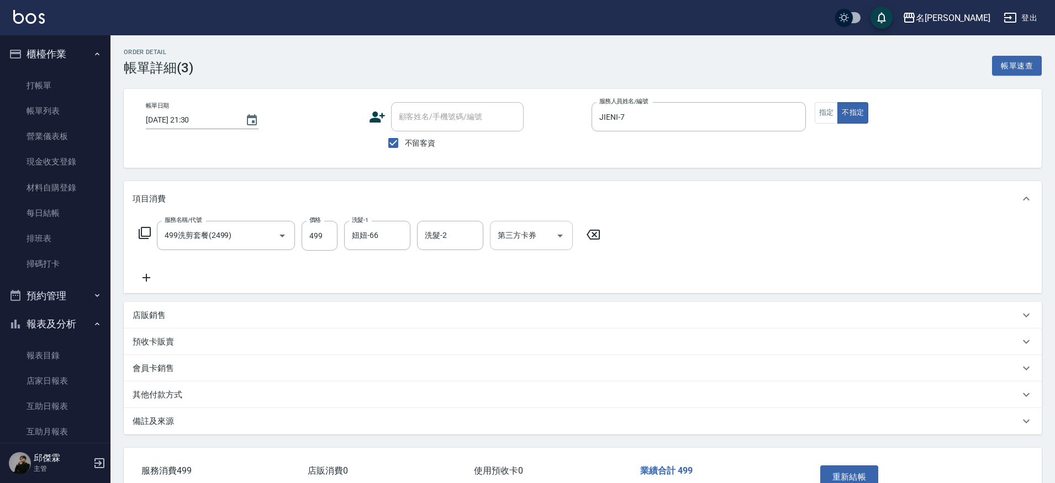
click at [559, 233] on icon "Open" at bounding box center [560, 235] width 13 height 13
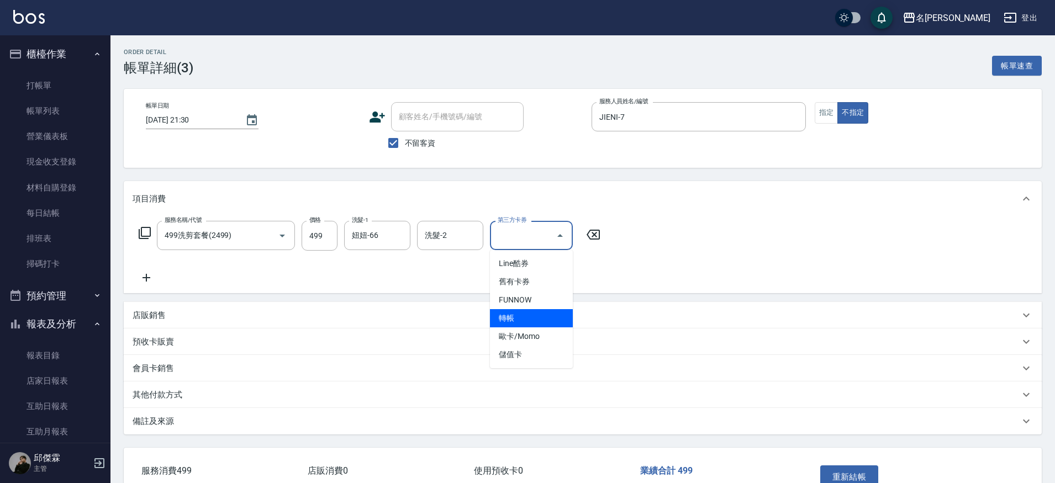
click at [520, 318] on span "轉帳" at bounding box center [531, 318] width 83 height 18
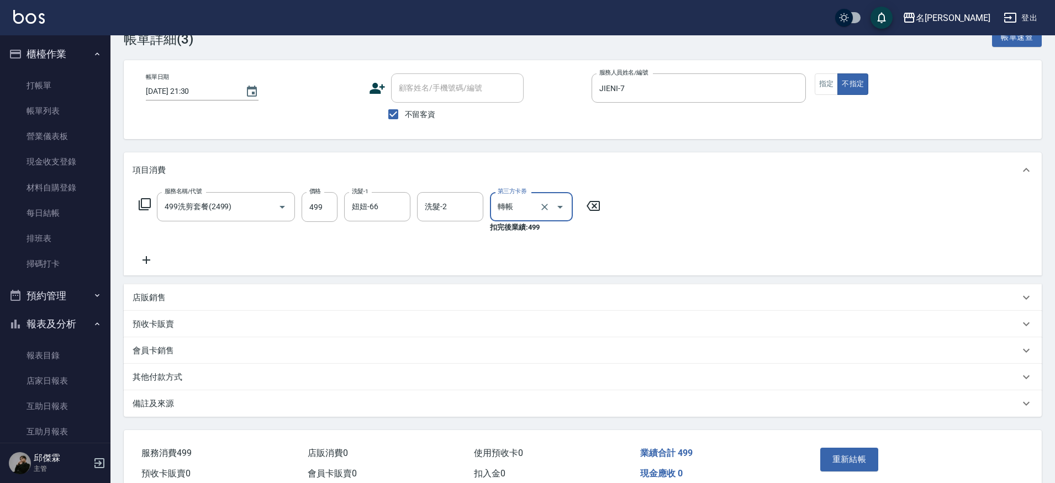
scroll to position [82, 0]
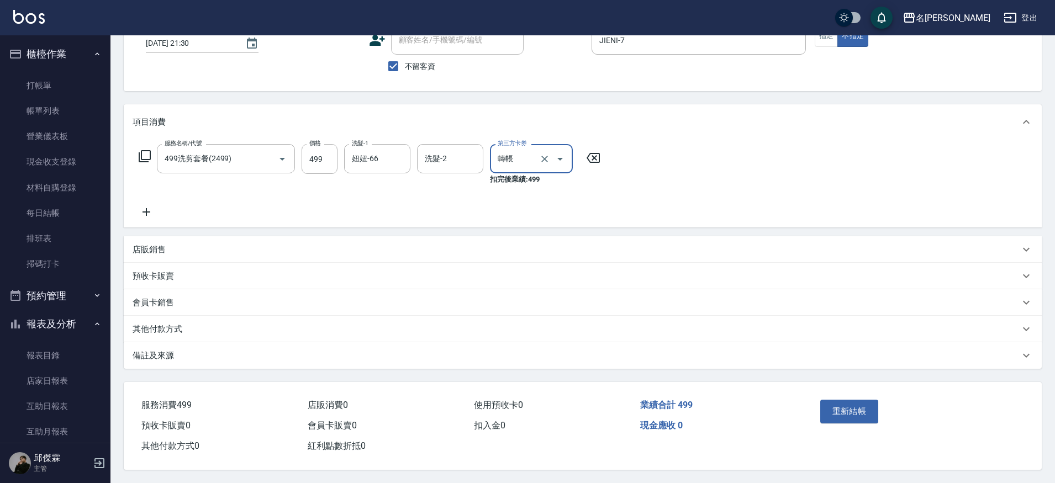
click at [845, 402] on button "重新結帳" at bounding box center [849, 411] width 59 height 23
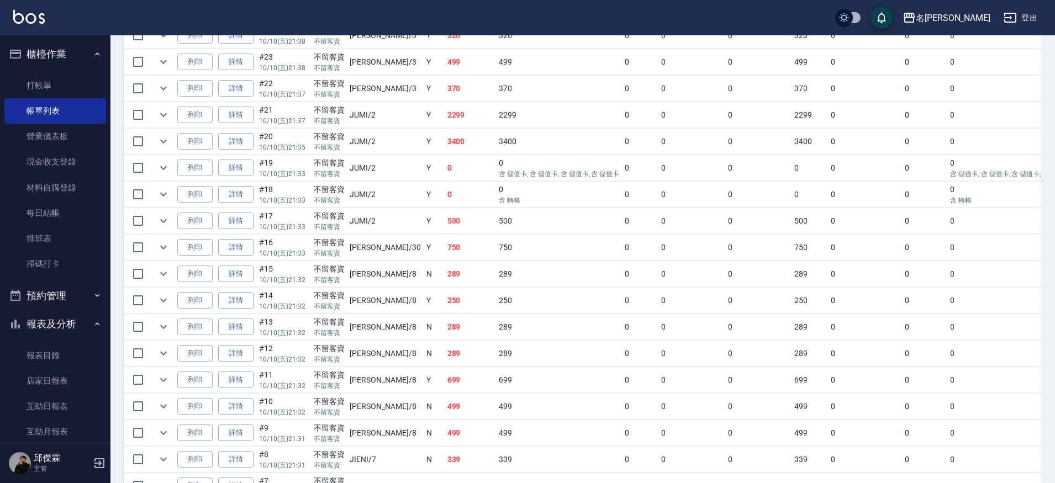
scroll to position [775, 0]
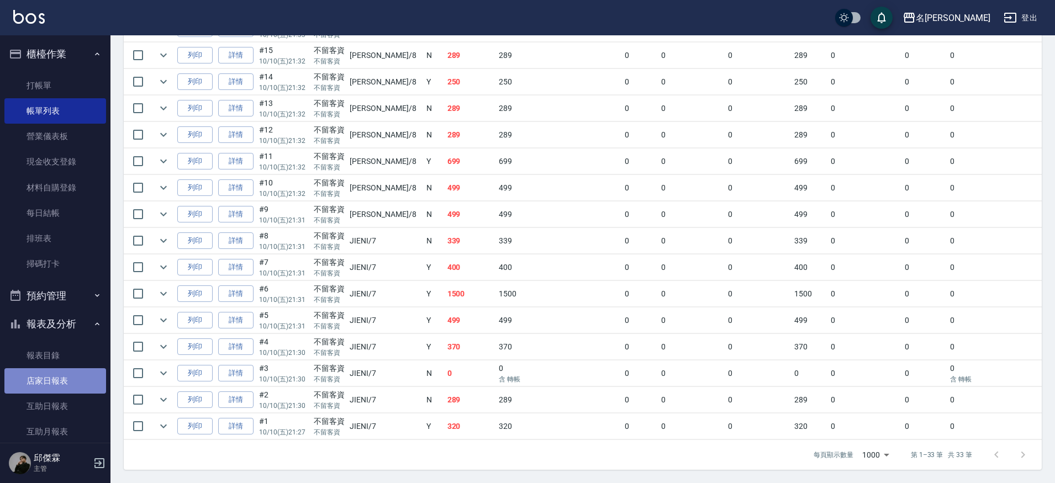
click at [59, 380] on link "店家日報表" at bounding box center [55, 381] width 102 height 25
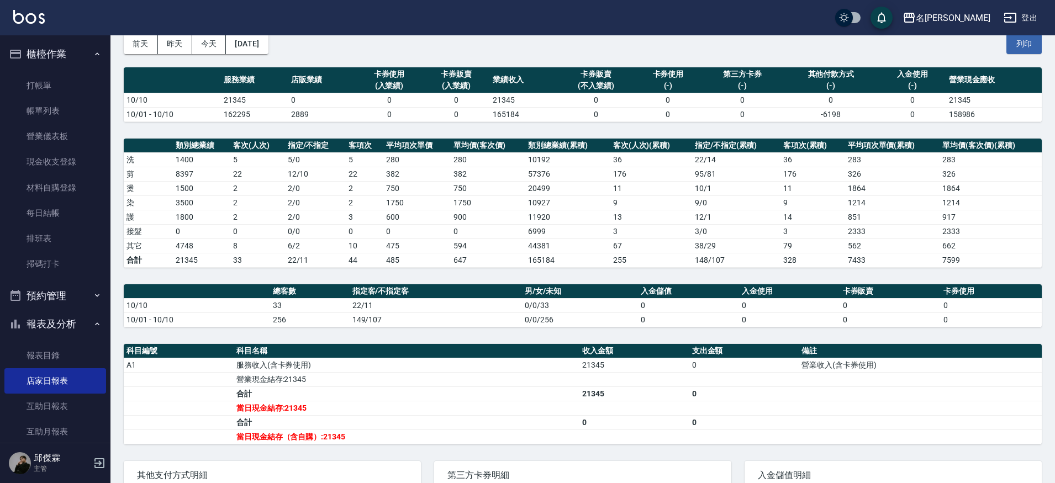
scroll to position [57, 0]
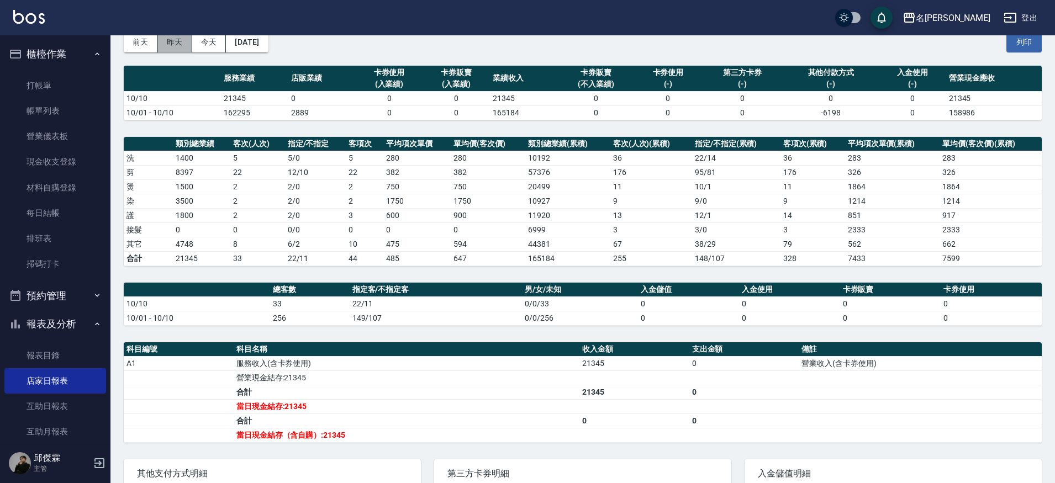
click at [171, 43] on button "昨天" at bounding box center [175, 42] width 34 height 20
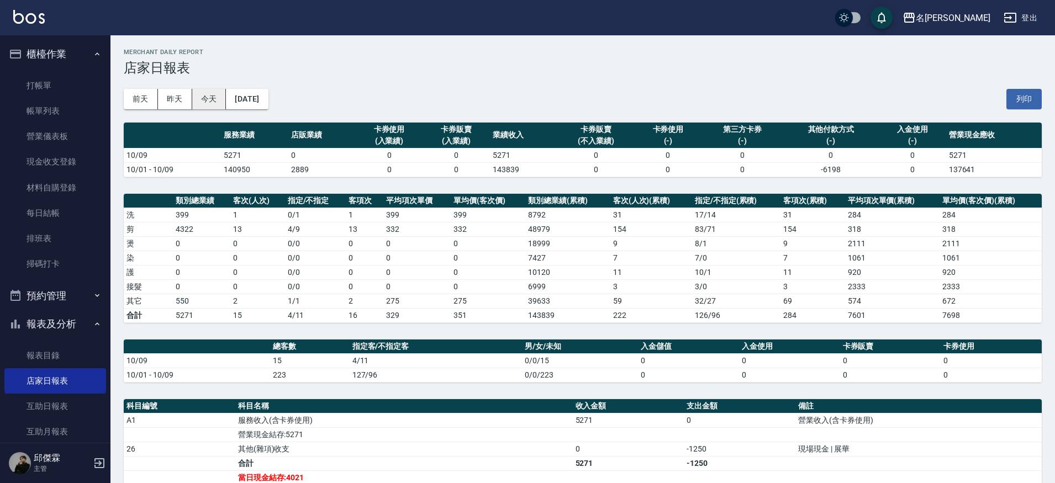
click at [212, 103] on button "今天" at bounding box center [209, 99] width 34 height 20
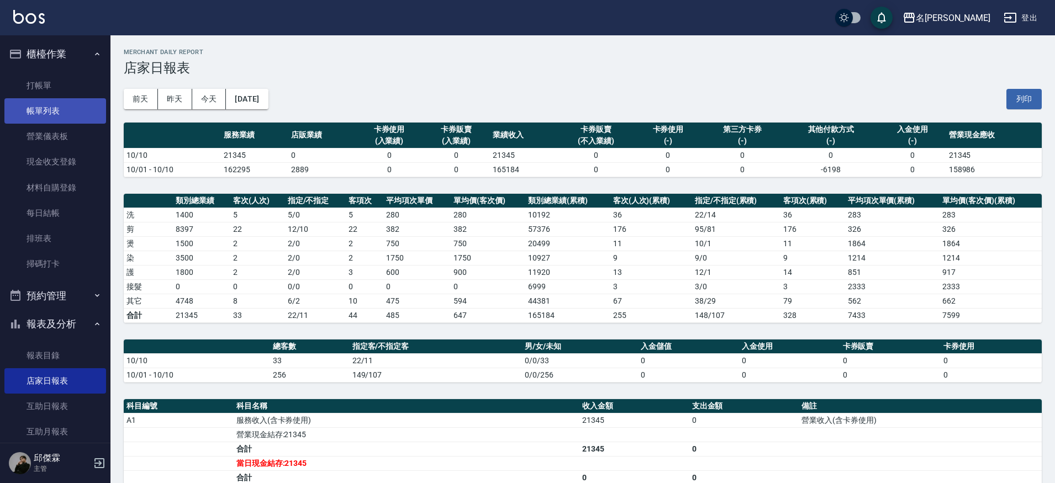
click at [60, 110] on link "帳單列表" at bounding box center [55, 110] width 102 height 25
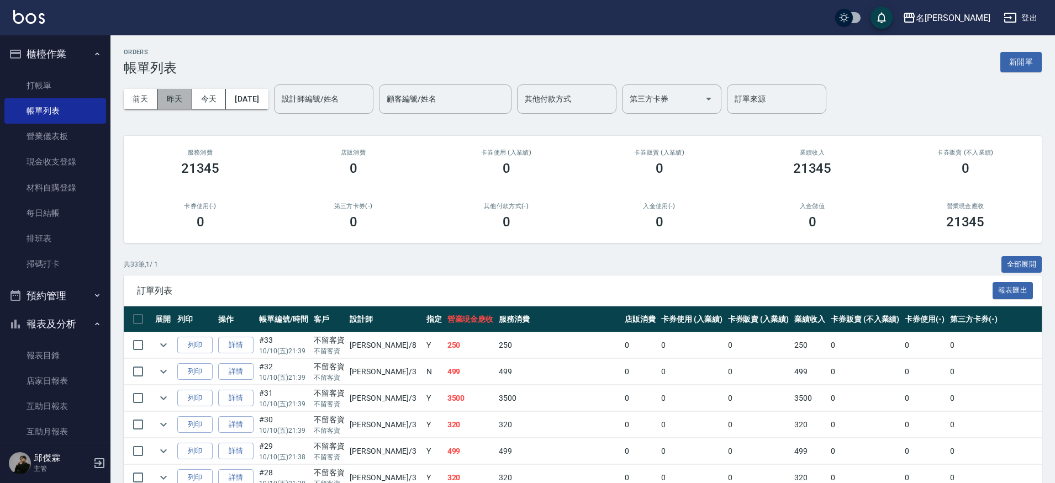
click at [173, 98] on button "昨天" at bounding box center [175, 99] width 34 height 20
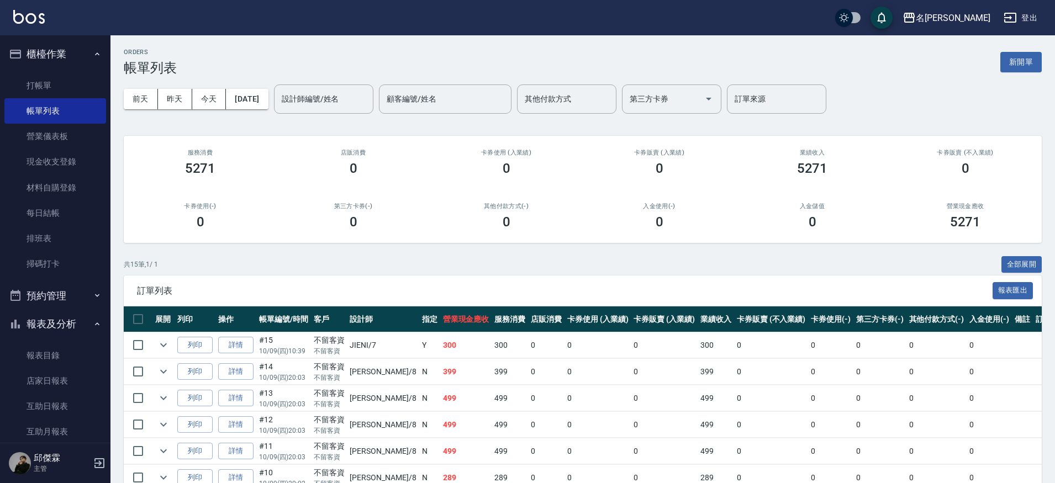
scroll to position [118, 0]
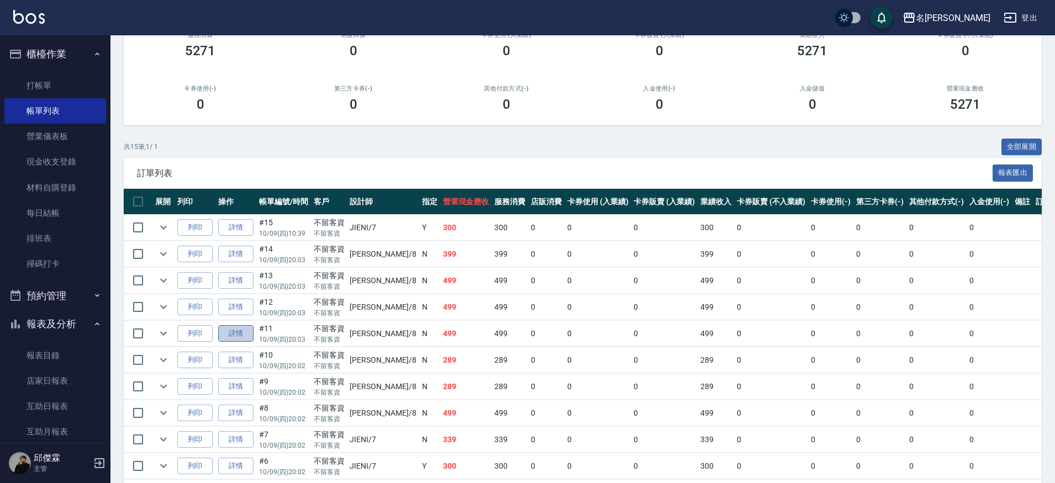
click at [236, 334] on link "詳情" at bounding box center [235, 333] width 35 height 17
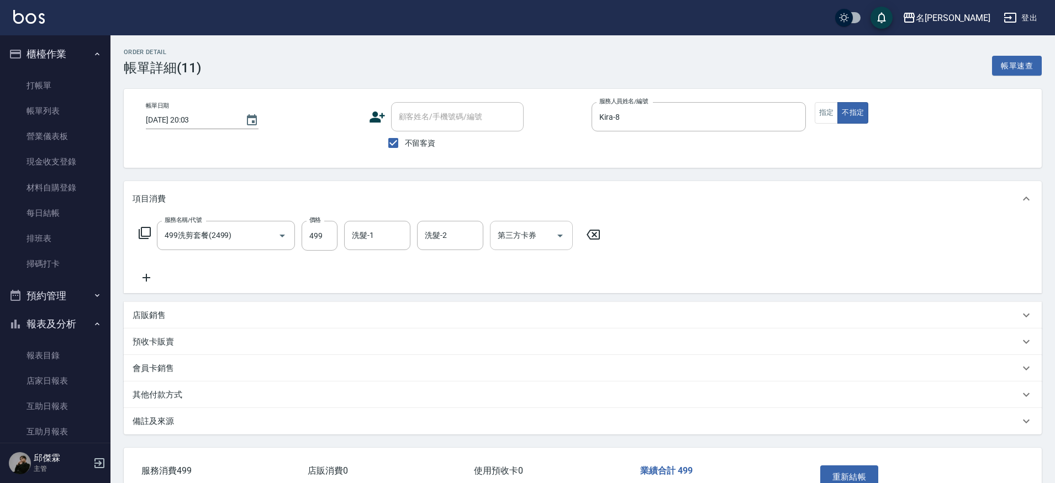
click at [550, 235] on input "第三方卡券" at bounding box center [523, 235] width 56 height 19
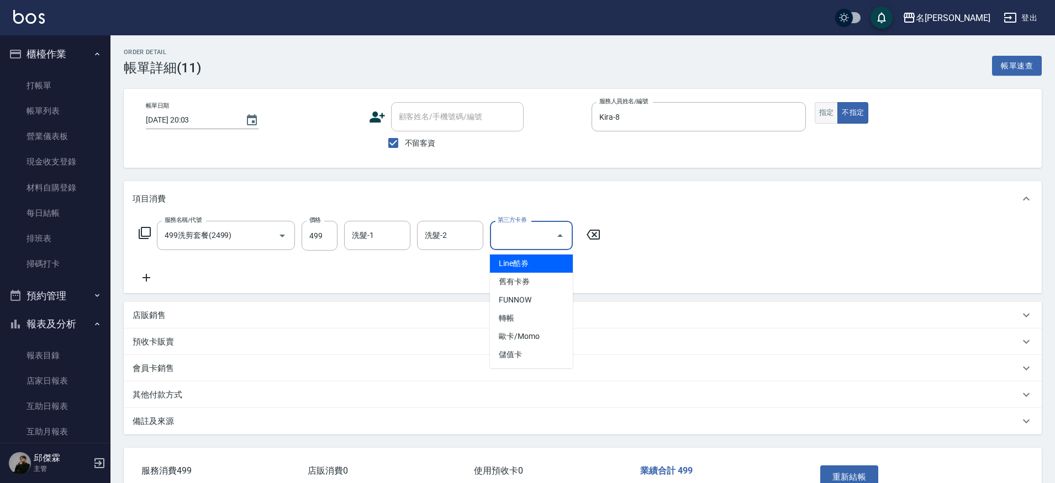
drag, startPoint x: 826, startPoint y: 112, endPoint x: 828, endPoint y: 120, distance: 8.5
click at [826, 112] on button "指定" at bounding box center [827, 113] width 24 height 22
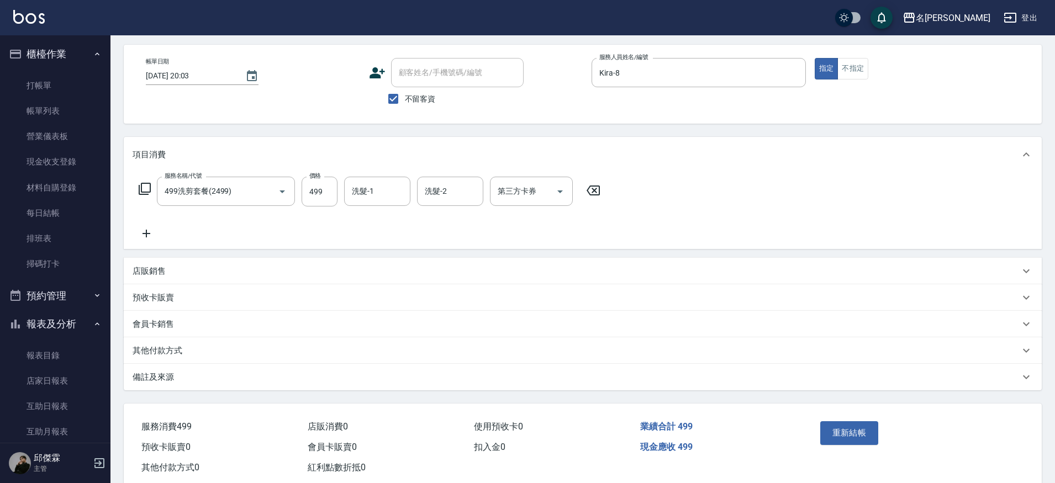
scroll to position [52, 0]
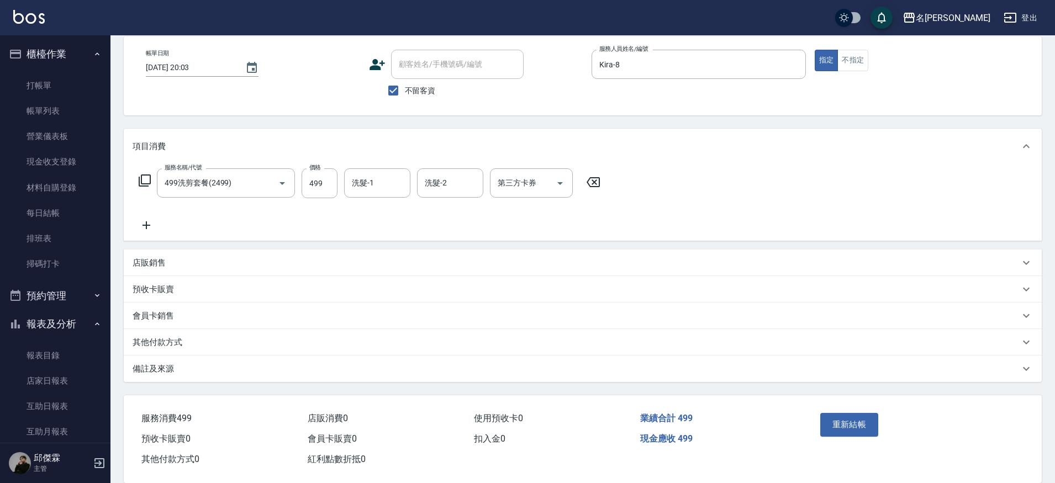
click at [847, 427] on button "重新結帳" at bounding box center [849, 424] width 59 height 23
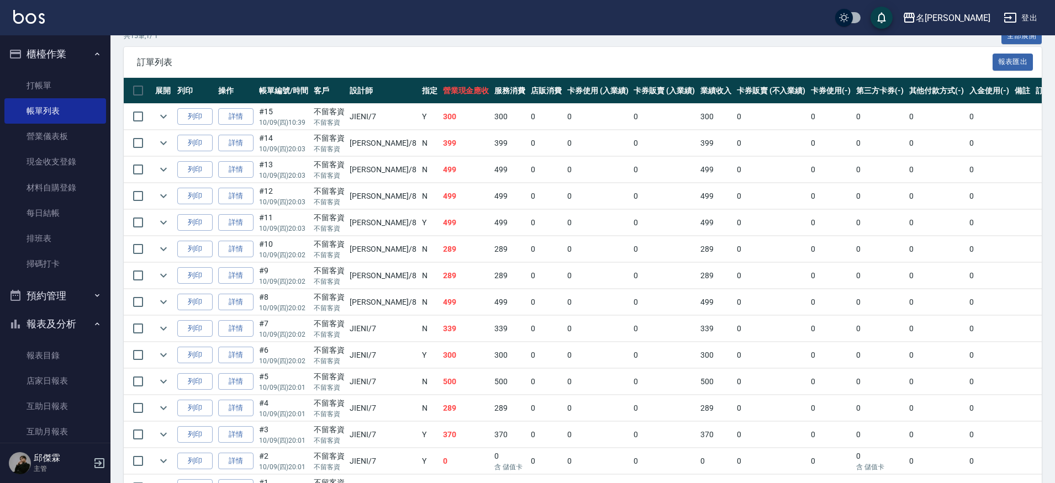
scroll to position [232, 0]
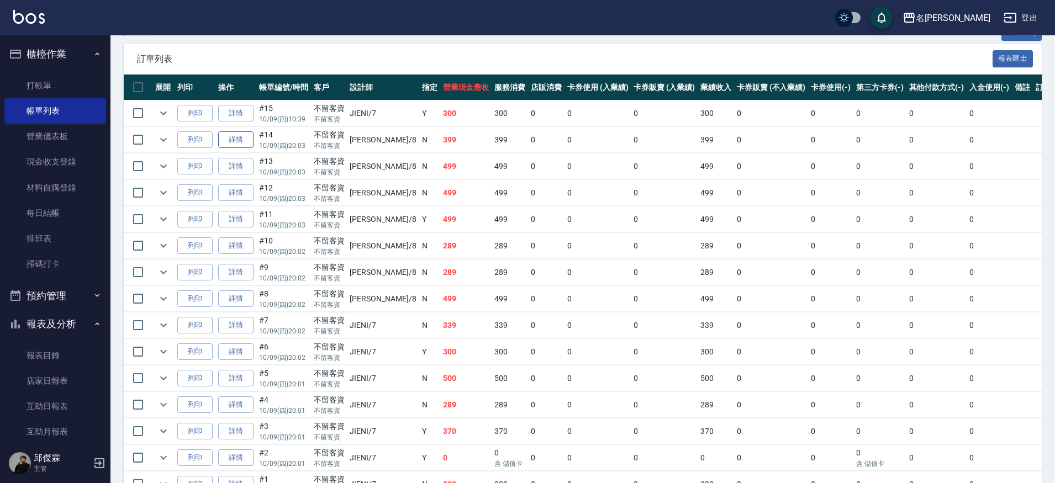
click at [246, 138] on link "詳情" at bounding box center [235, 139] width 35 height 17
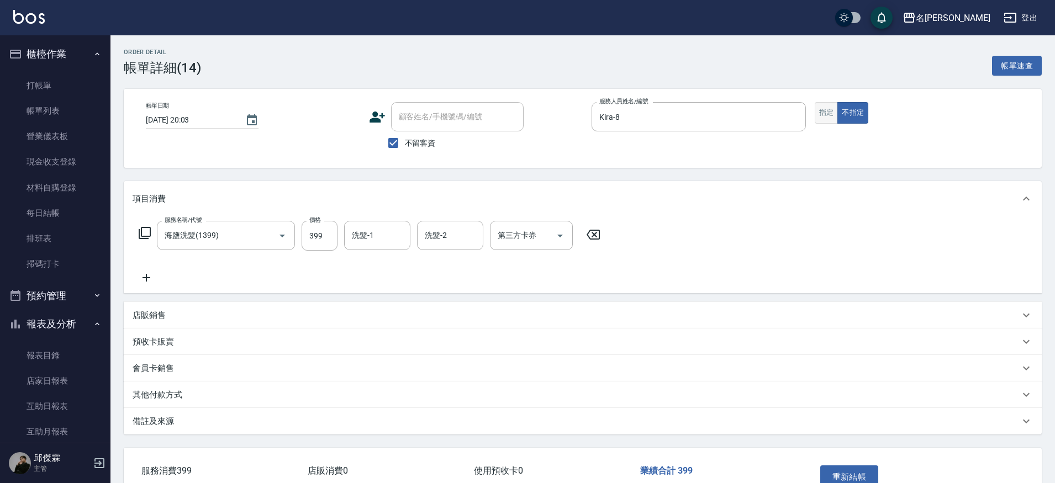
click at [817, 119] on button "指定" at bounding box center [827, 113] width 24 height 22
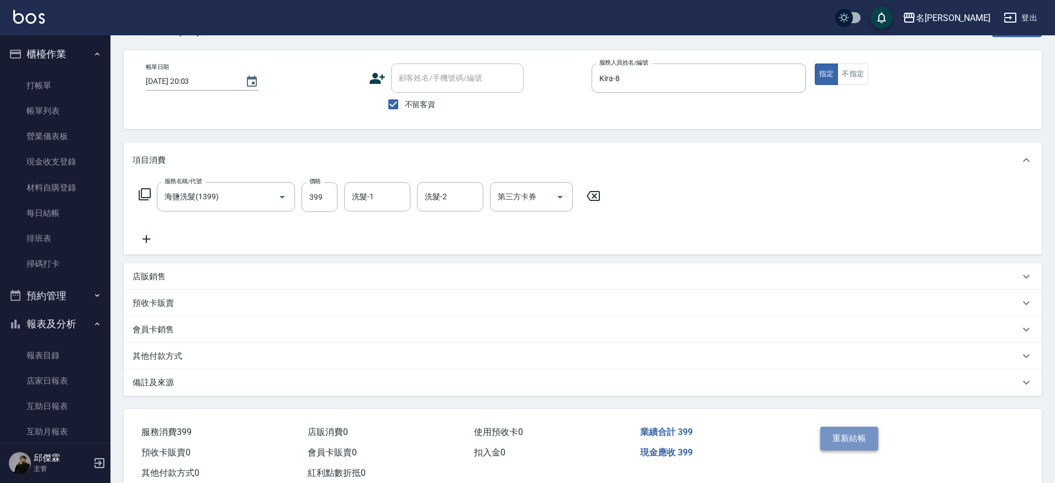
click at [835, 432] on button "重新結帳" at bounding box center [849, 438] width 59 height 23
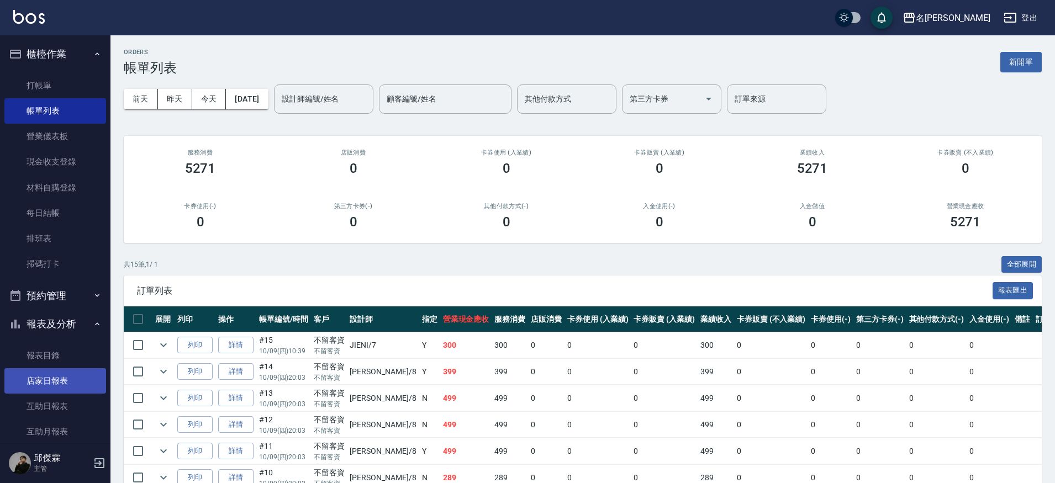
scroll to position [27, 0]
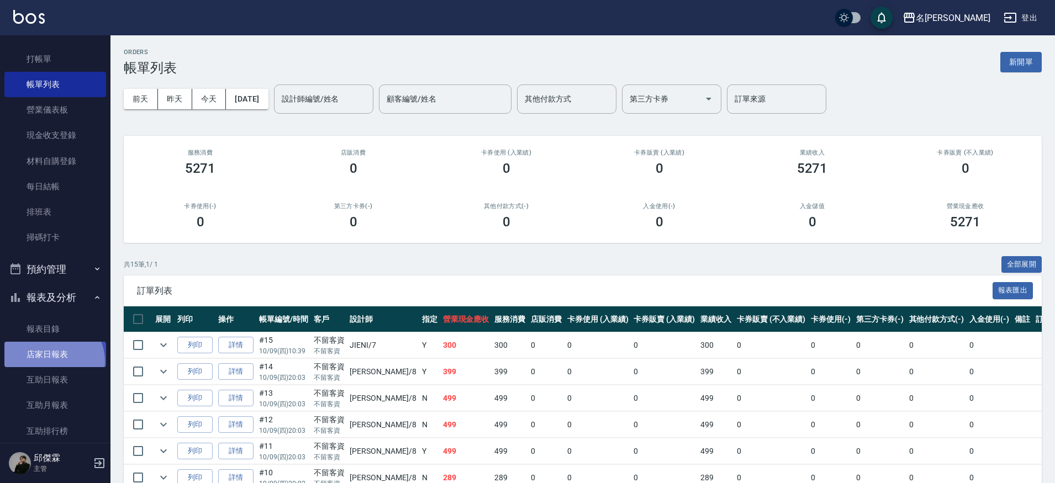
click at [52, 360] on link "店家日報表" at bounding box center [55, 354] width 102 height 25
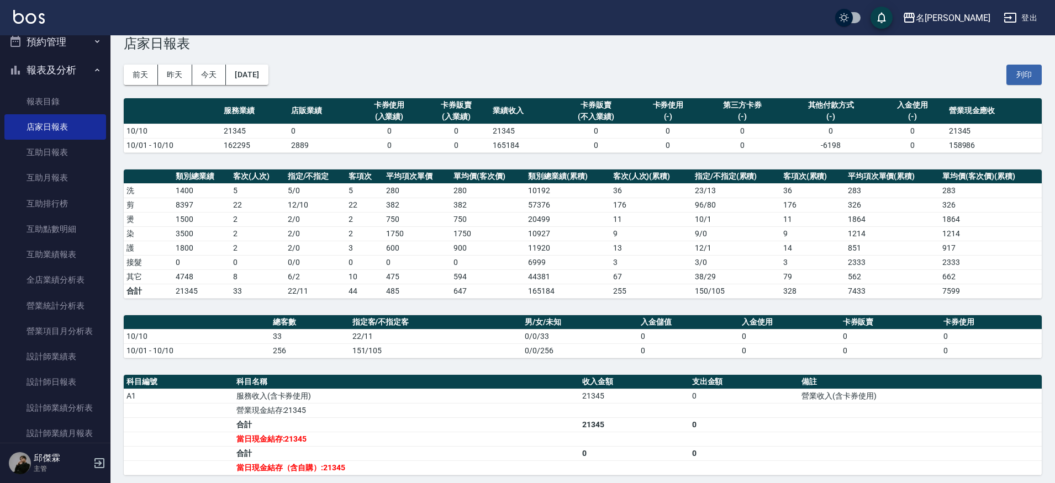
scroll to position [48, 0]
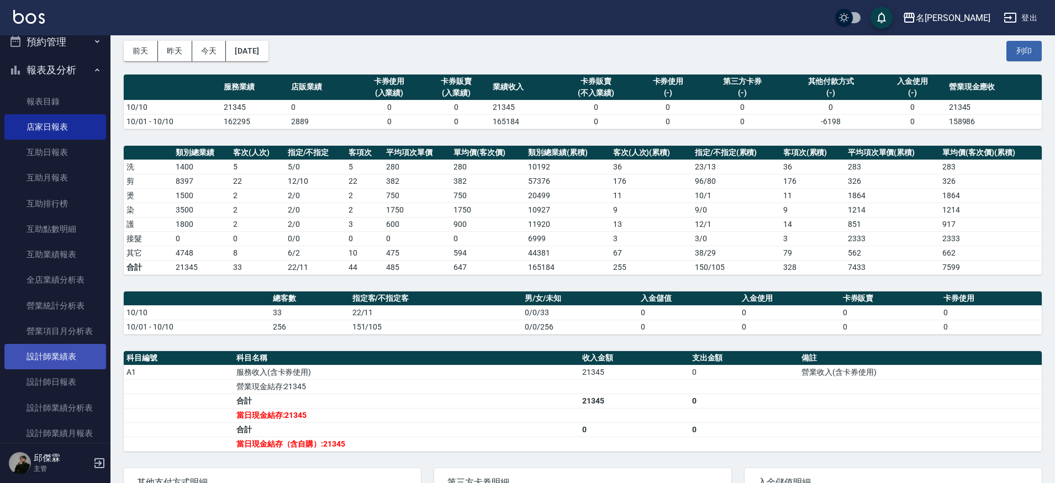
drag, startPoint x: 61, startPoint y: 370, endPoint x: 69, endPoint y: 353, distance: 18.3
click at [61, 370] on link "設計師日報表" at bounding box center [55, 382] width 102 height 25
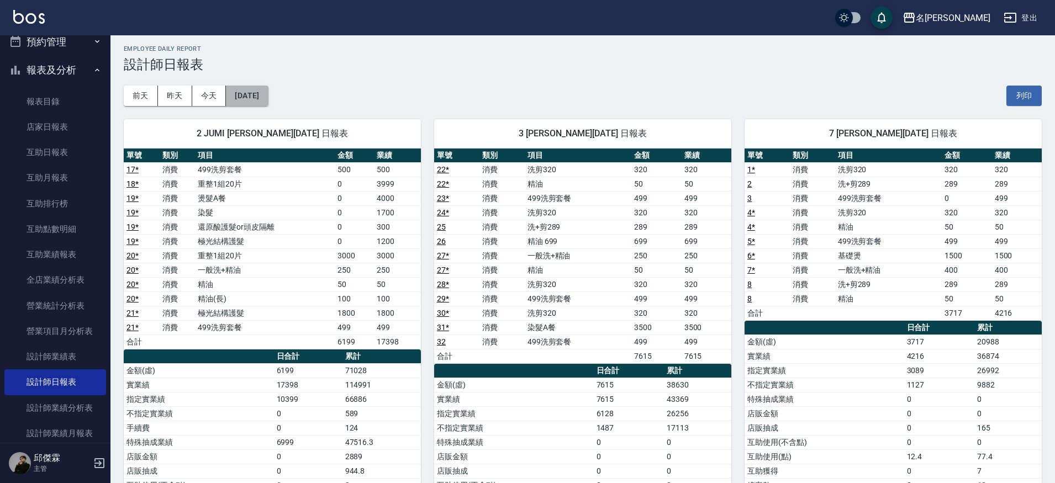
click at [255, 102] on button "[DATE]" at bounding box center [247, 96] width 42 height 20
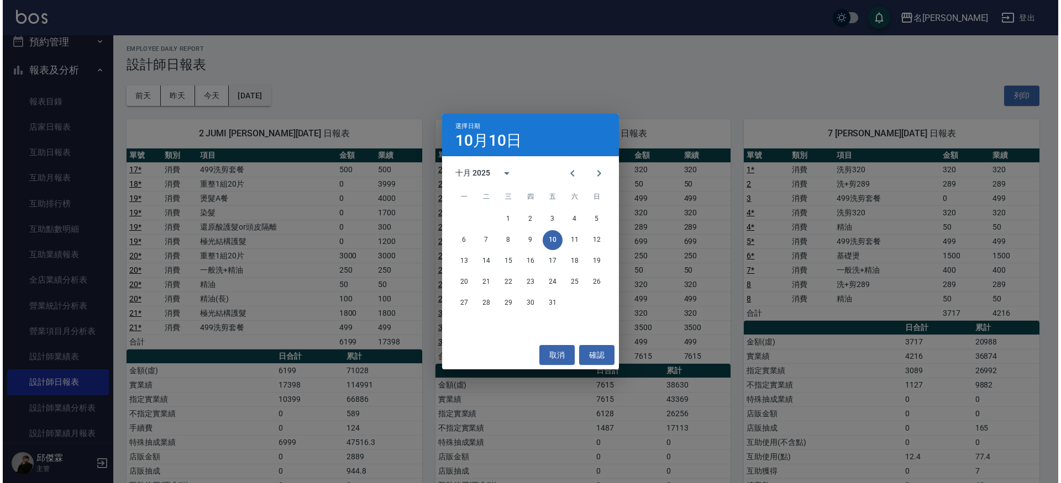
scroll to position [3, 0]
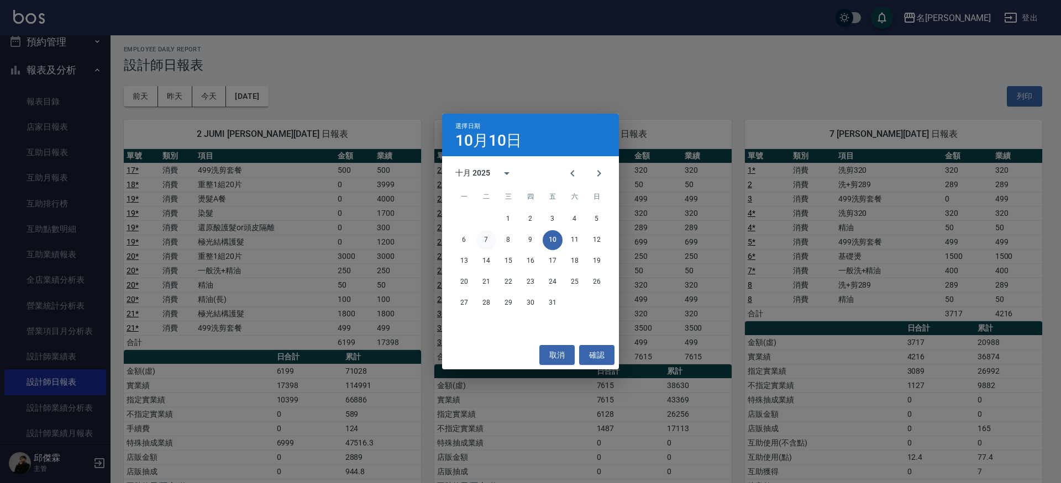
click at [486, 242] on button "7" at bounding box center [486, 240] width 20 height 20
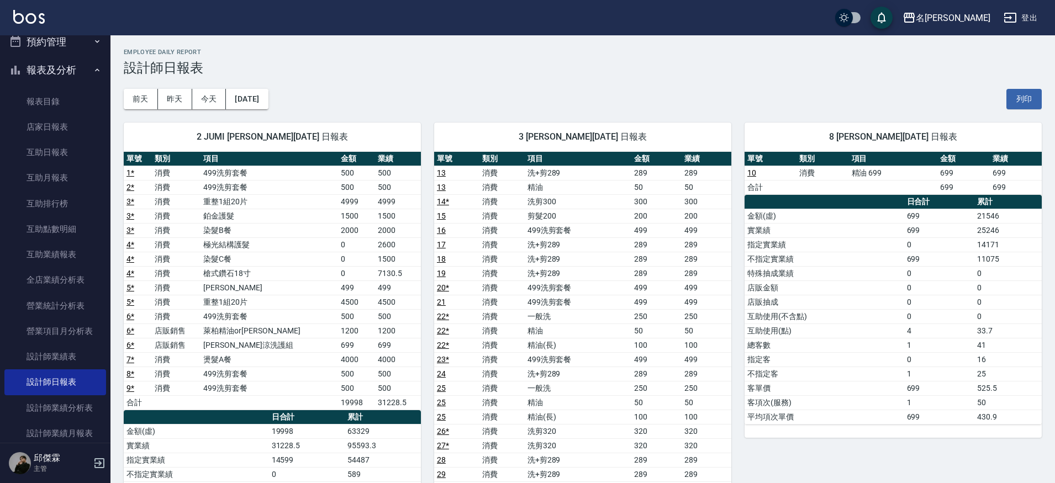
click at [135, 272] on td "4 *" at bounding box center [138, 273] width 28 height 14
click at [130, 275] on link "4 *" at bounding box center [131, 273] width 8 height 9
click at [130, 273] on link "4 *" at bounding box center [131, 273] width 8 height 9
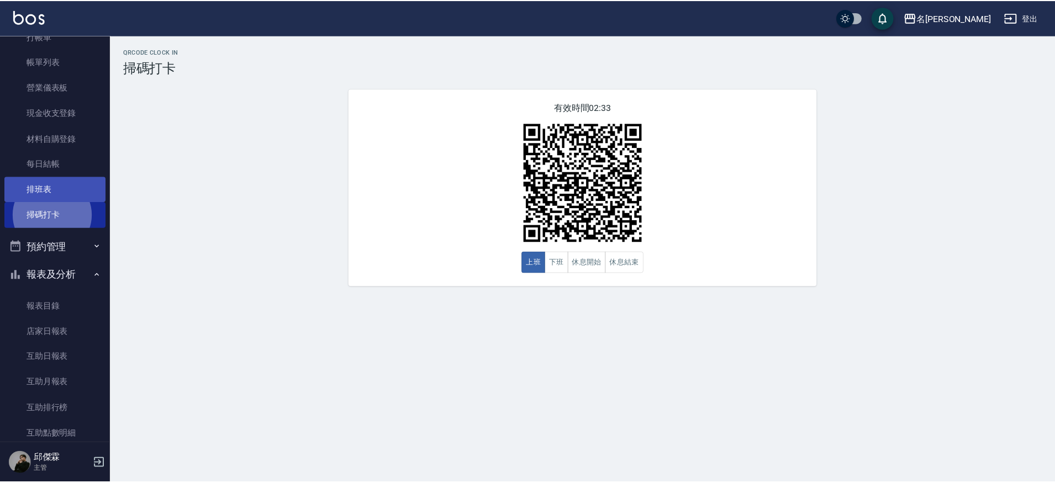
scroll to position [39, 0]
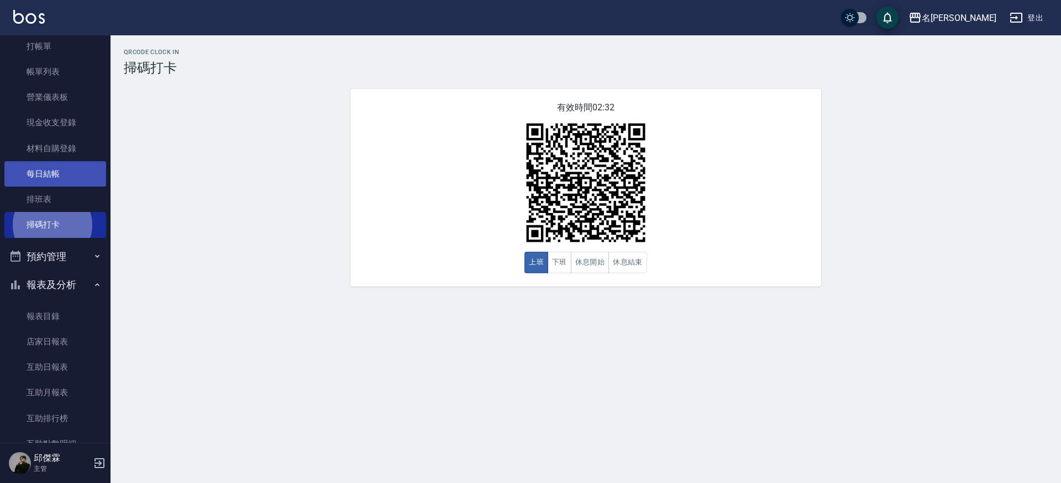
click at [65, 169] on link "每日結帳" at bounding box center [55, 173] width 102 height 25
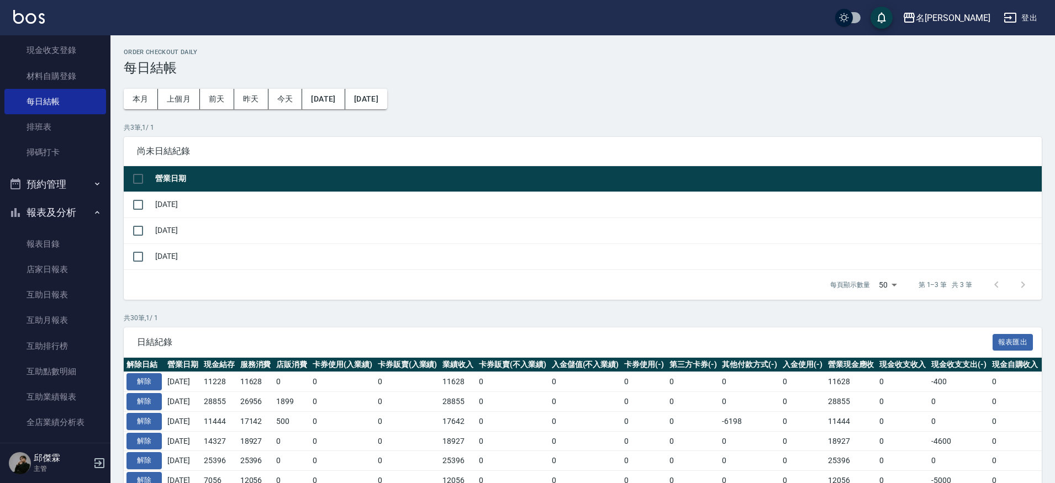
scroll to position [2, 0]
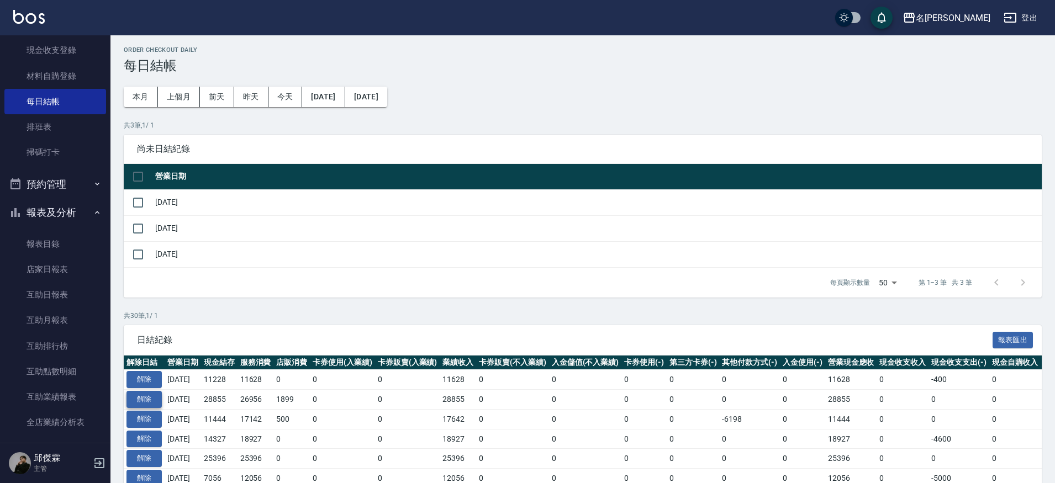
click at [152, 402] on button "解除" at bounding box center [144, 399] width 35 height 17
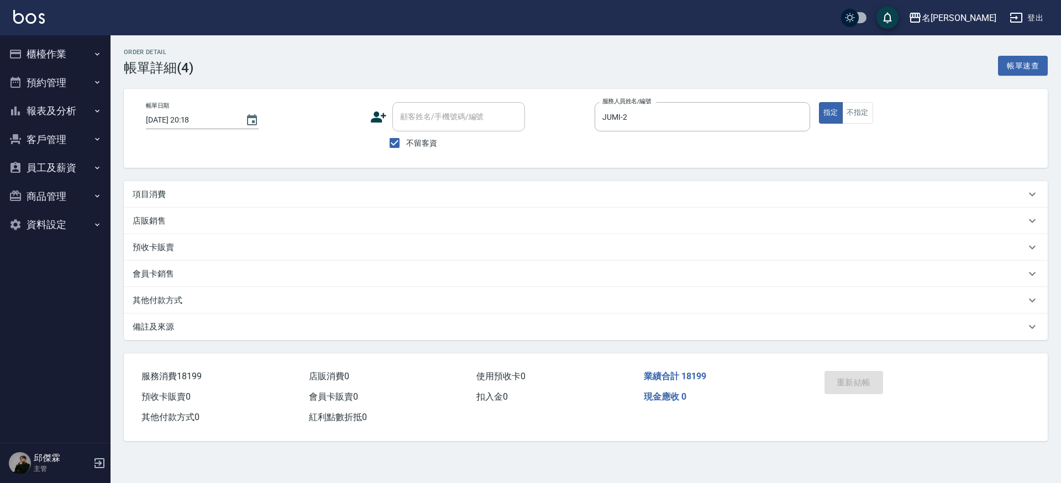
type input "[DATE] 20:18"
checkbox input "true"
type input "JUMI-2"
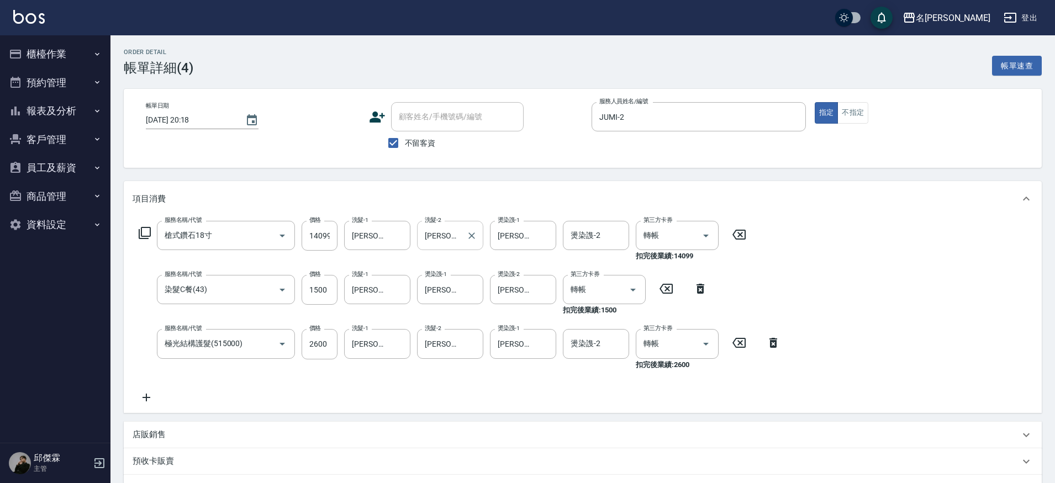
type input "槍式鑽石18寸"
type input "染髮C餐(43)"
type input "極光結構護髮(515000)"
click at [234, 235] on input "槍式鑽石18寸" at bounding box center [210, 235] width 97 height 19
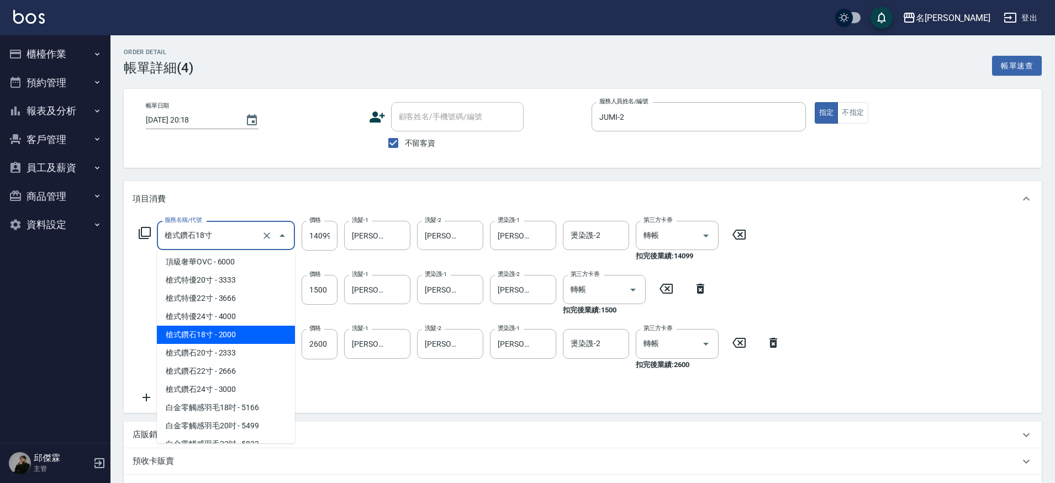
scroll to position [1754, 0]
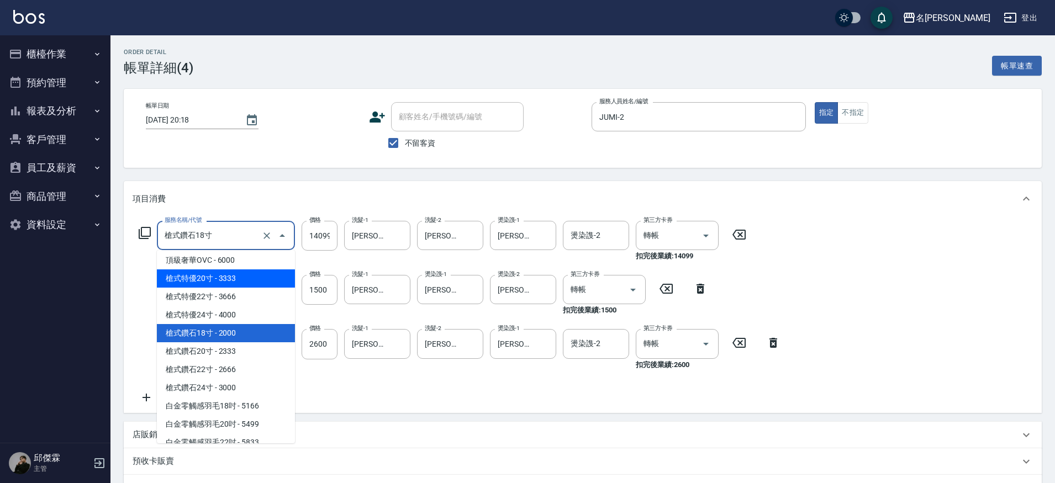
click at [245, 288] on span "槍式特優20寸 - 3333" at bounding box center [226, 279] width 138 height 18
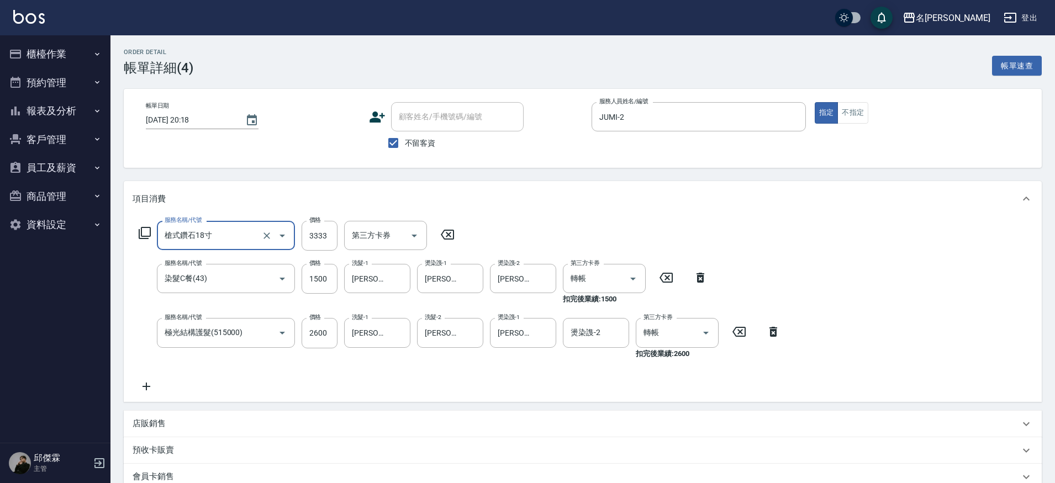
type input "槍式特優20寸(槍式特優20寸)"
type input "3333"
click at [313, 240] on input "3333" at bounding box center [320, 236] width 36 height 30
click at [311, 238] on input "3333" at bounding box center [320, 236] width 36 height 30
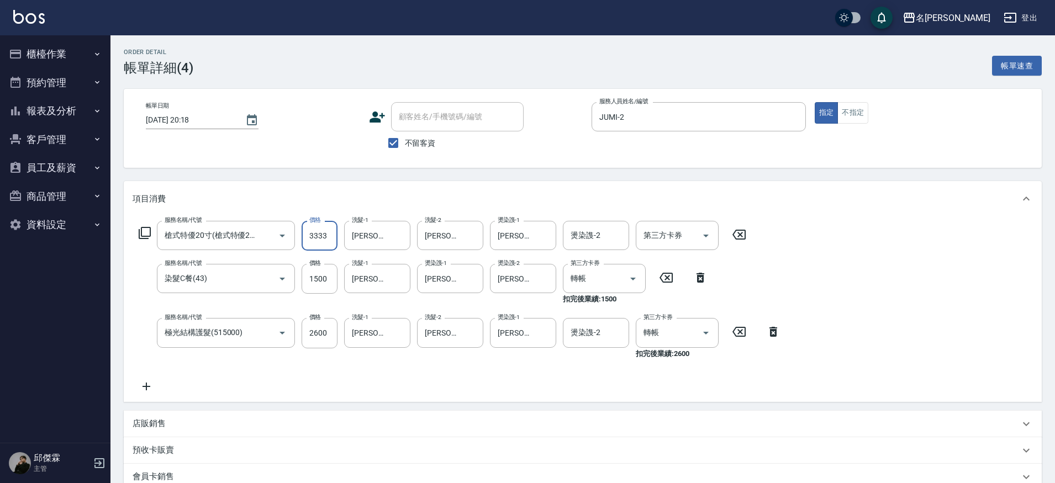
paste input "14099"
type input "14099"
click at [685, 238] on input "第三方卡券" at bounding box center [669, 235] width 56 height 19
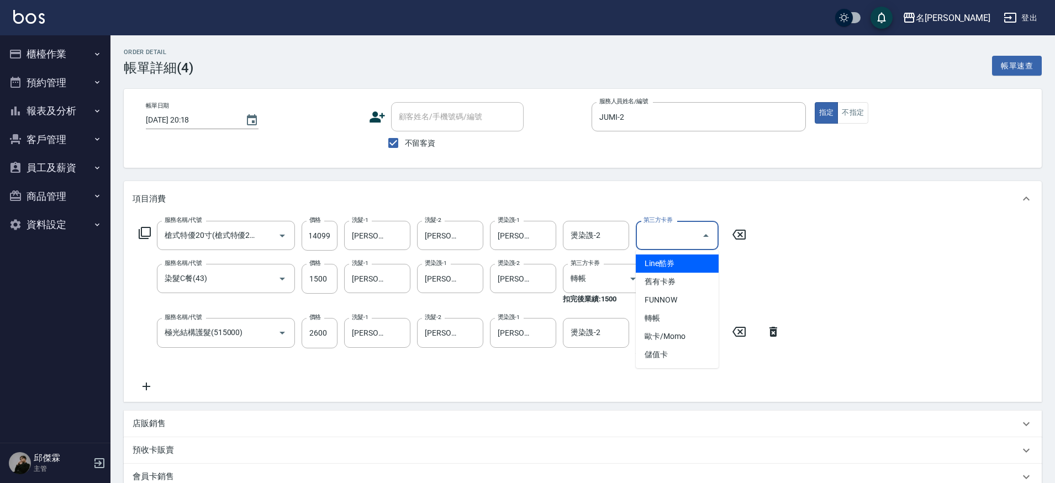
scroll to position [0, 0]
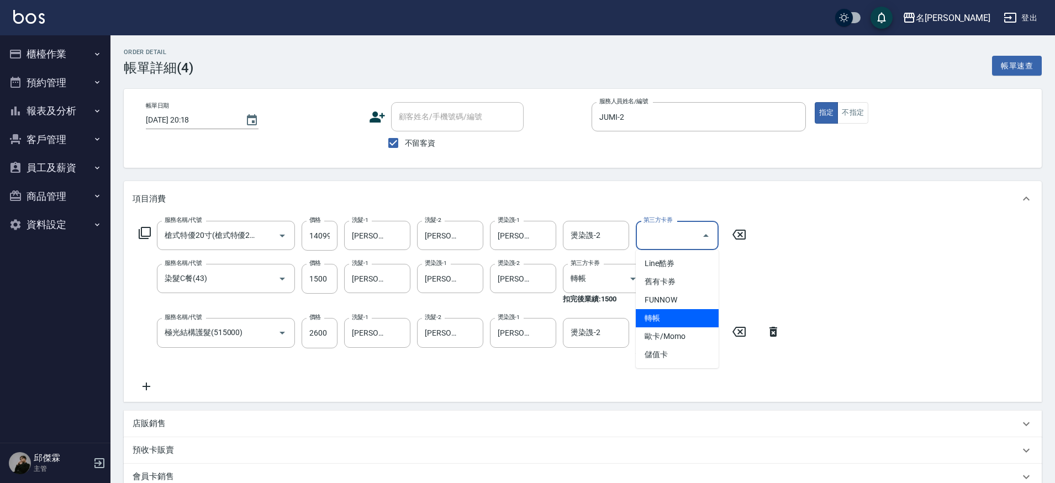
click at [661, 314] on span "轉帳" at bounding box center [677, 318] width 83 height 18
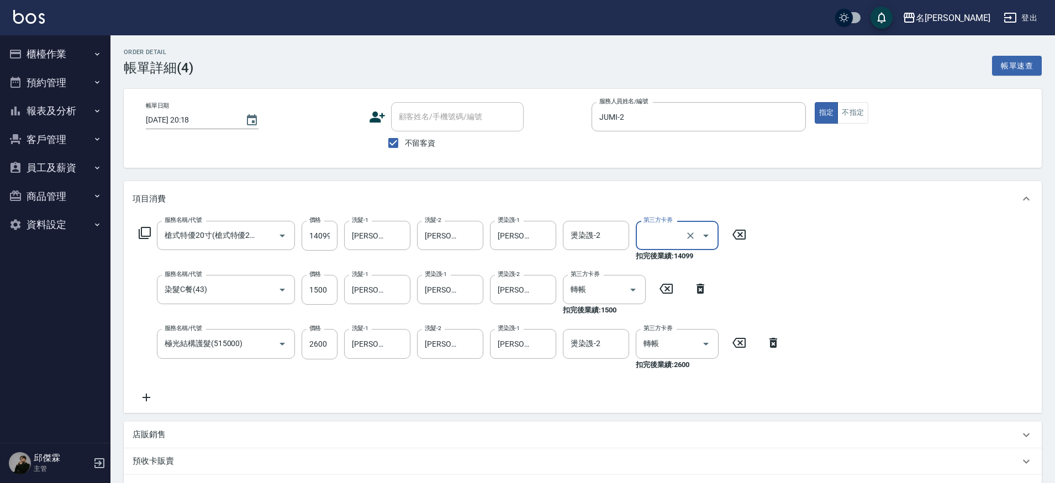
type input "轉帳"
click at [314, 238] on input "14099" at bounding box center [320, 236] width 36 height 30
click at [320, 237] on input "14099" at bounding box center [320, 236] width 36 height 30
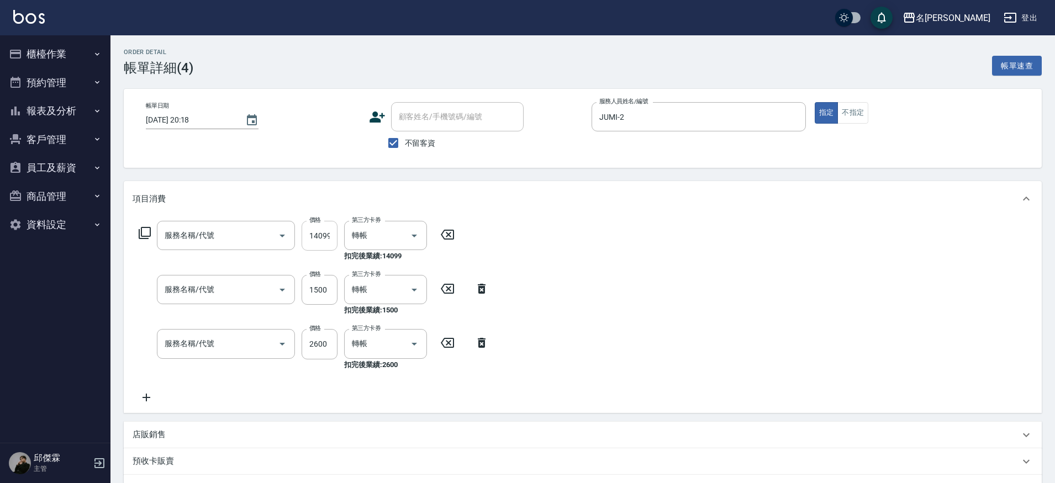
type input "槍式鑽石18寸"
type input "染髮C餐(43)"
type input "極光結構護髮(515000)"
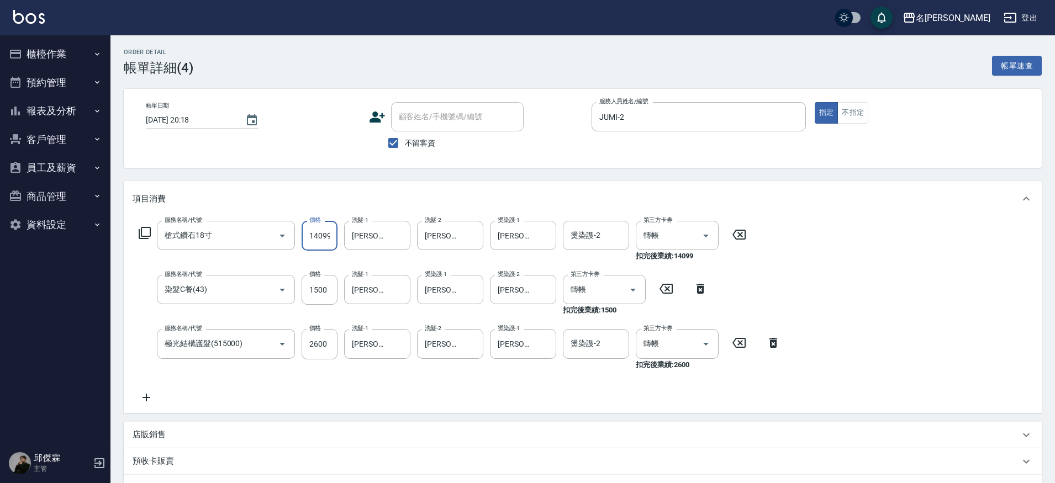
scroll to position [0, 1]
drag, startPoint x: 328, startPoint y: 239, endPoint x: 335, endPoint y: 239, distance: 6.6
click at [335, 239] on input "14099" at bounding box center [320, 236] width 36 height 30
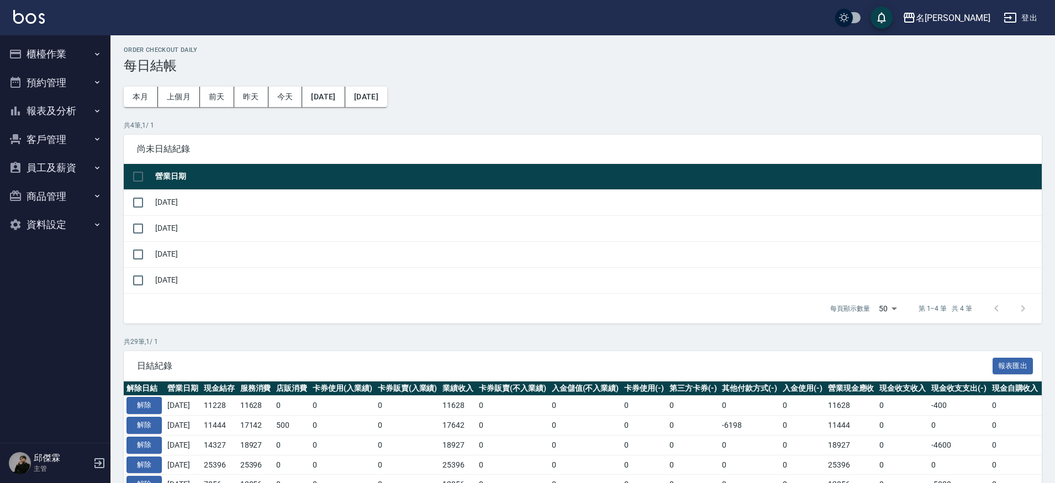
scroll to position [2, 0]
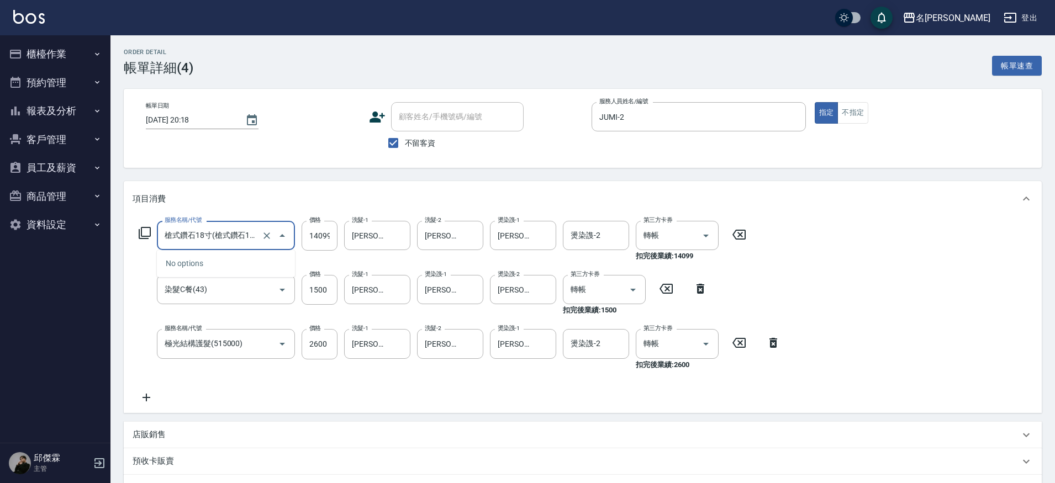
type input "槍式鑽石18寸(槍式鑽石18寸)"
type input "染髮C餐(43)"
type input "極光結構護髮(515000)"
click at [281, 235] on icon "Close" at bounding box center [283, 235] width 6 height 3
click at [281, 239] on icon "Open" at bounding box center [282, 235] width 13 height 13
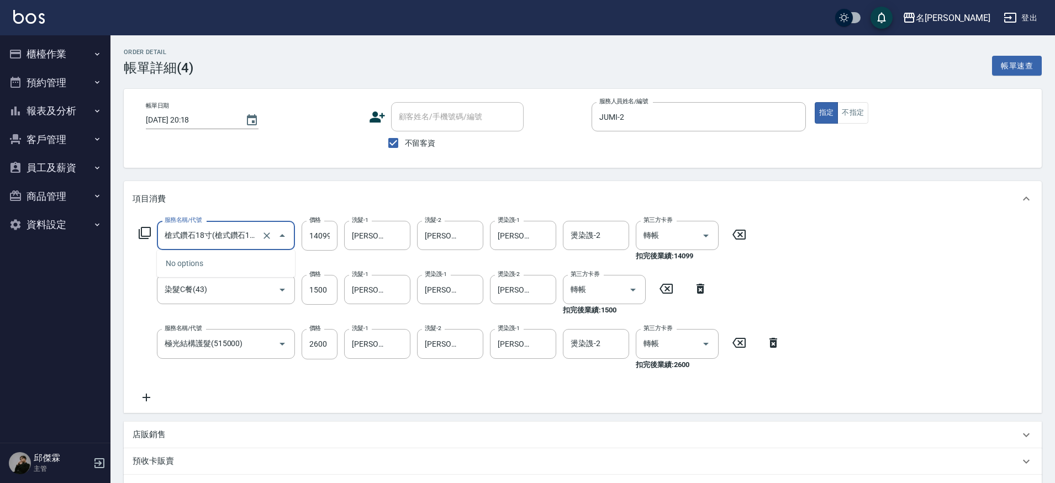
click at [207, 240] on input "槍式鑽石18寸(槍式鑽石18寸)" at bounding box center [210, 235] width 97 height 19
click at [238, 236] on input "槍式鑽石18寸(槍式鑽石18寸)" at bounding box center [210, 235] width 97 height 19
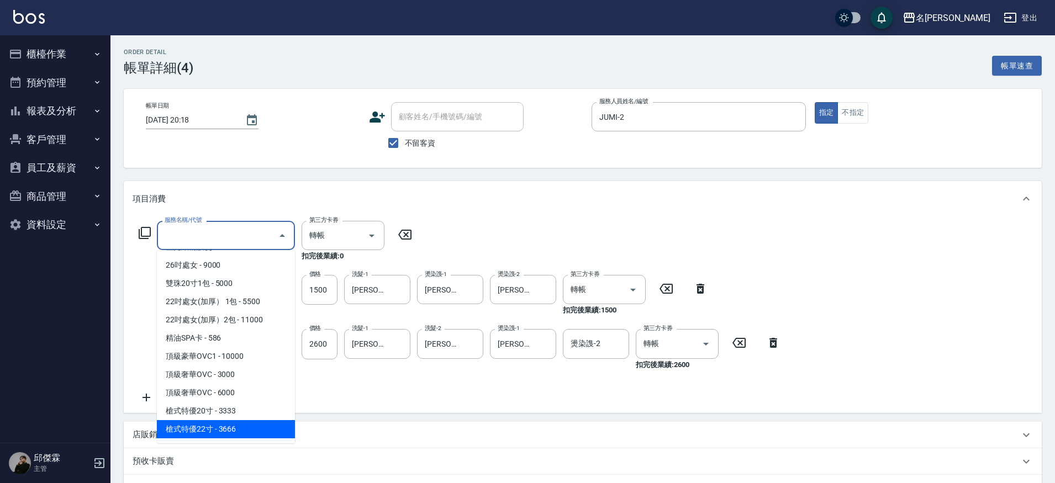
scroll to position [1639, 0]
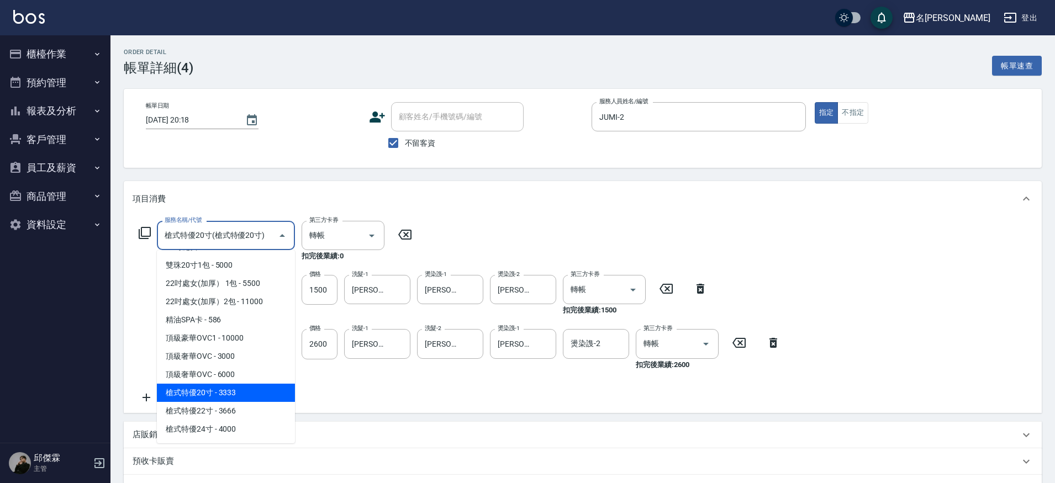
type input "槍式特優20寸"
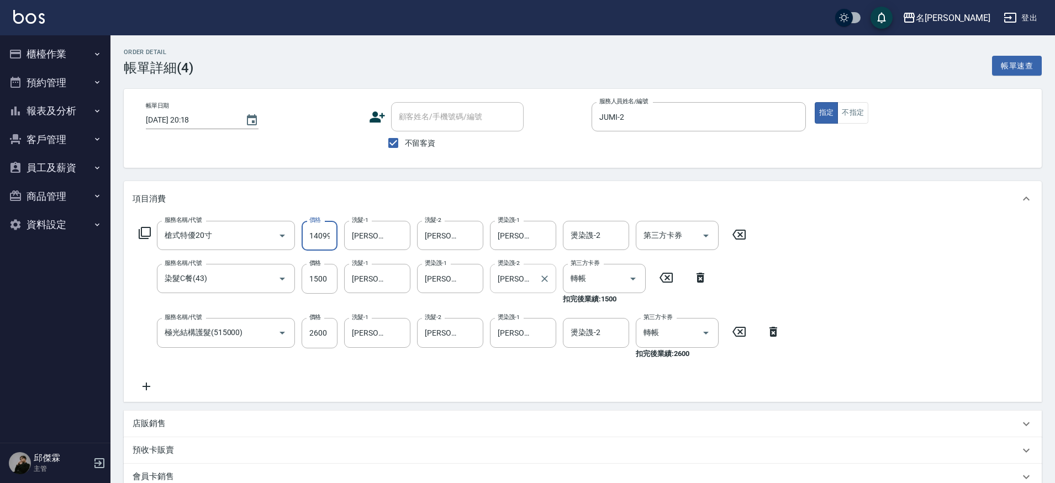
scroll to position [0, 1]
type input "14099"
click at [683, 236] on input "第三方卡券" at bounding box center [669, 235] width 56 height 19
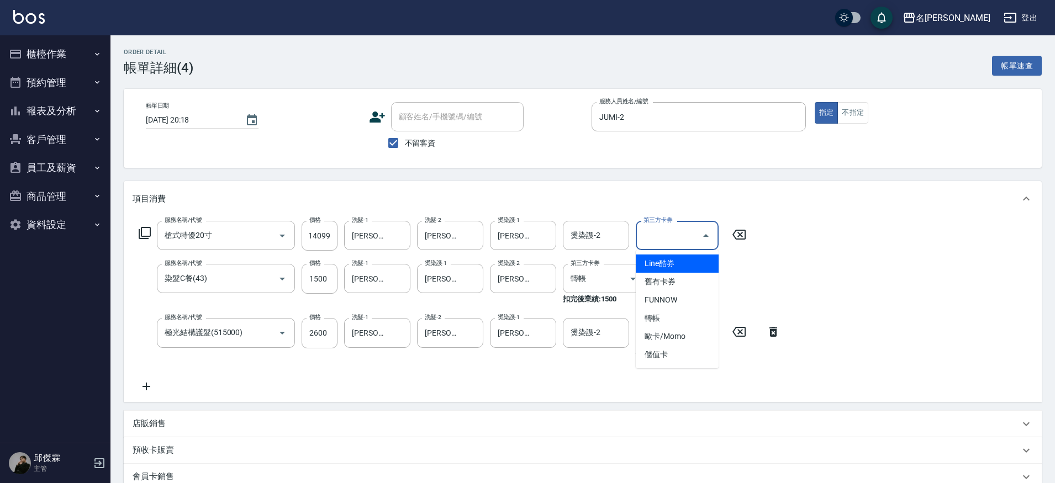
scroll to position [0, 0]
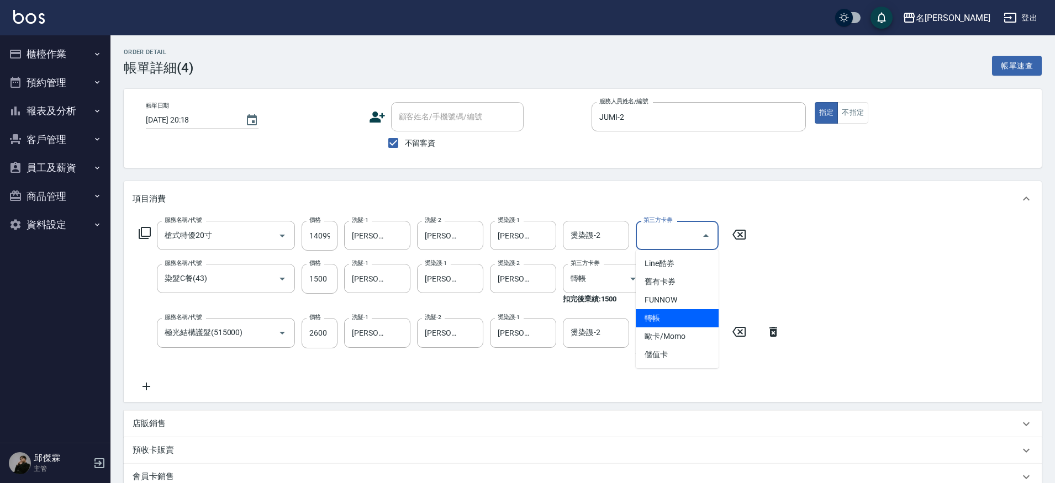
drag, startPoint x: 662, startPoint y: 313, endPoint x: 756, endPoint y: 289, distance: 96.7
click at [662, 313] on span "轉帳" at bounding box center [677, 318] width 83 height 18
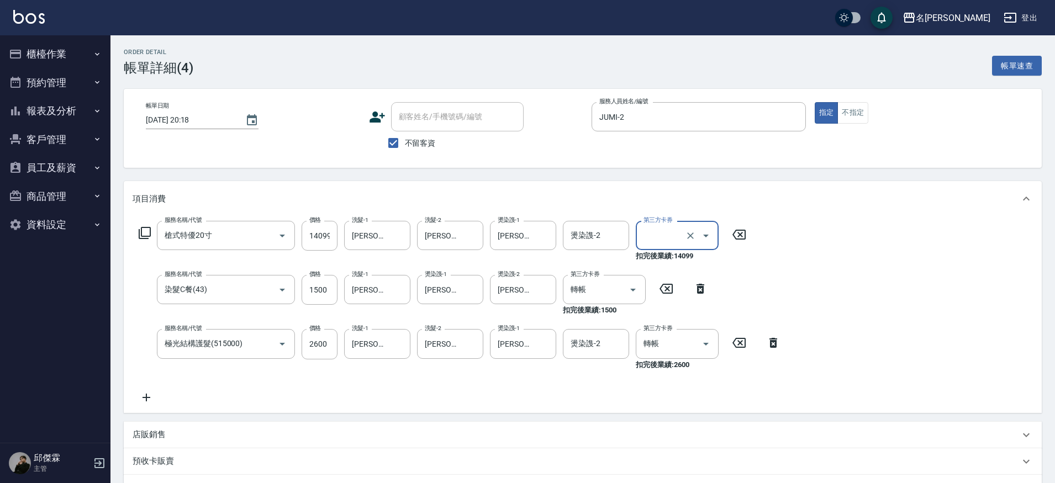
type input "轉帳"
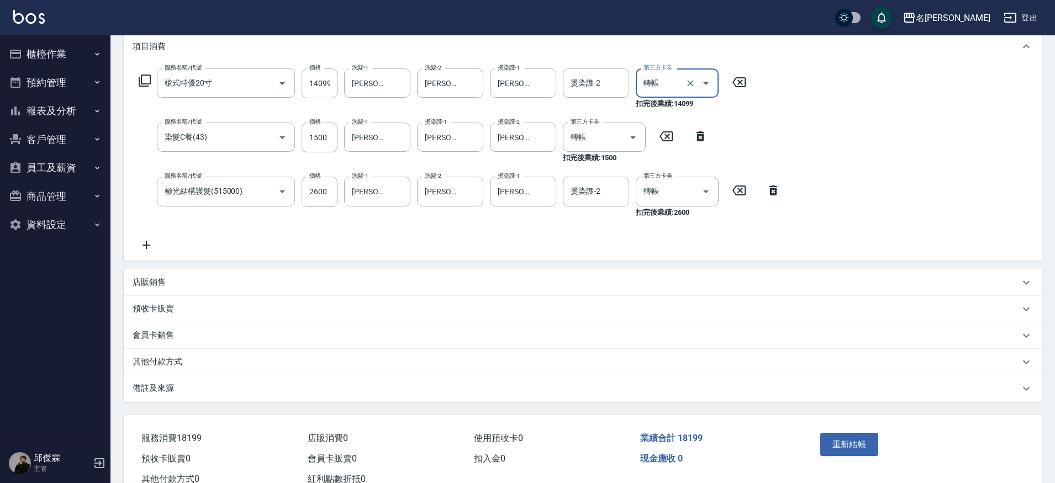
scroll to position [158, 0]
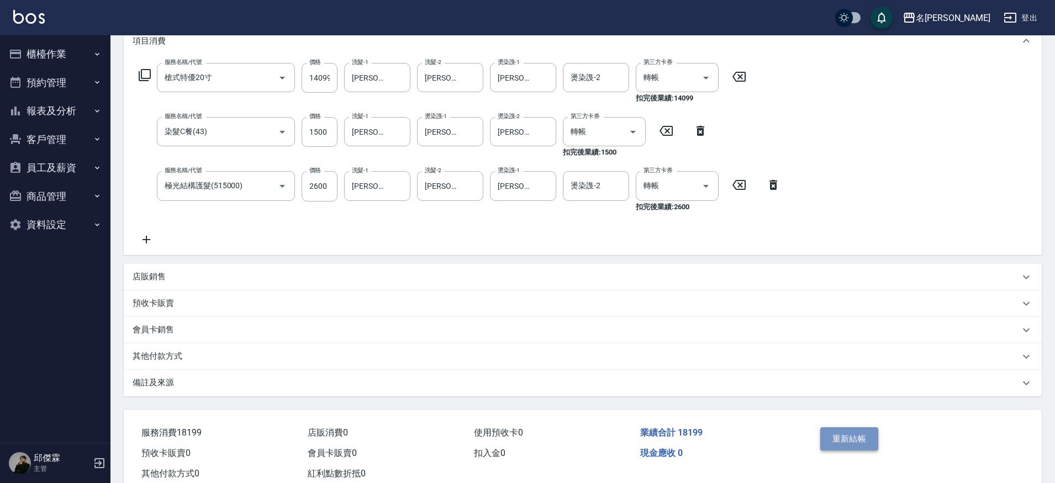
click at [857, 439] on button "重新結帳" at bounding box center [849, 439] width 59 height 23
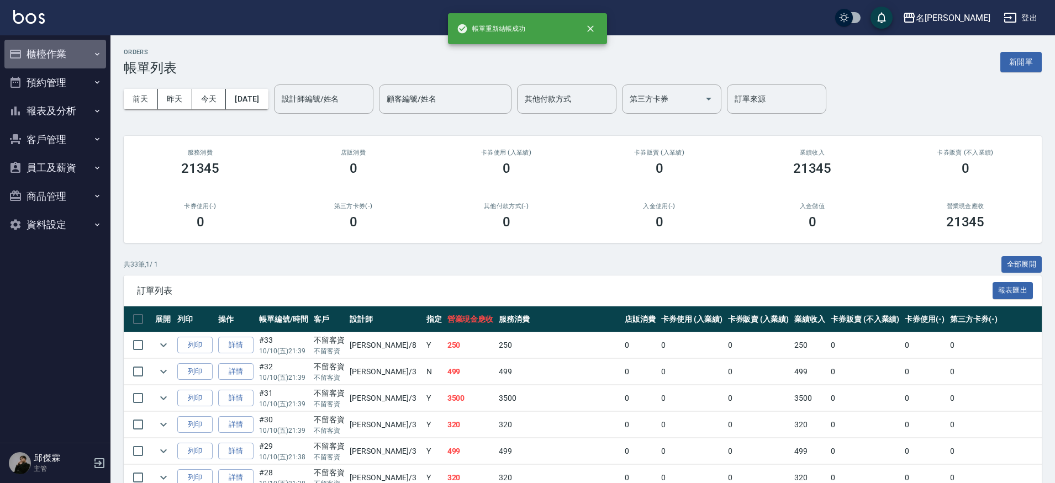
click at [49, 59] on button "櫃檯作業" at bounding box center [55, 54] width 102 height 29
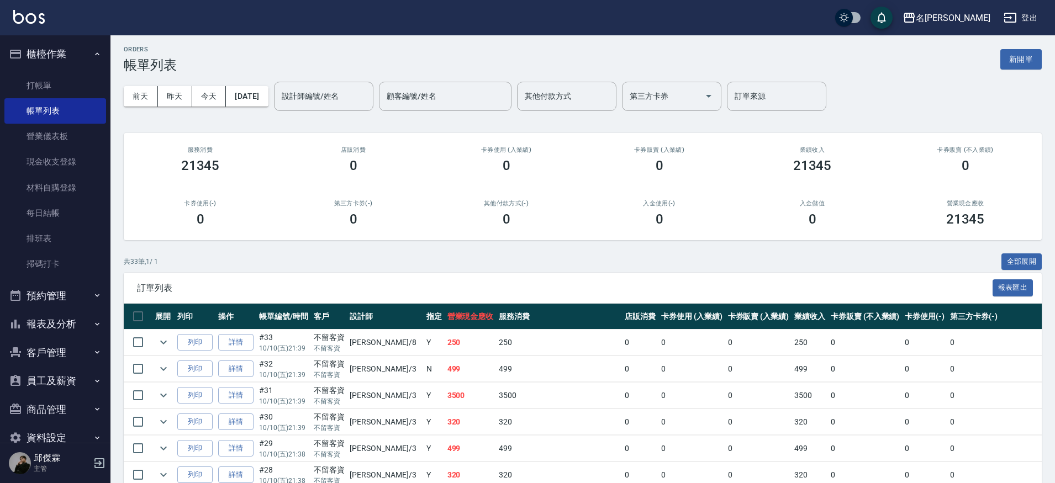
scroll to position [1, 0]
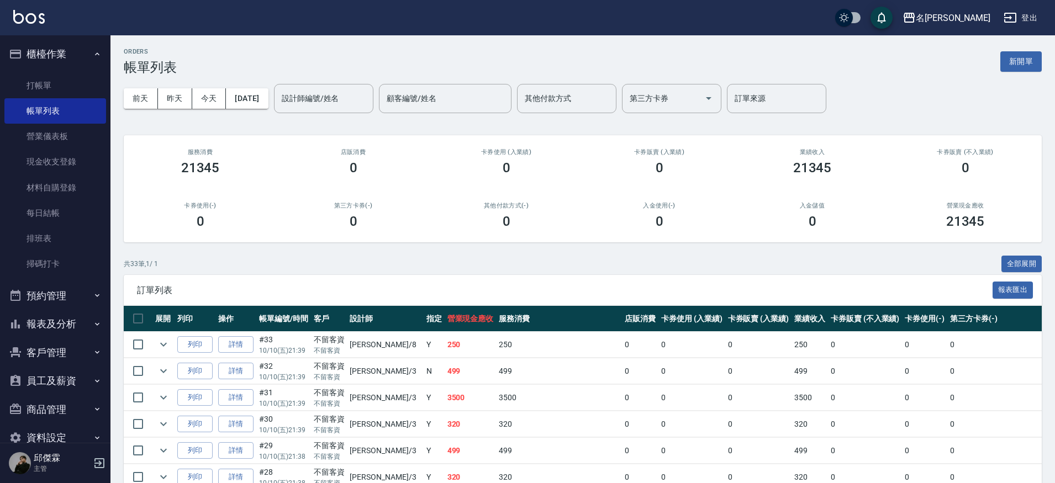
drag, startPoint x: 57, startPoint y: 328, endPoint x: 38, endPoint y: 317, distance: 22.6
click at [57, 328] on button "報表及分析" at bounding box center [55, 324] width 102 height 29
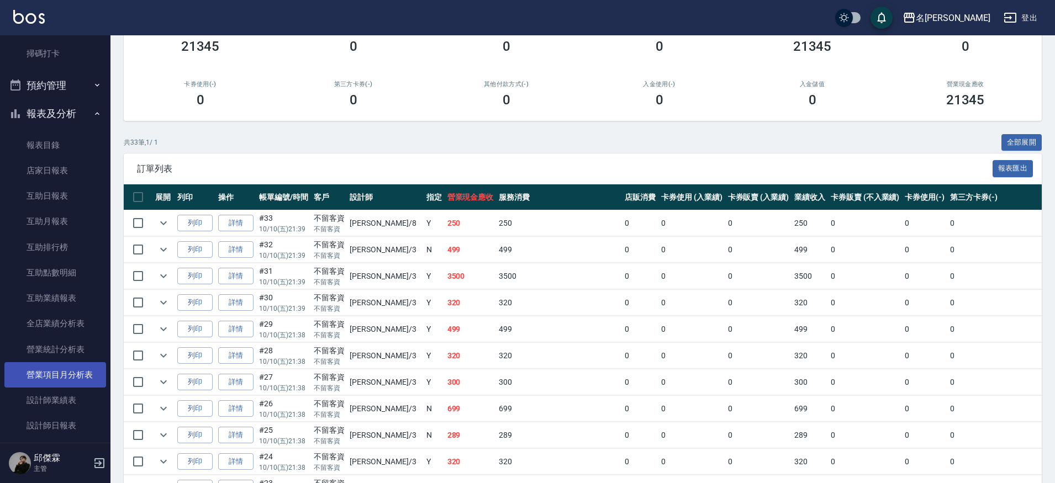
scroll to position [223, 0]
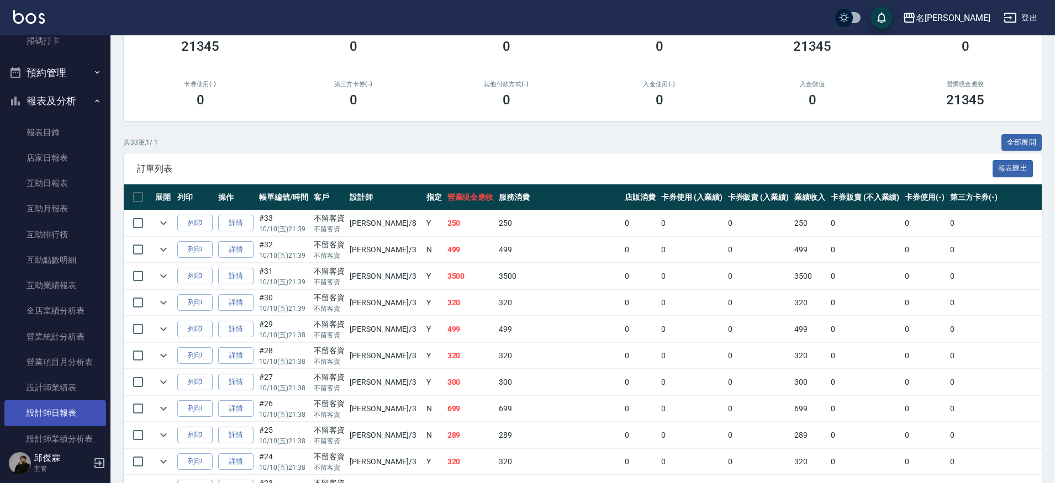
click at [58, 409] on link "設計師日報表" at bounding box center [55, 413] width 102 height 25
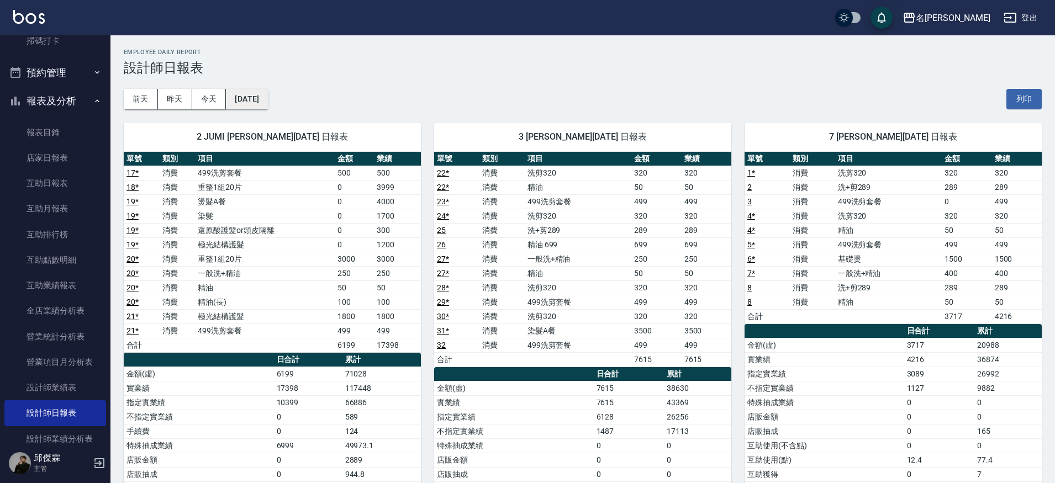
click at [268, 104] on button "[DATE]" at bounding box center [247, 99] width 42 height 20
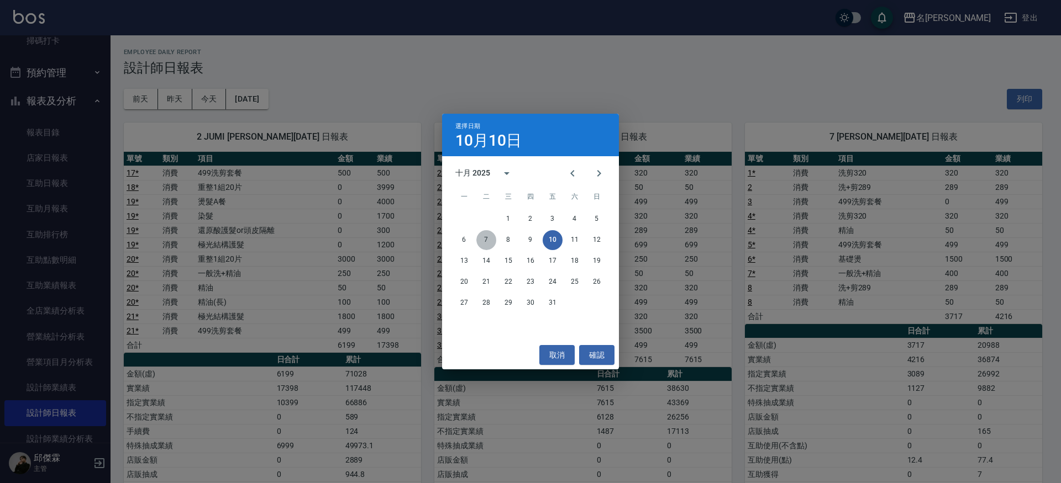
click at [493, 244] on button "7" at bounding box center [486, 240] width 20 height 20
